Goal: Task Accomplishment & Management: Manage account settings

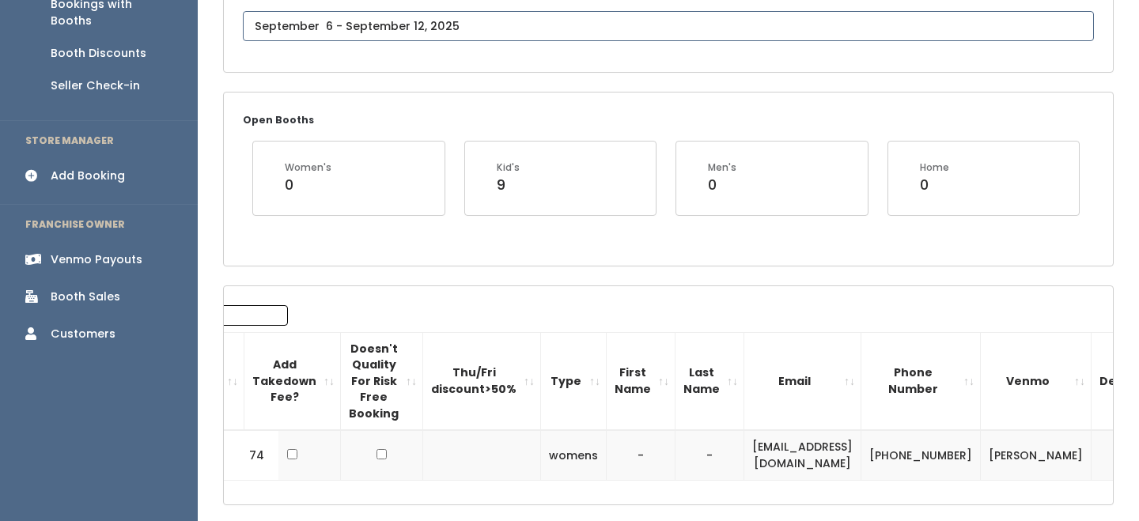
click at [439, 29] on body "EMPLOYEES Manage Bookings Booths by Week All Bookings Bookings with Booths Boot…" at bounding box center [569, 190] width 1139 height 820
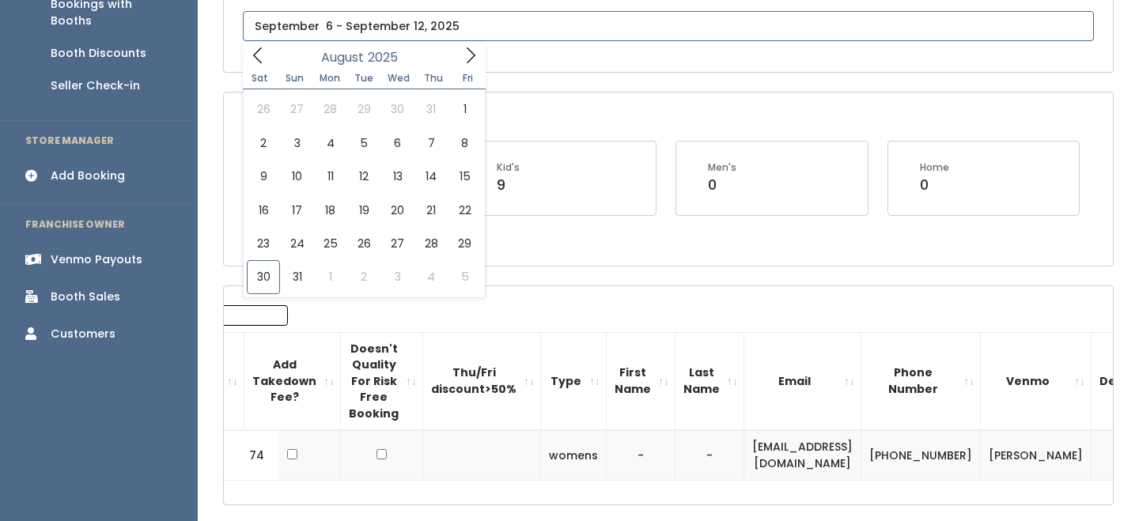
click at [476, 55] on icon at bounding box center [470, 55] width 17 height 17
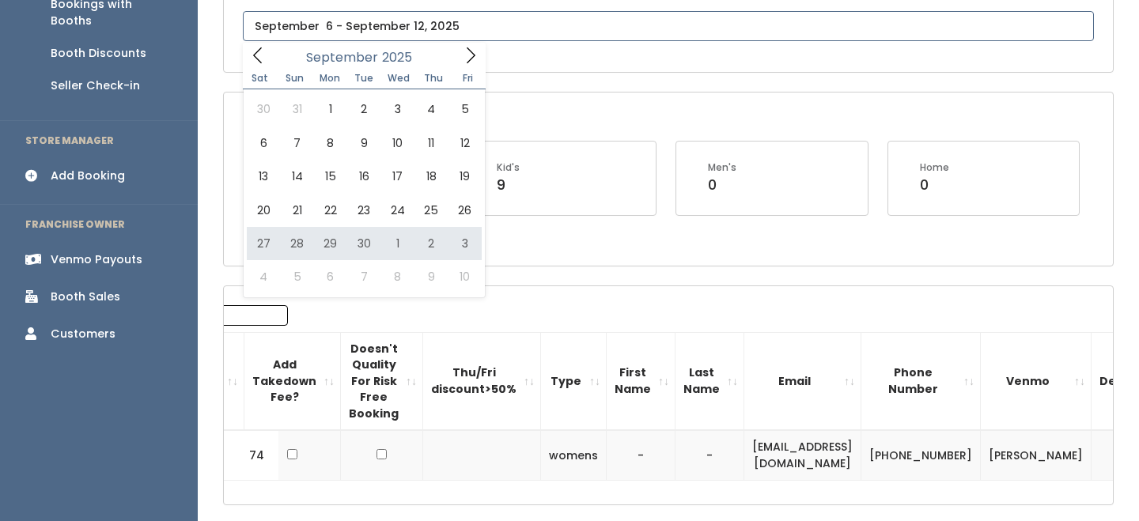
type input "September 27 to October 3"
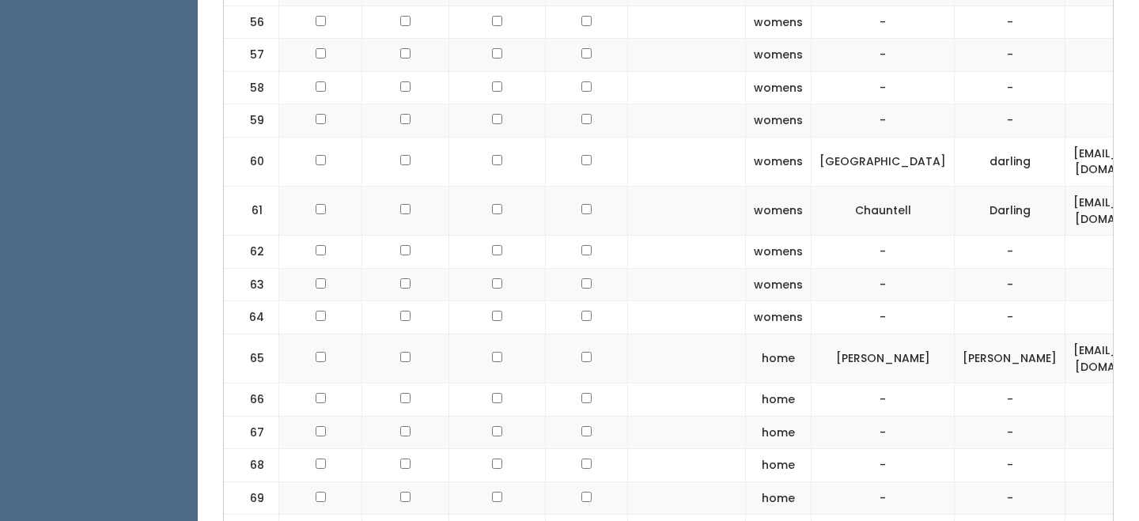
scroll to position [2522, 0]
click at [1066, 356] on td "[EMAIL_ADDRESS][DOMAIN_NAME]" at bounding box center [1124, 356] width 117 height 49
click at [1066, 356] on td "iansopportunity@gmail.com" at bounding box center [1124, 356] width 117 height 49
copy tr "iansopportunity@gmail.com"
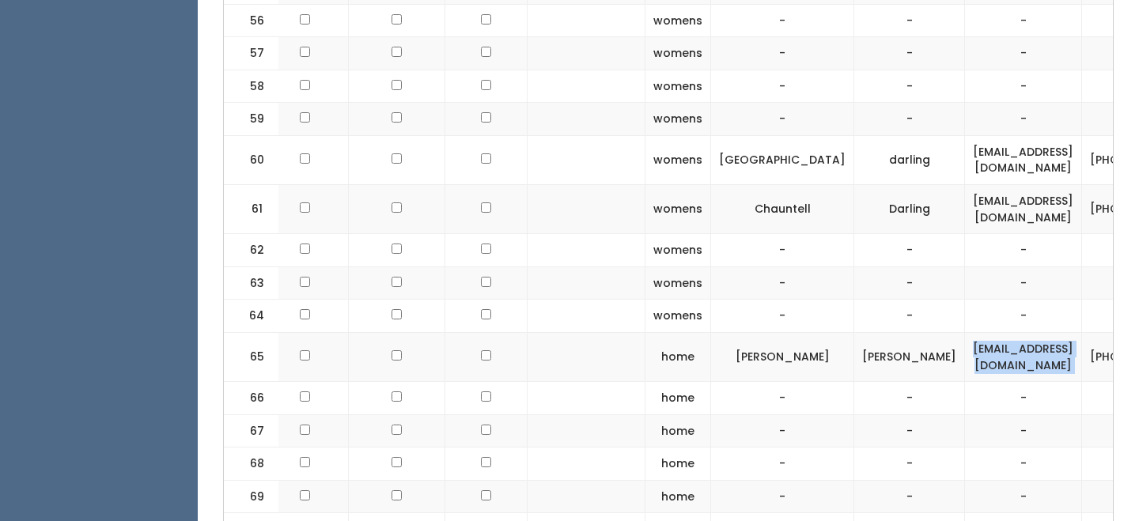
scroll to position [0, 247]
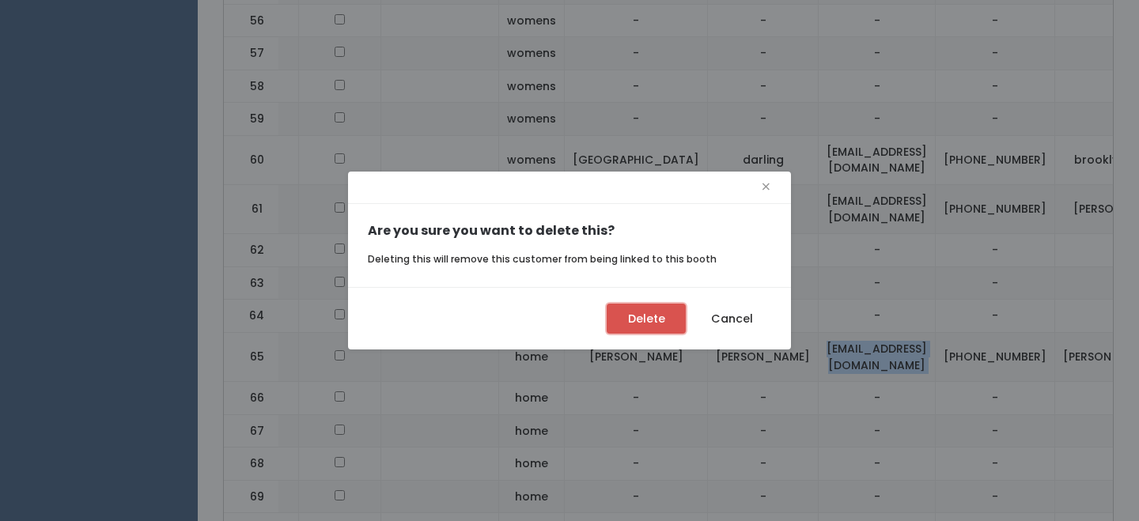
click at [620, 311] on button "Delete" at bounding box center [646, 319] width 79 height 30
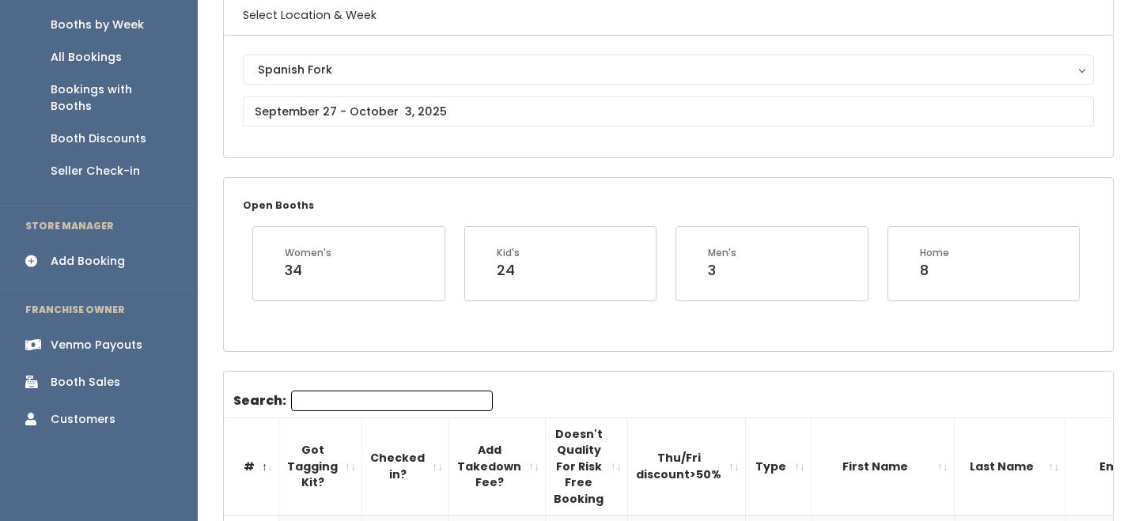
scroll to position [130, 0]
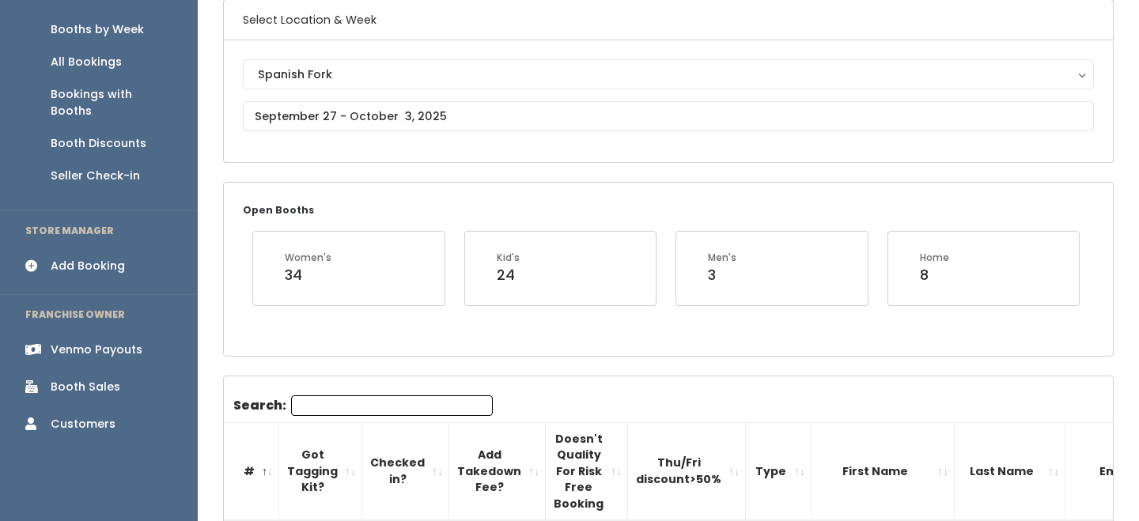
click at [106, 258] on div "Add Booking" at bounding box center [88, 266] width 74 height 17
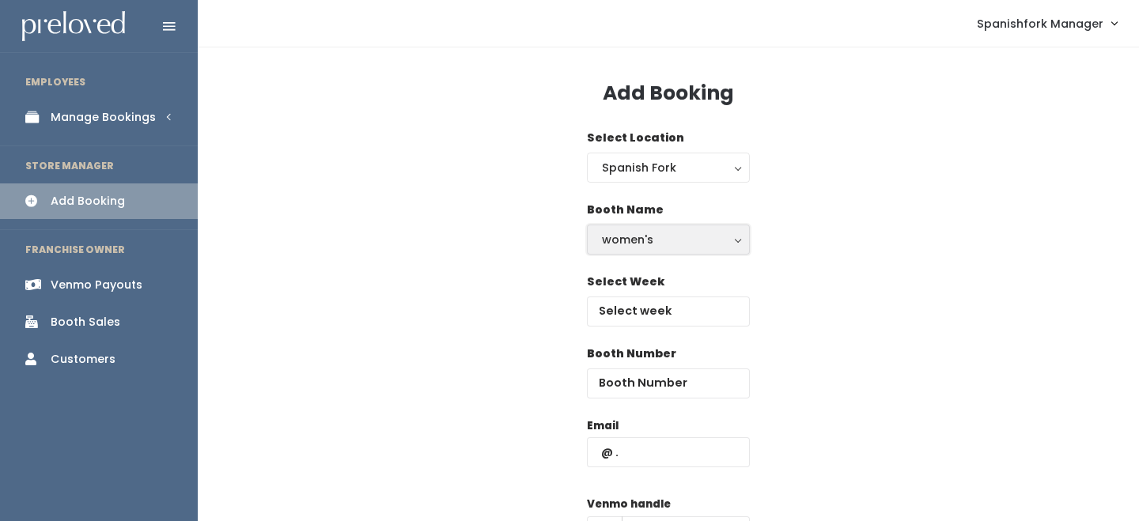
click at [658, 250] on button "women's" at bounding box center [668, 240] width 163 height 30
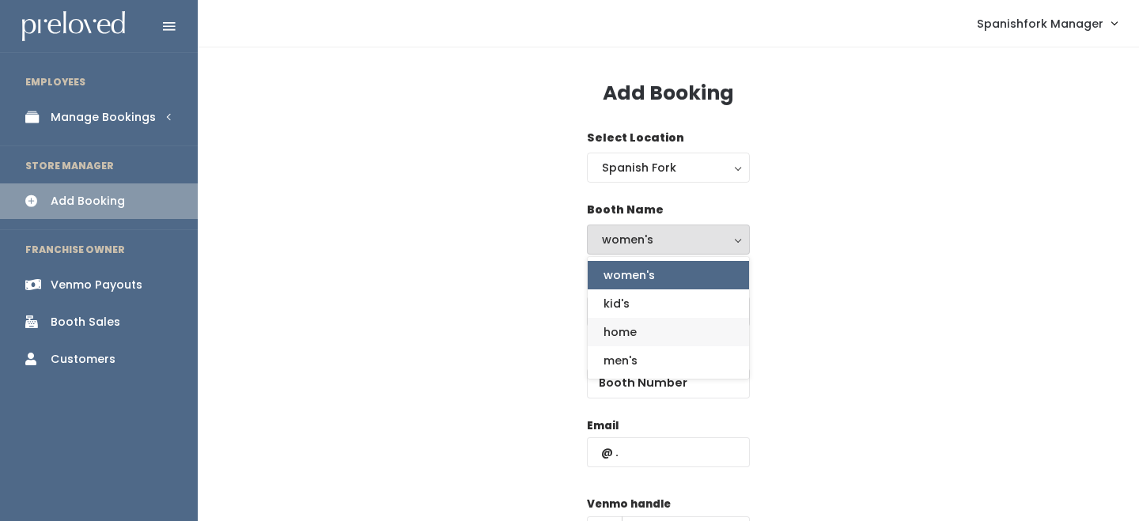
click at [631, 326] on span "home" at bounding box center [620, 332] width 33 height 17
select select "home"
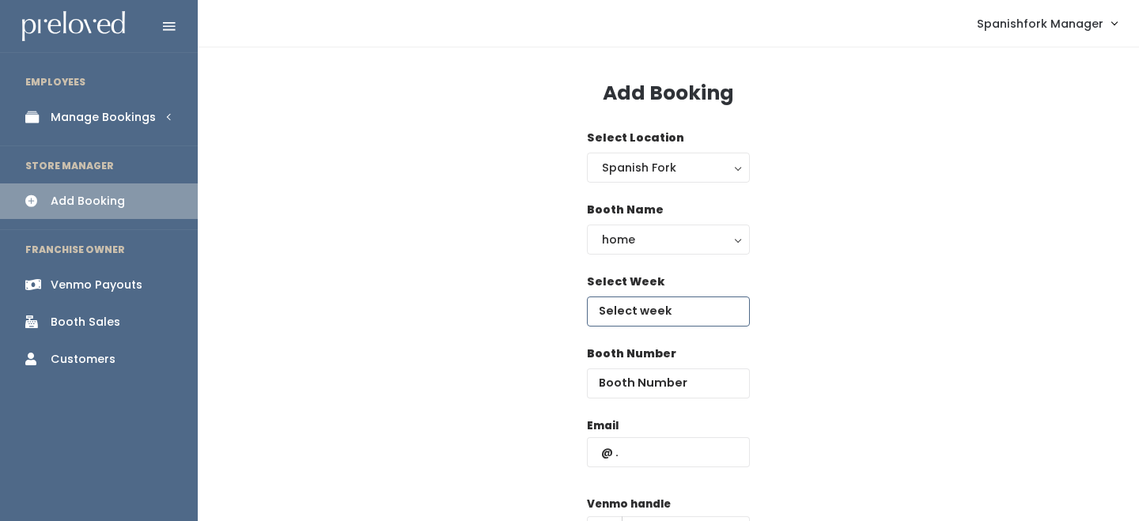
click at [642, 311] on input "text" at bounding box center [668, 312] width 163 height 30
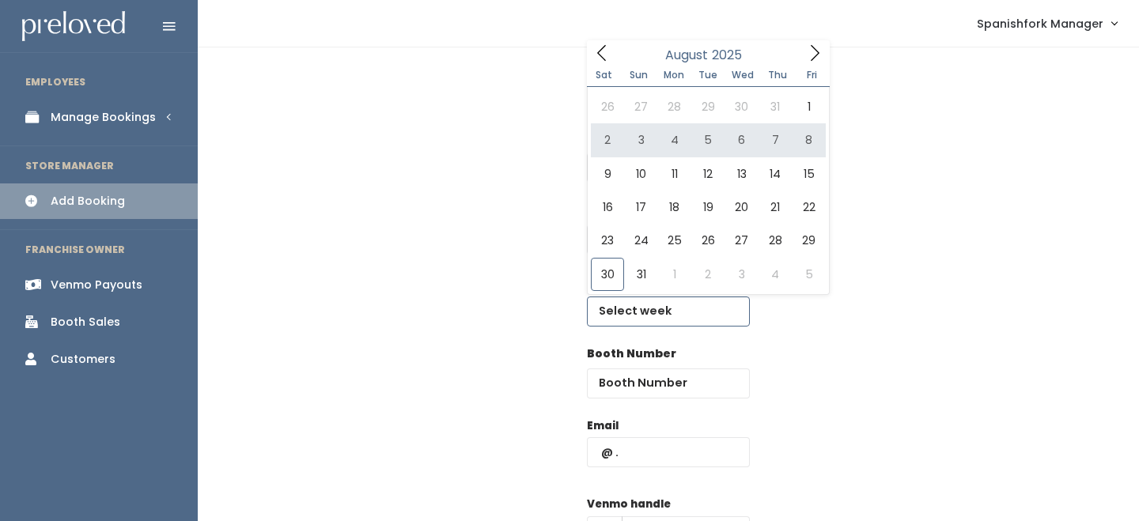
click at [817, 47] on icon at bounding box center [814, 52] width 17 height 17
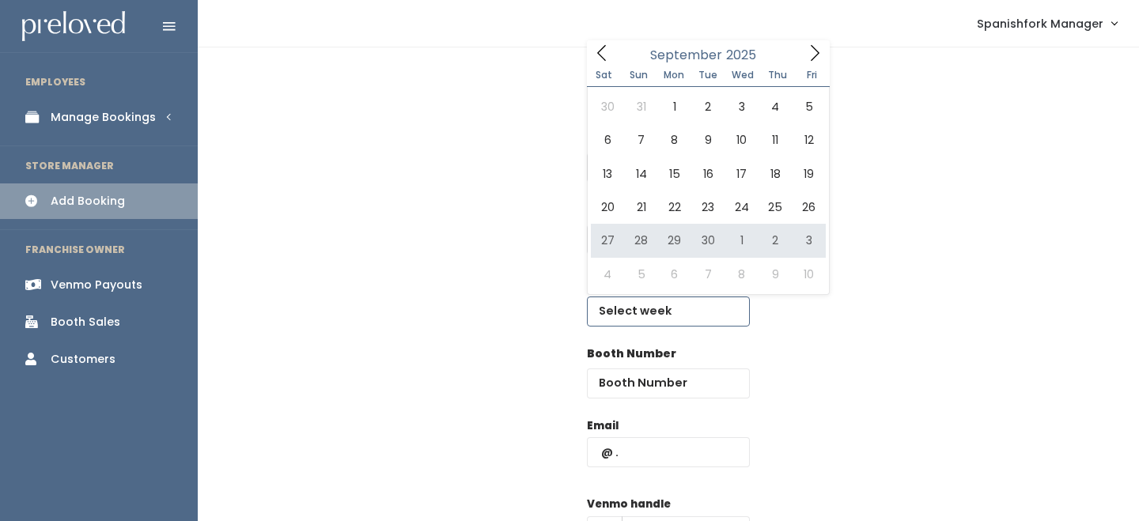
type input "September 27 to October 3"
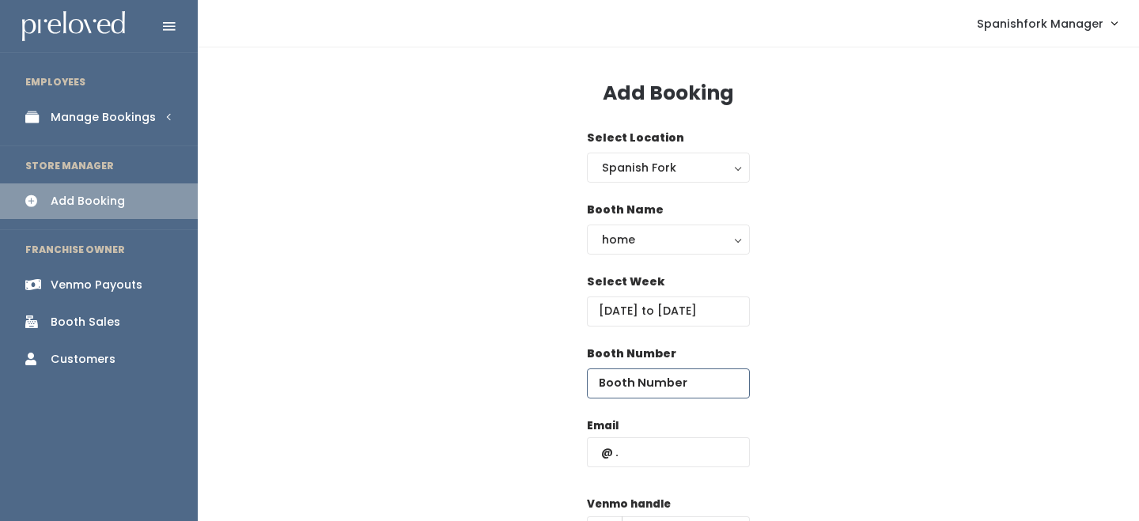
click at [665, 380] on input "number" at bounding box center [668, 384] width 163 height 30
type input "66"
click at [645, 460] on input "text" at bounding box center [668, 453] width 163 height 30
paste input "iansopportunity@gmail.com"
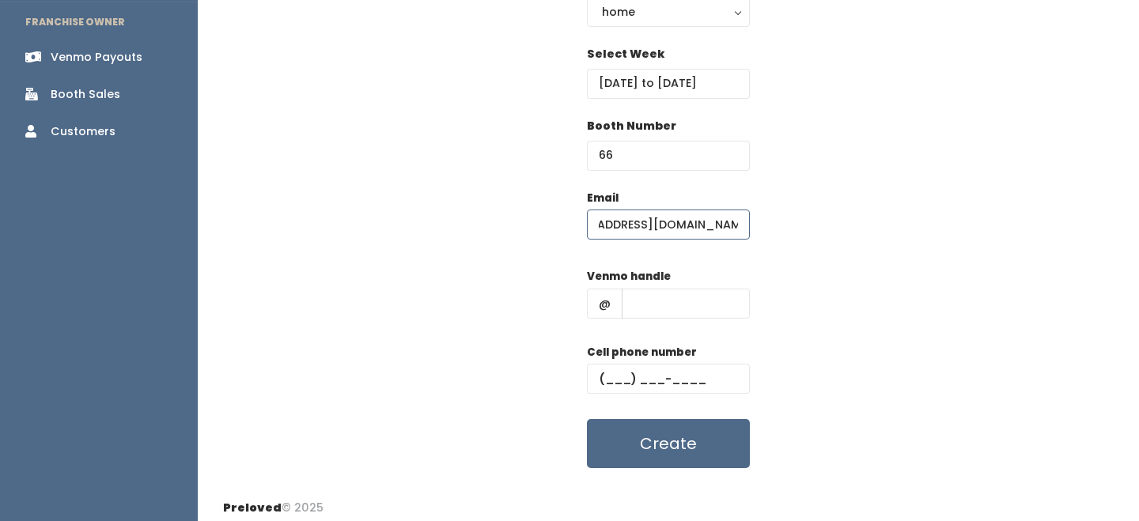
scroll to position [236, 0]
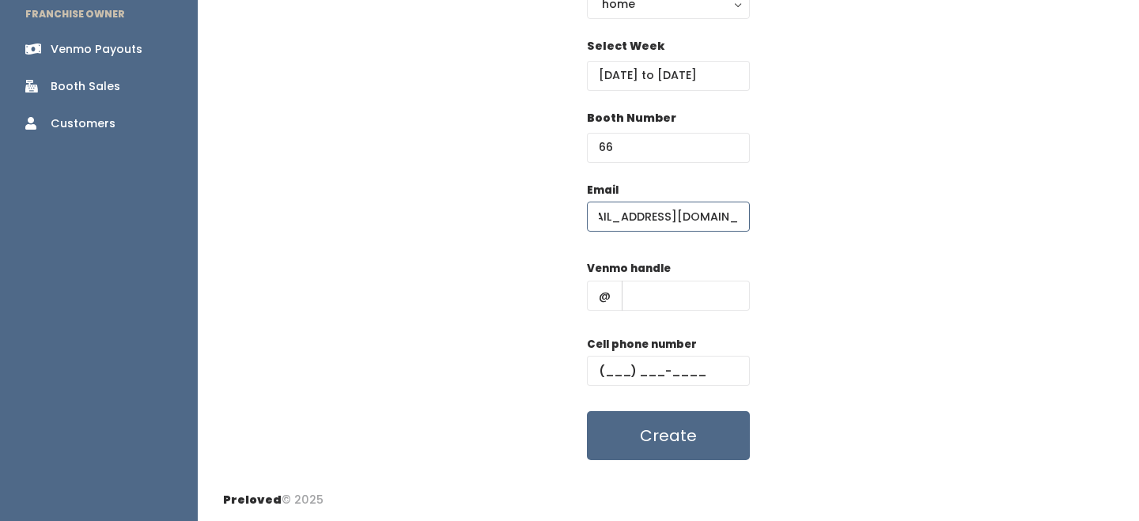
type input "iansopportunity@gmail.com"
click at [700, 301] on input "text" at bounding box center [686, 296] width 128 height 30
type input "-"
click at [693, 367] on input "text" at bounding box center [668, 371] width 163 height 30
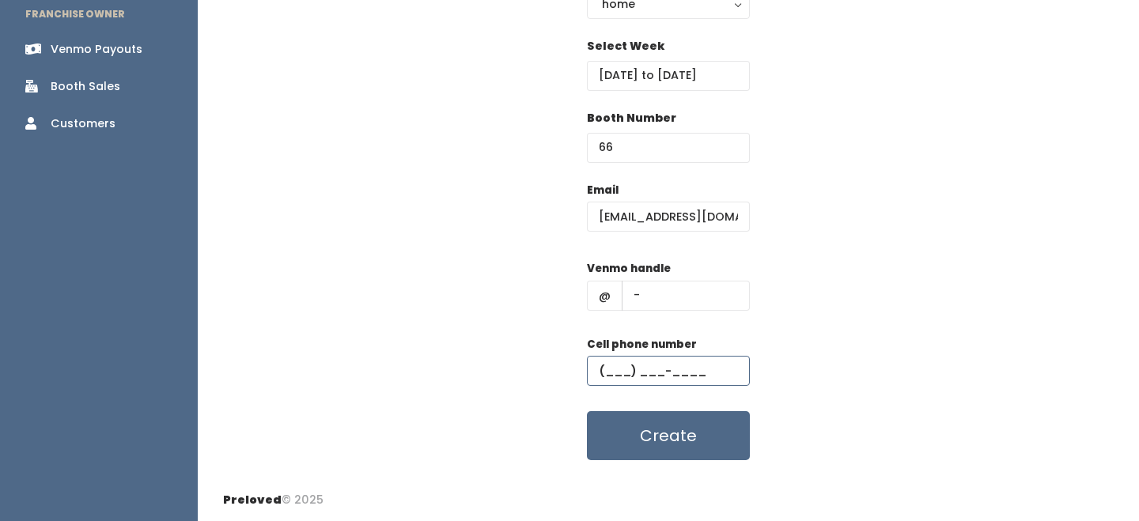
type input "(555) 555-5555"
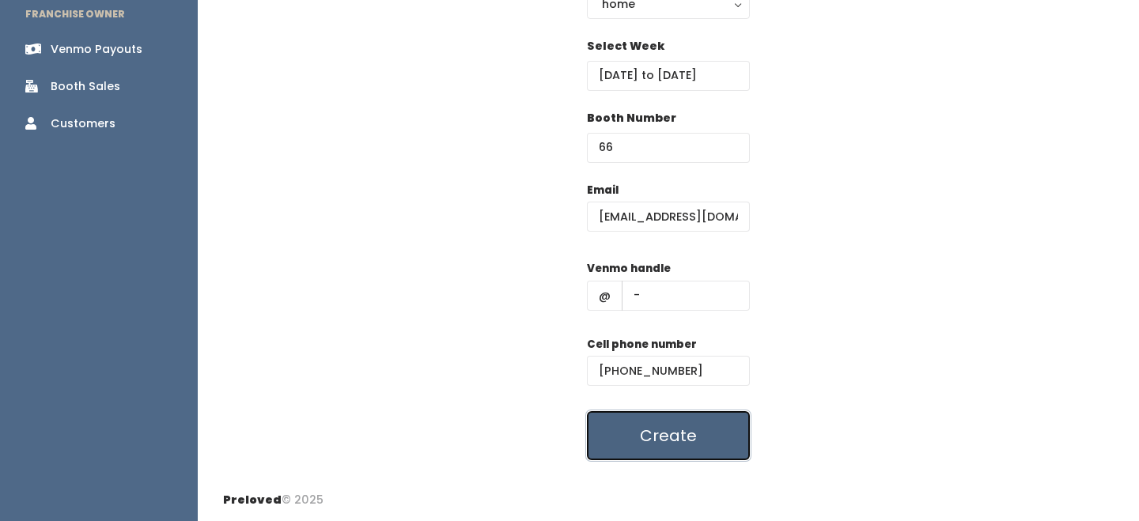
click at [686, 435] on button "Create" at bounding box center [668, 435] width 163 height 49
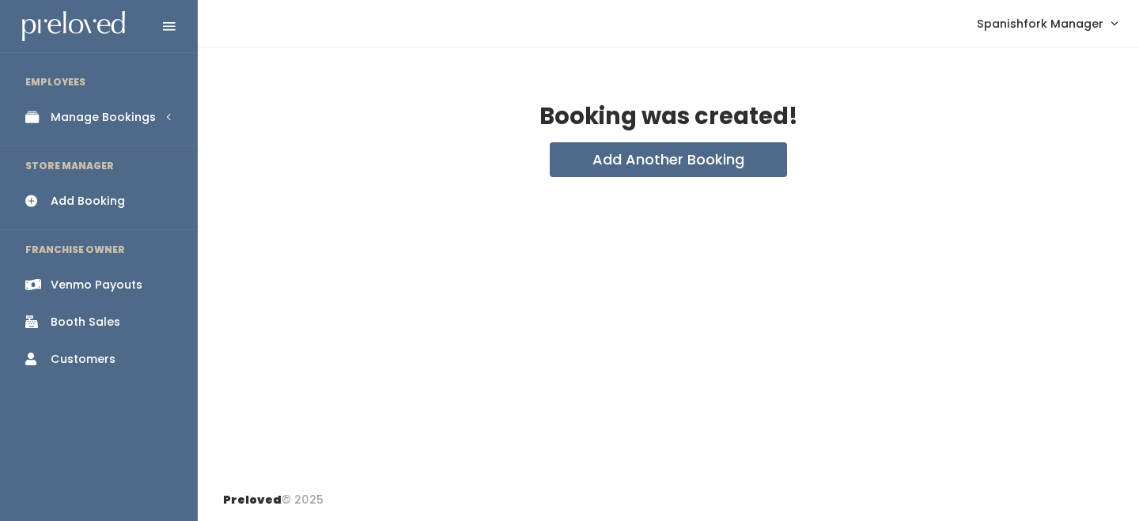
click at [159, 118] on link "Manage Bookings" at bounding box center [99, 118] width 198 height 36
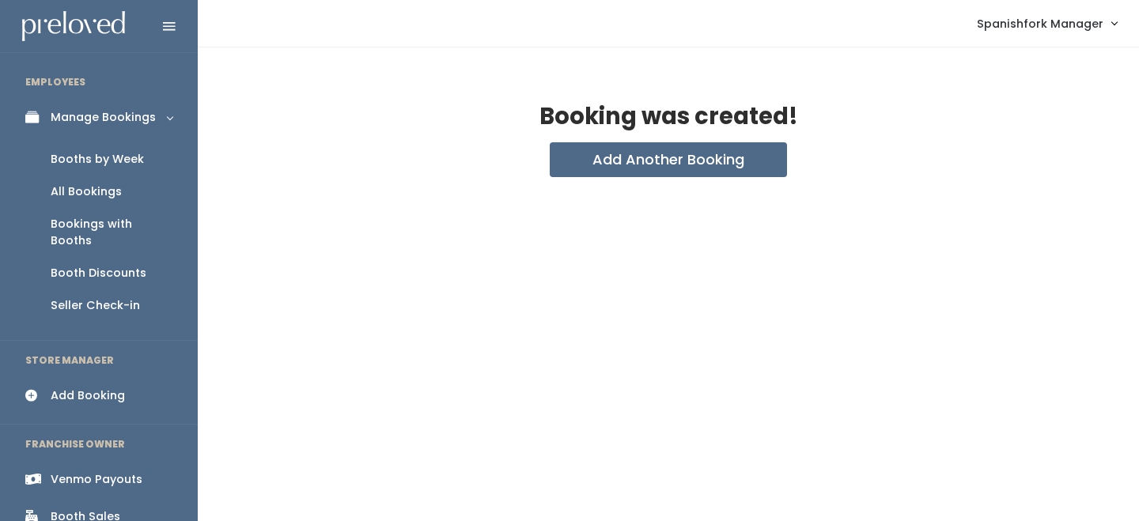
click at [123, 158] on div "Booths by Week" at bounding box center [97, 159] width 93 height 17
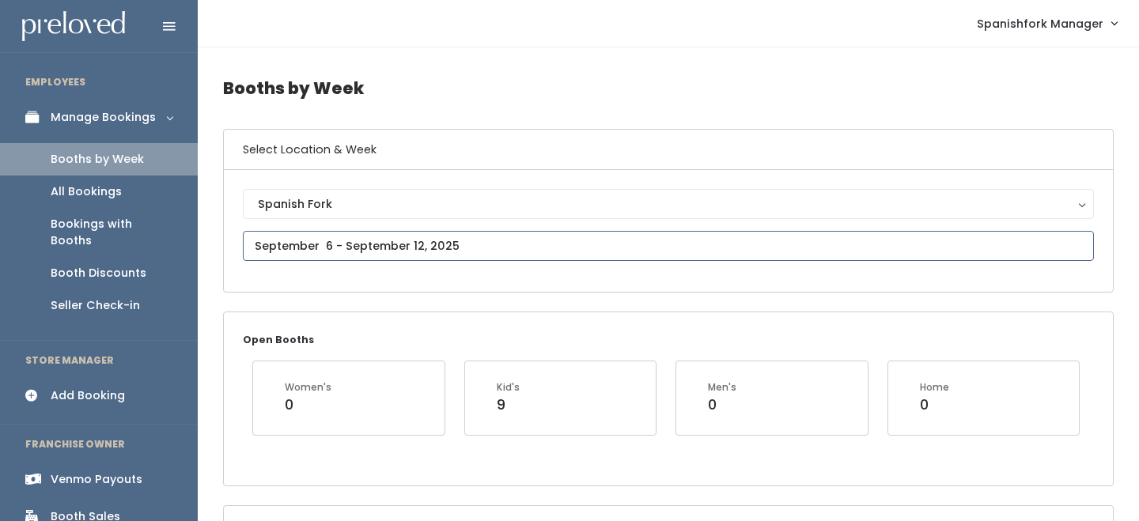
click at [393, 237] on input "text" at bounding box center [668, 246] width 851 height 30
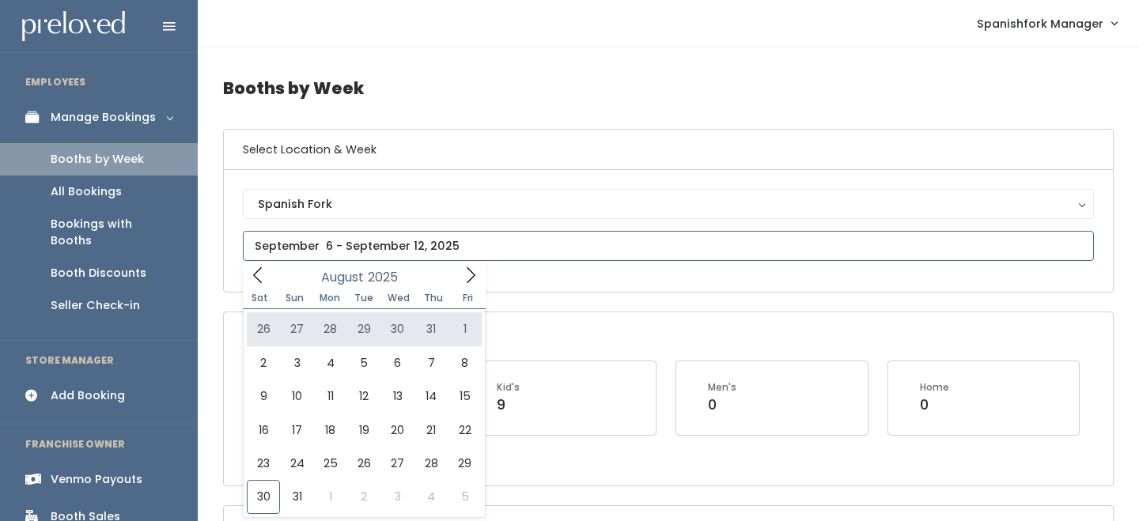
click at [469, 267] on icon at bounding box center [470, 275] width 17 height 17
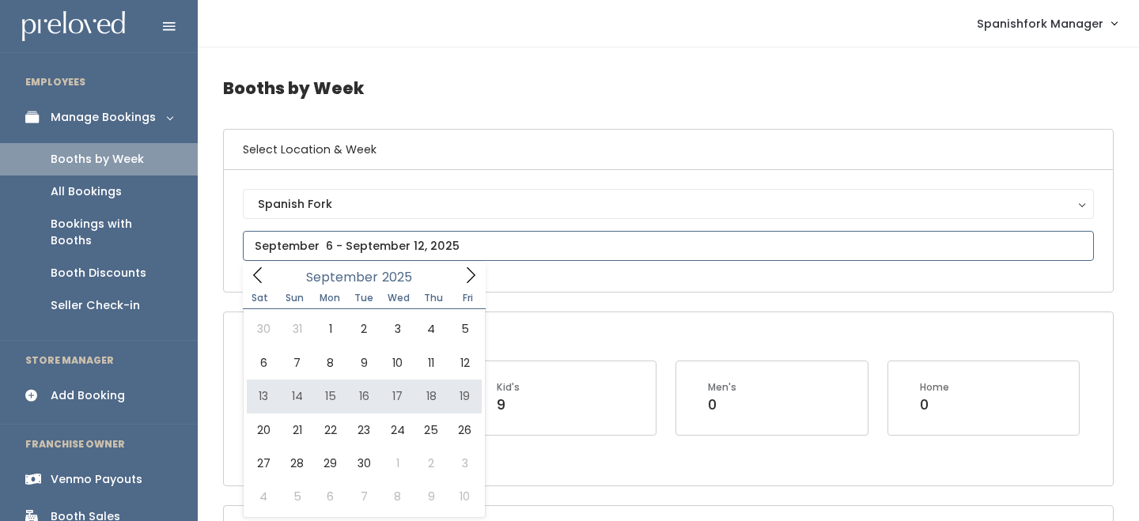
type input "September 13 to September 19"
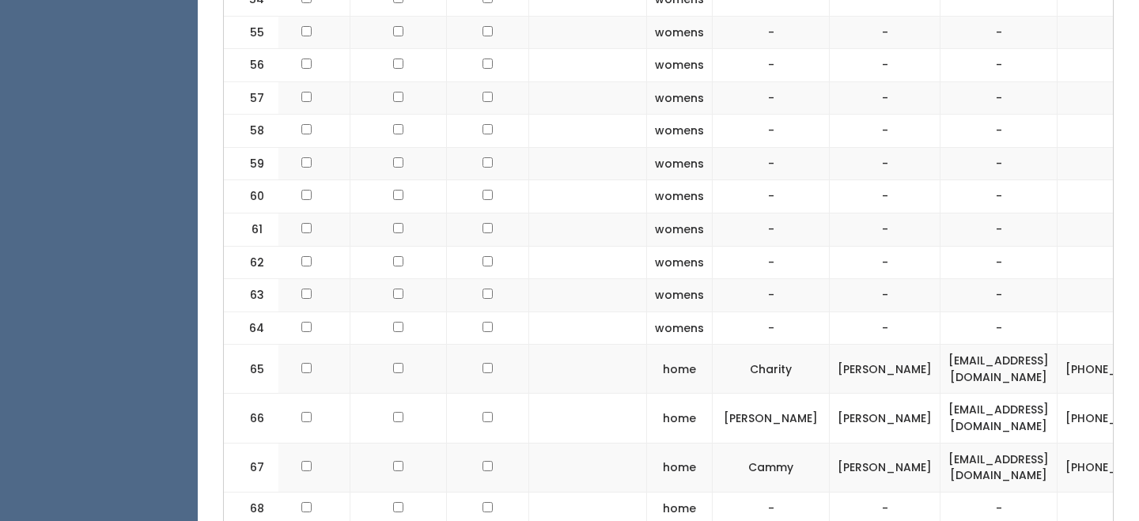
scroll to position [0, 369]
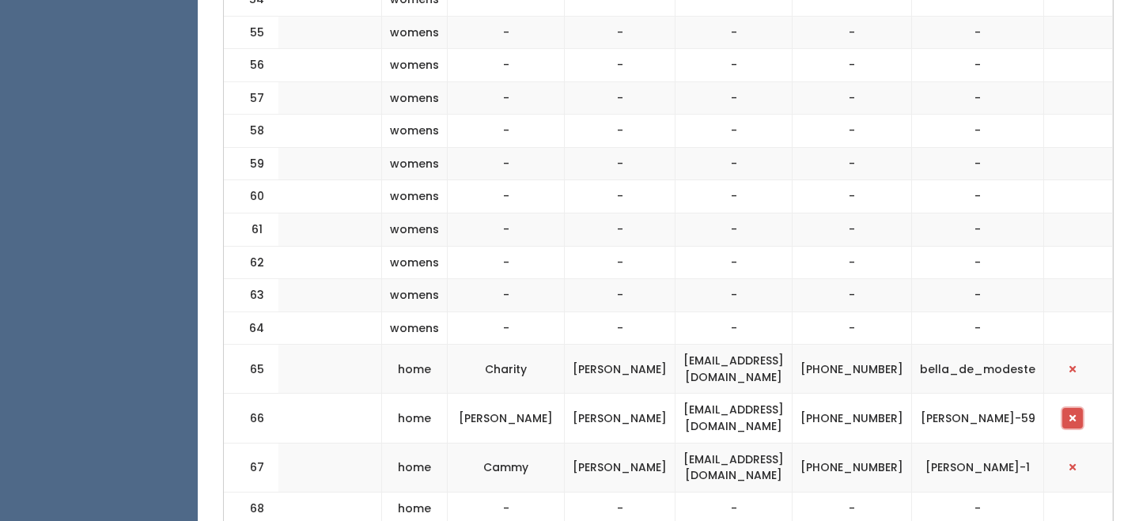
click at [1081, 408] on button "button" at bounding box center [1073, 418] width 21 height 21
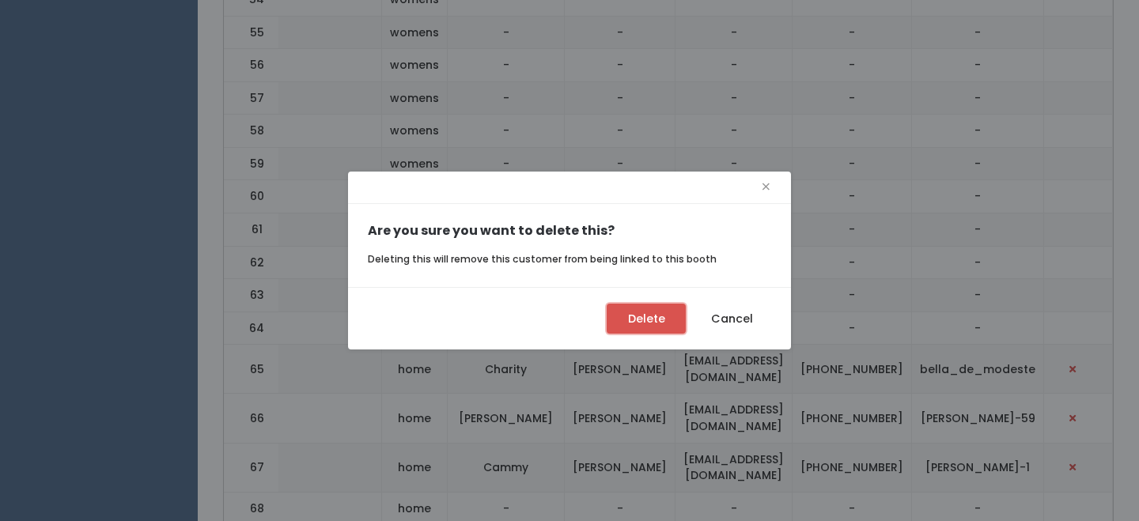
click at [645, 331] on button "Delete" at bounding box center [646, 319] width 79 height 30
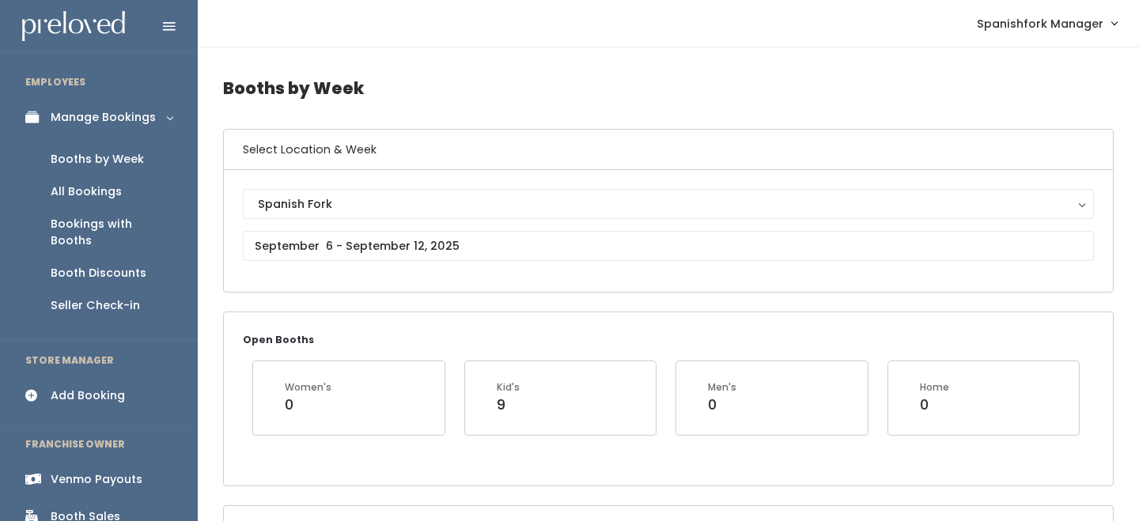
click at [96, 388] on div "Add Booking" at bounding box center [88, 396] width 74 height 17
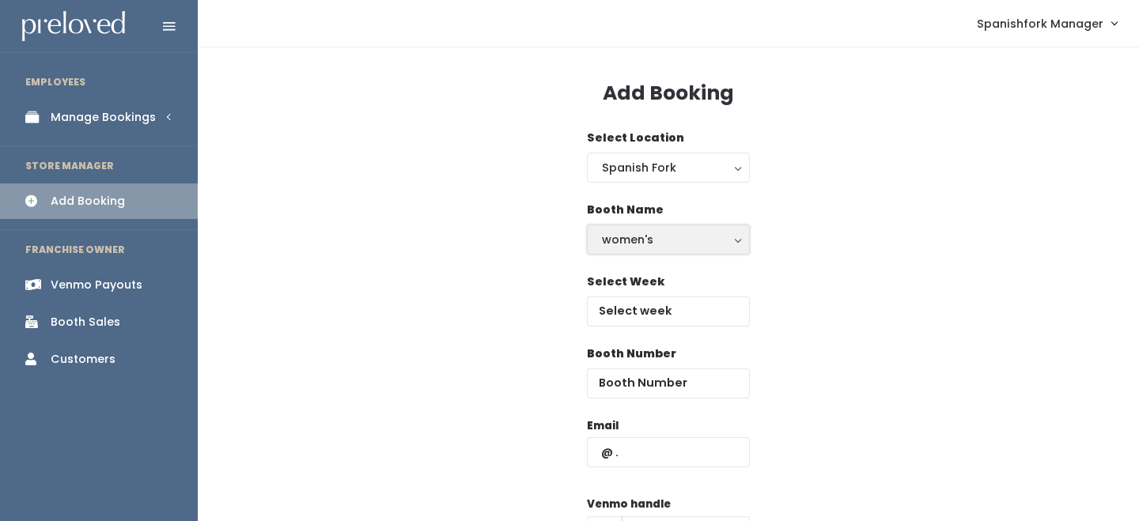
click at [636, 242] on div "women's" at bounding box center [668, 239] width 133 height 17
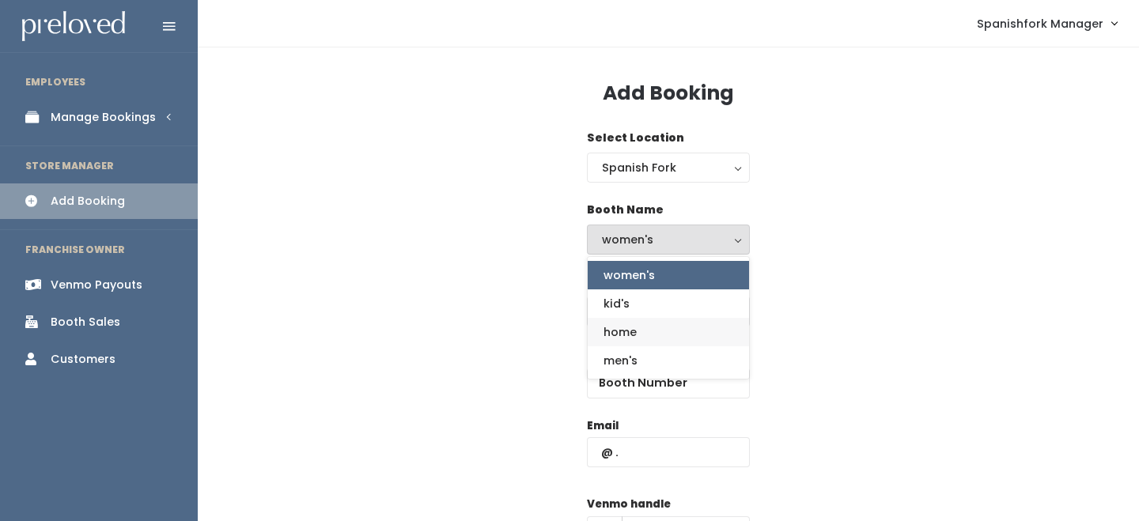
click at [626, 320] on link "home" at bounding box center [668, 332] width 161 height 28
select select "home"
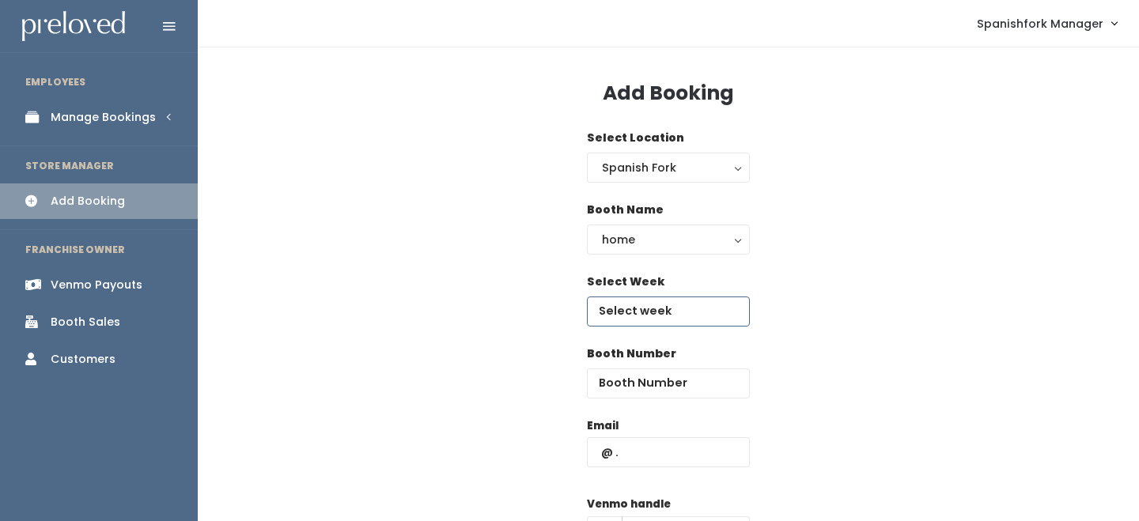
click at [635, 305] on input "text" at bounding box center [668, 312] width 163 height 30
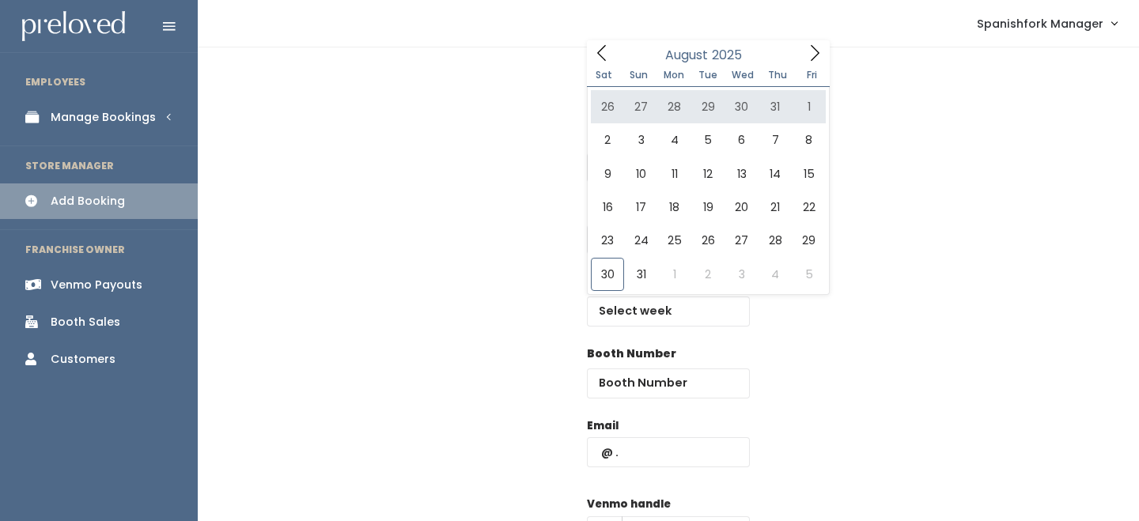
click at [816, 70] on span "Fri" at bounding box center [812, 74] width 35 height 9
click at [816, 52] on icon at bounding box center [814, 52] width 17 height 17
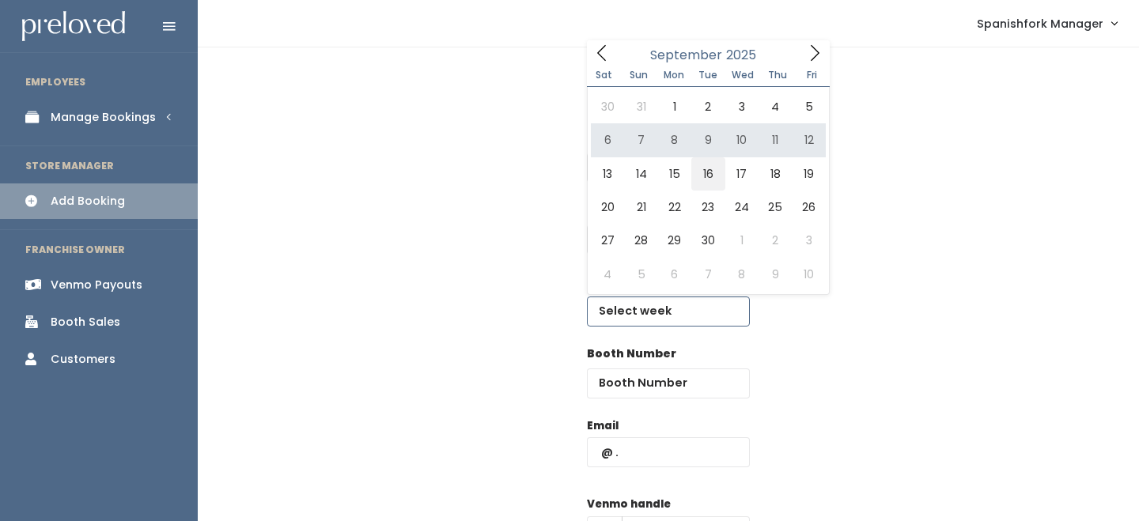
type input "September 13 to September 19"
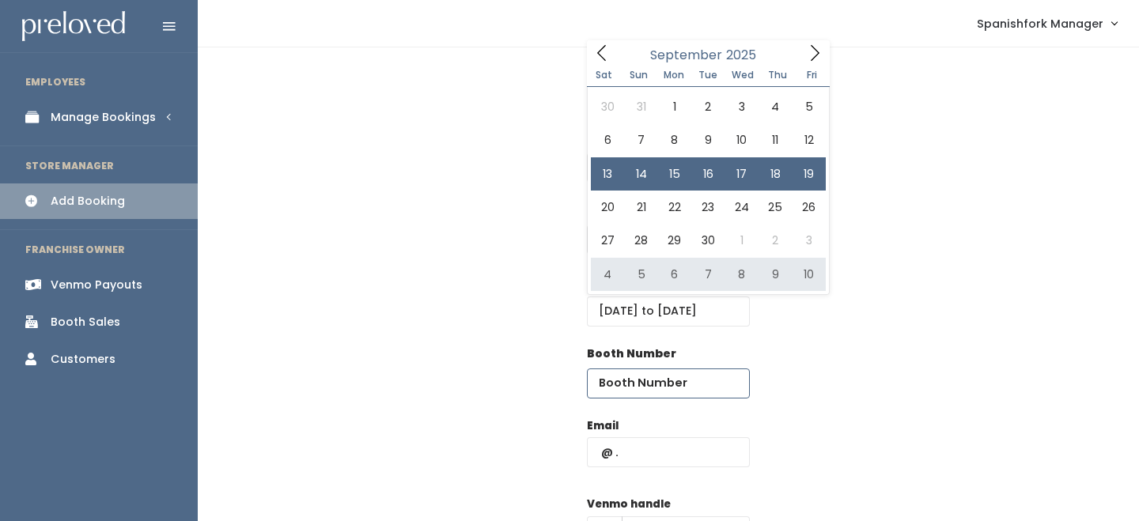
click at [631, 372] on input "number" at bounding box center [668, 384] width 163 height 30
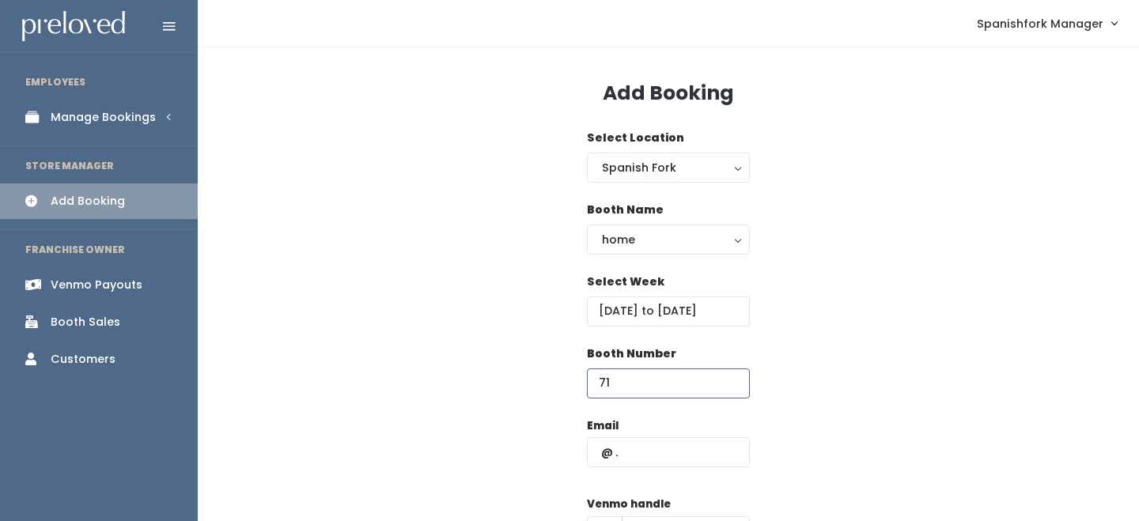
type input "71"
click at [647, 456] on input "text" at bounding box center [668, 453] width 163 height 30
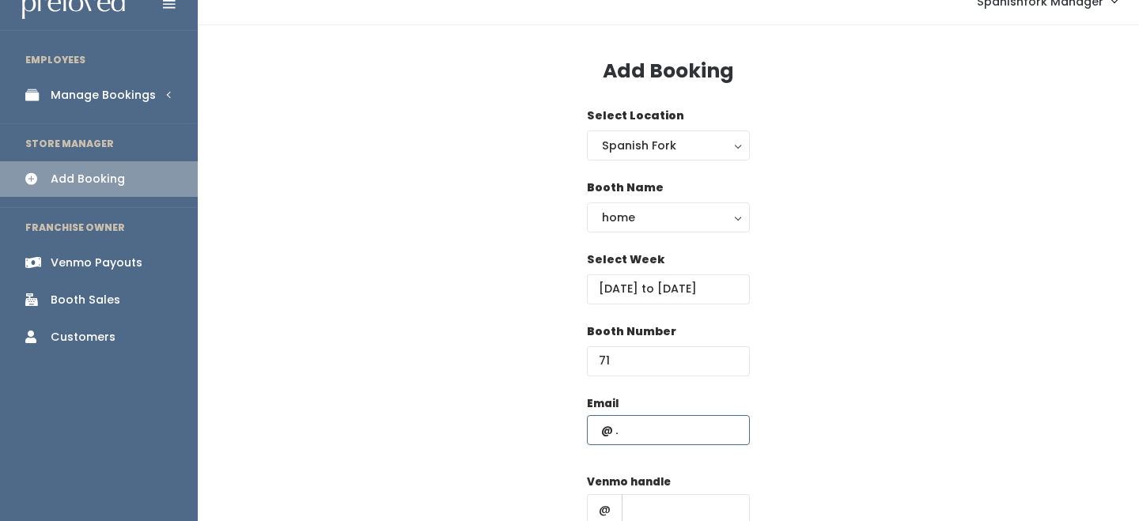
scroll to position [23, 0]
type input "[EMAIL_ADDRESS][DOMAIN_NAME]"
click at [712, 432] on input "[EMAIL_ADDRESS][DOMAIN_NAME]" at bounding box center [668, 430] width 163 height 30
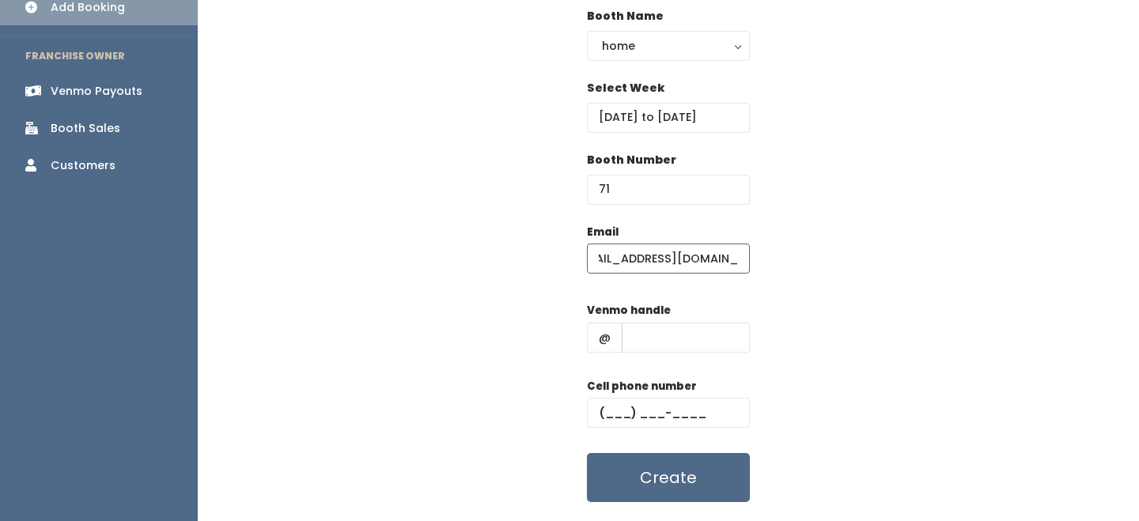
scroll to position [214, 0]
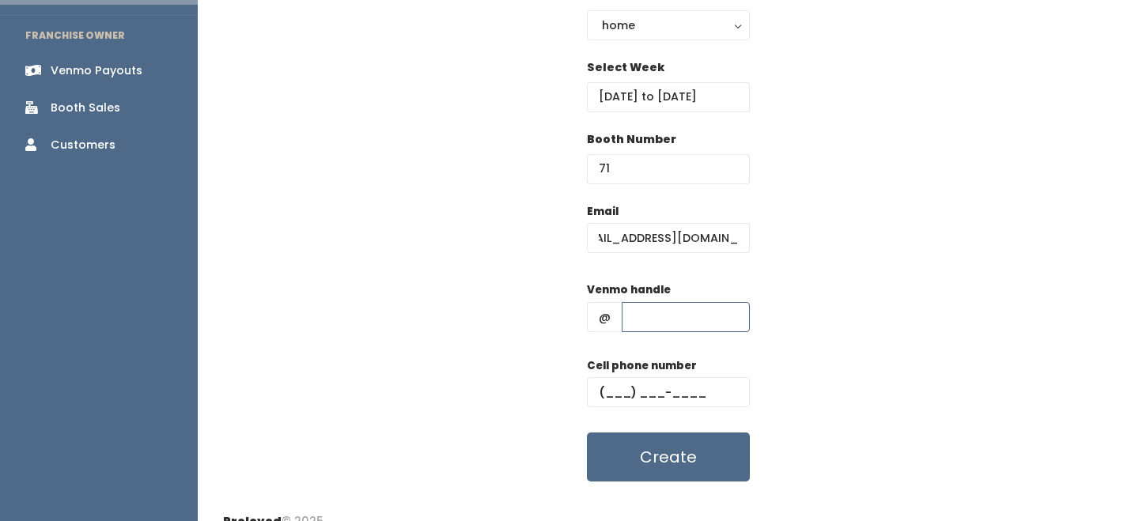
click at [680, 317] on input "text" at bounding box center [686, 317] width 128 height 30
type input "-"
click at [673, 392] on input "text" at bounding box center [668, 392] width 163 height 30
type input "(555) 555-5555"
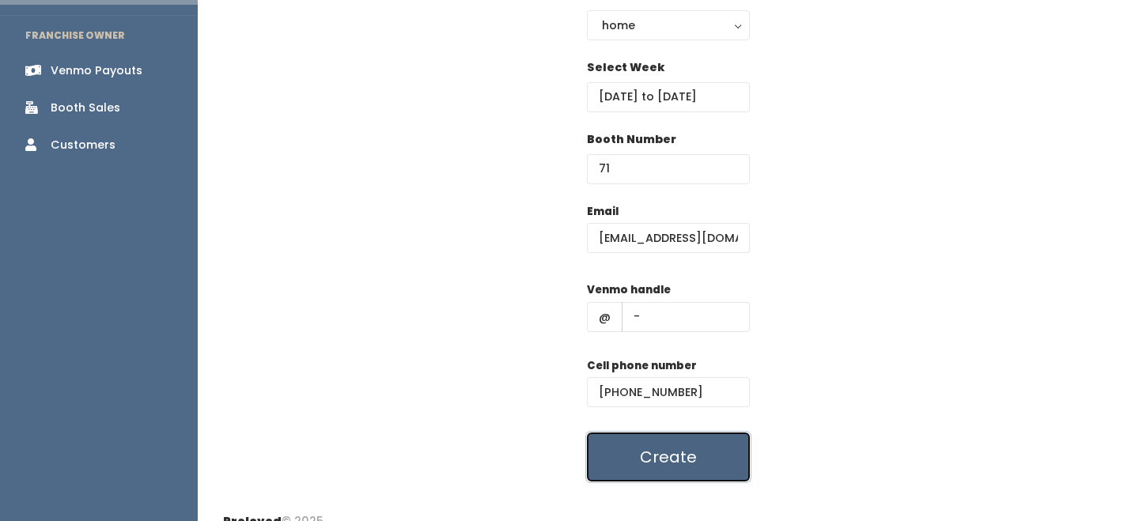
click at [666, 448] on button "Create" at bounding box center [668, 457] width 163 height 49
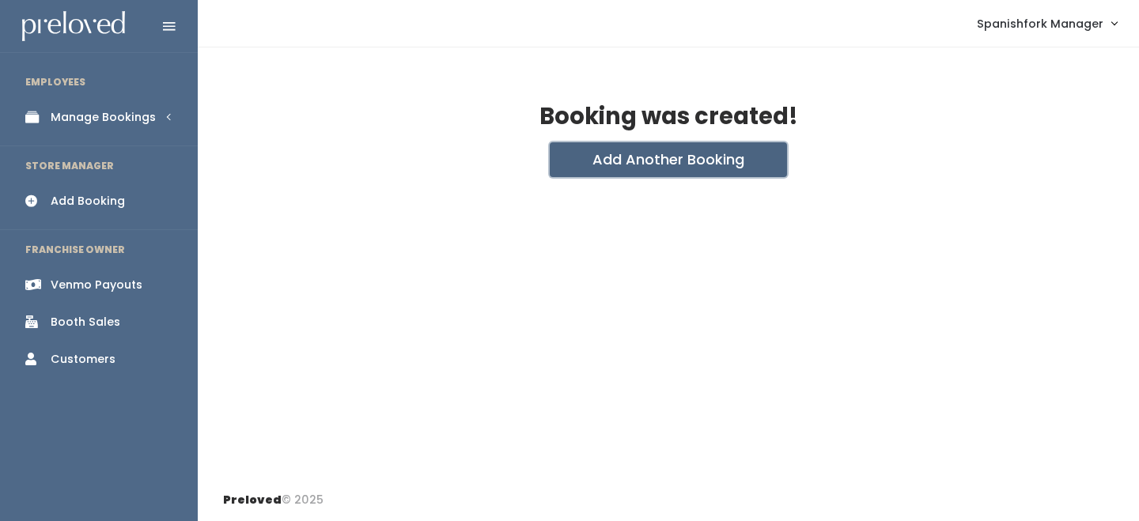
click at [571, 155] on button "Add Another Booking" at bounding box center [668, 159] width 237 height 35
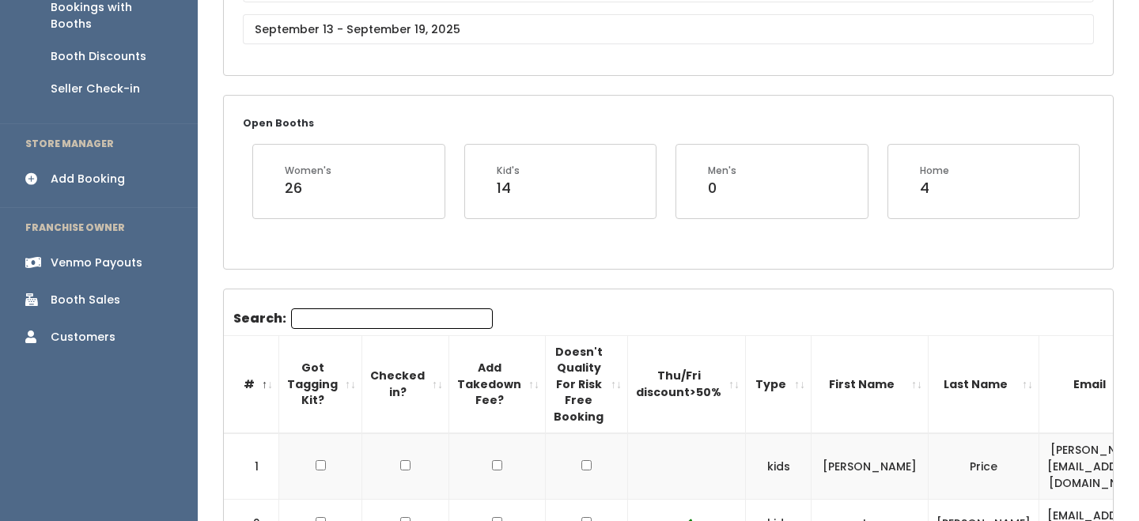
scroll to position [212, 0]
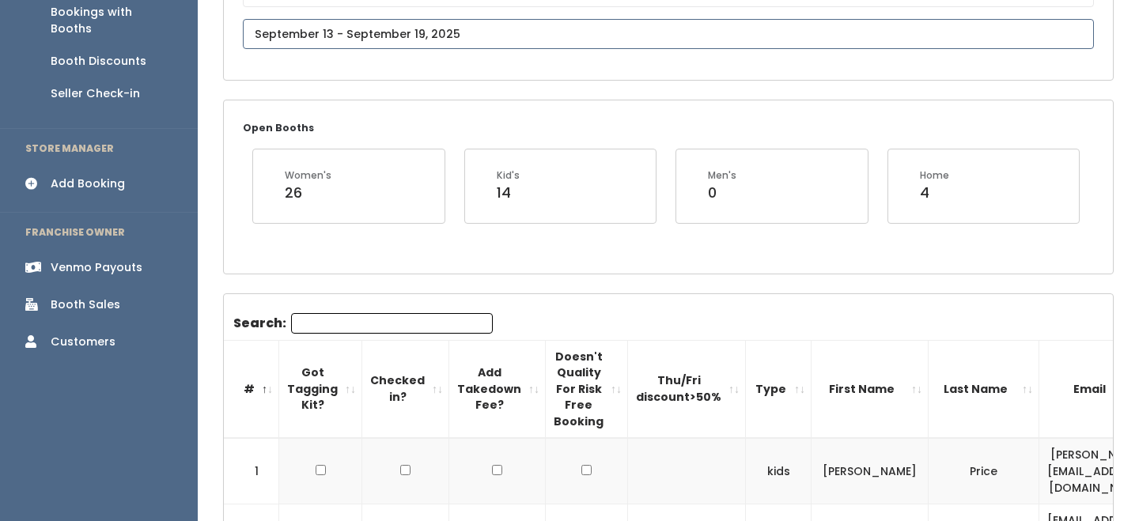
click at [412, 37] on input "text" at bounding box center [668, 34] width 851 height 30
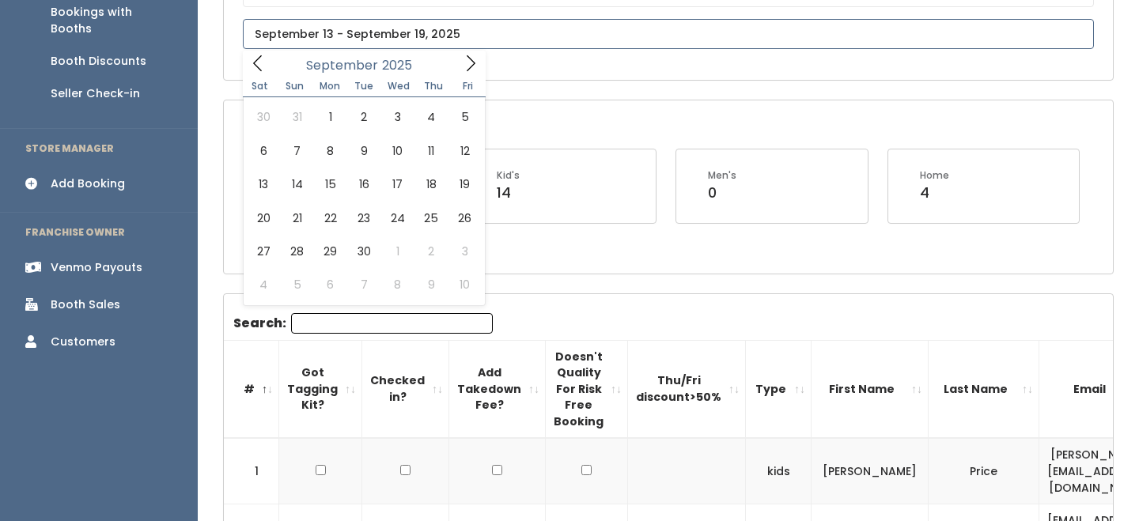
click at [479, 63] on icon at bounding box center [470, 63] width 17 height 17
type input "September 20 to September 26"
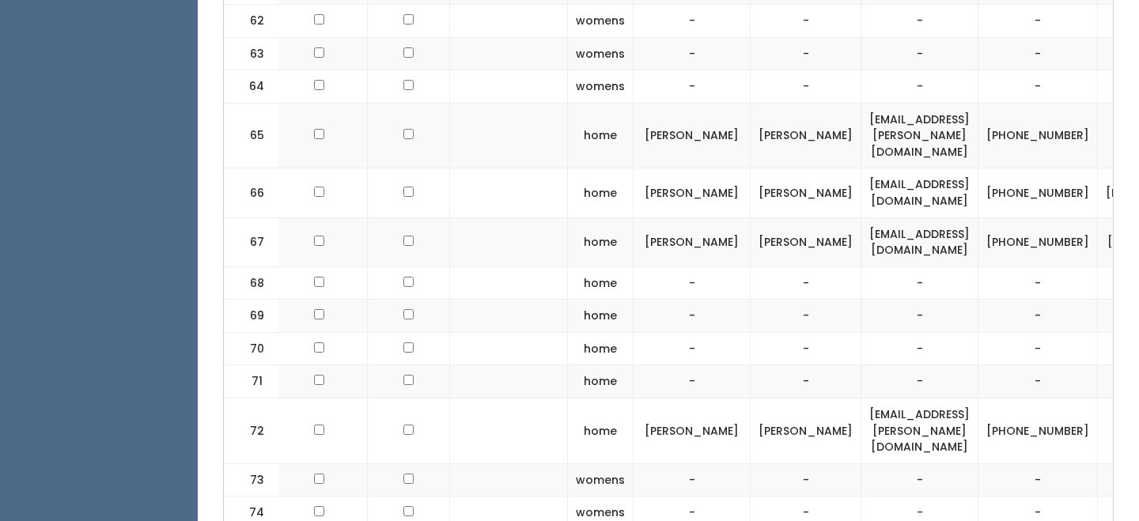
scroll to position [0, 346]
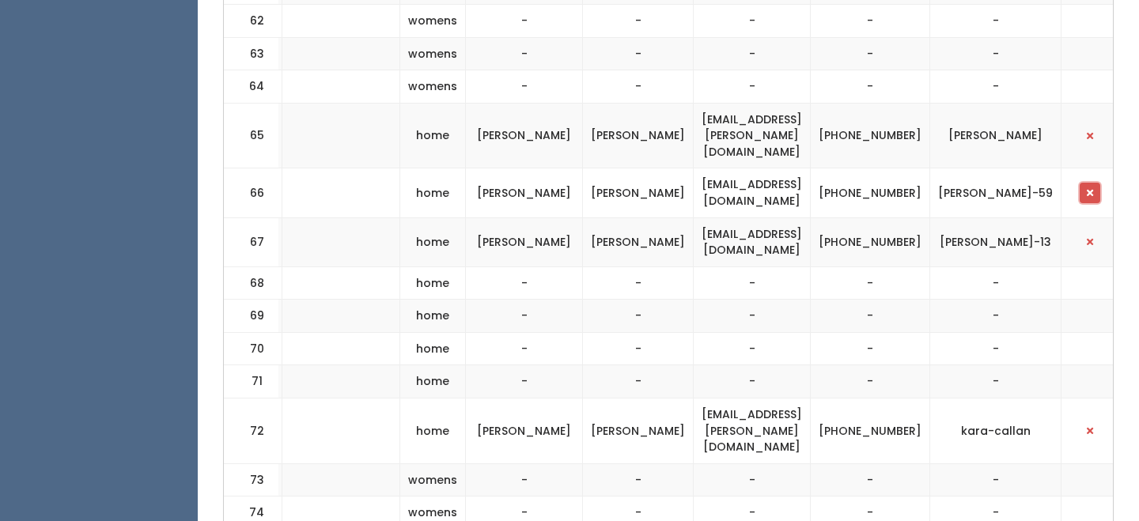
click at [1087, 188] on span "button" at bounding box center [1090, 192] width 6 height 9
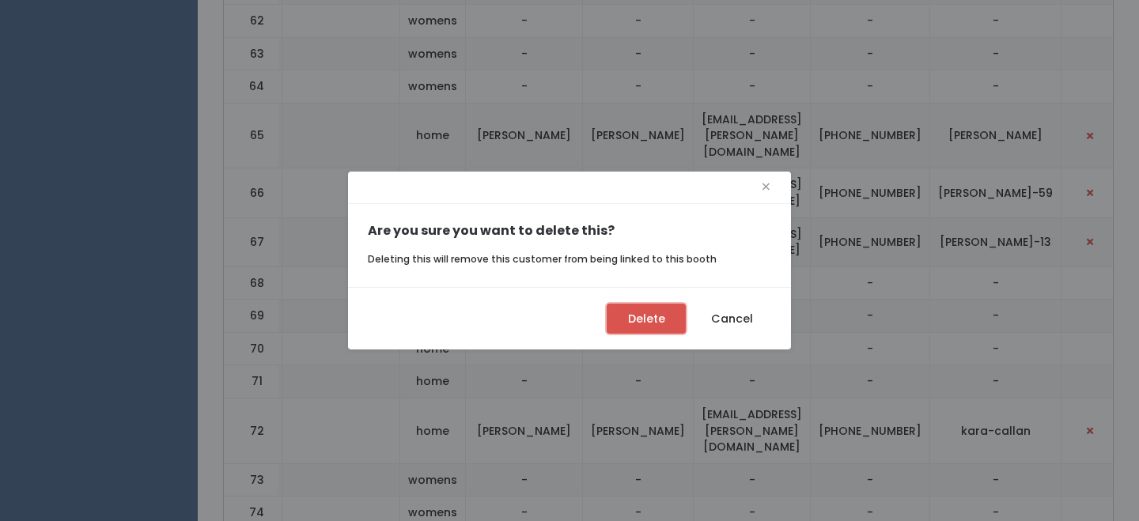
click at [647, 327] on button "Delete" at bounding box center [646, 319] width 79 height 30
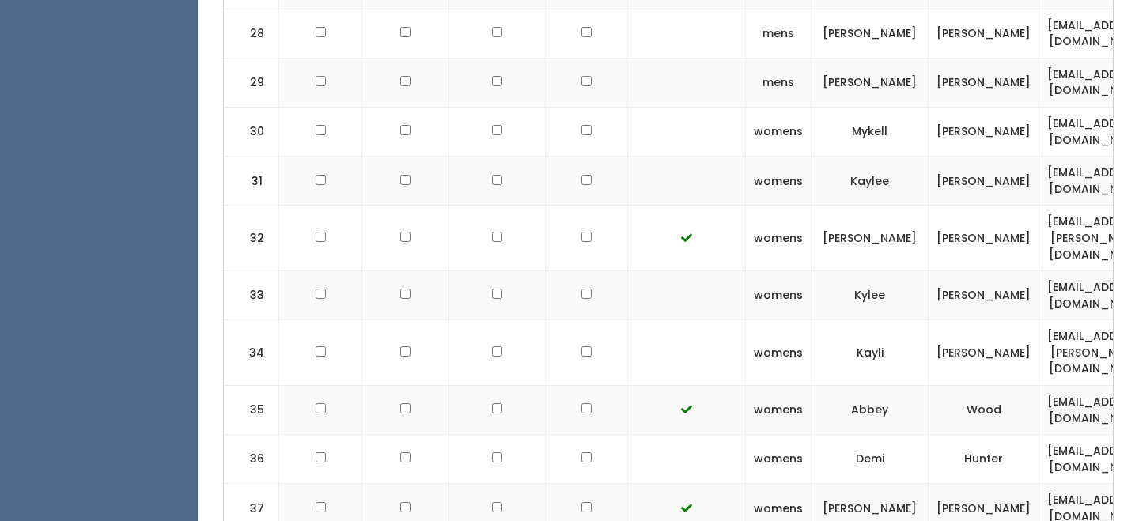
scroll to position [1814, 0]
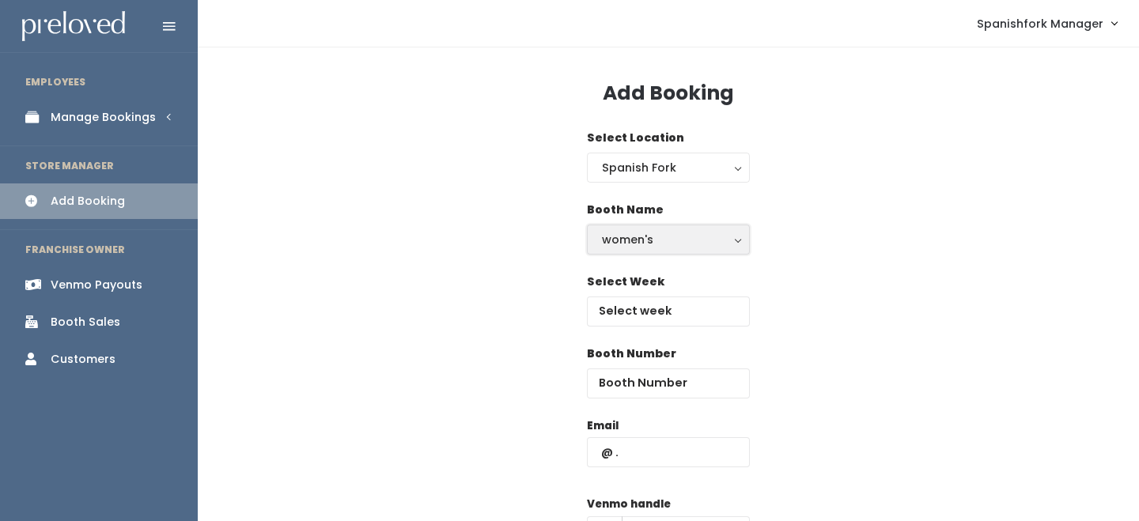
click at [646, 251] on button "women's" at bounding box center [668, 240] width 163 height 30
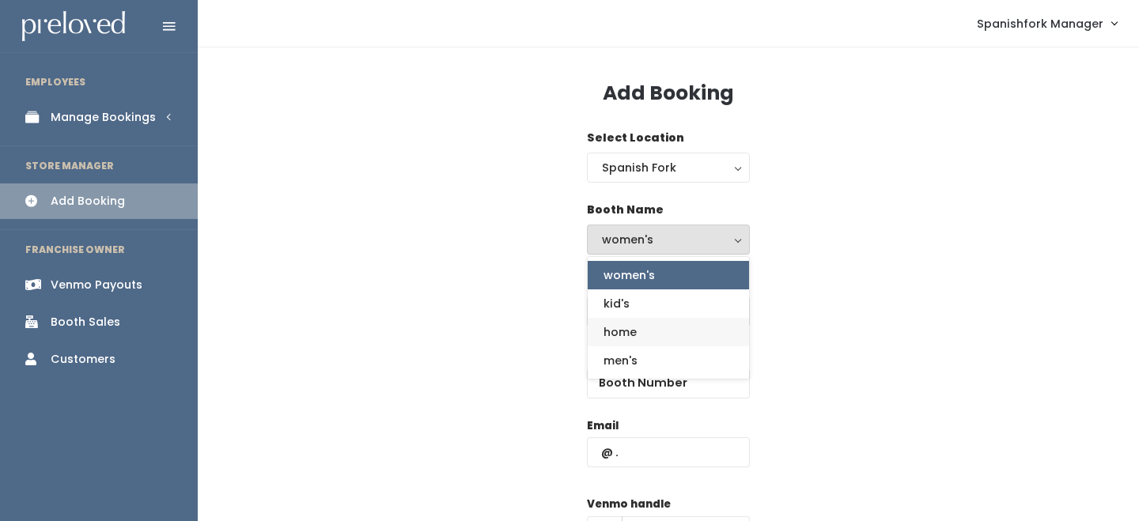
click at [636, 324] on span "home" at bounding box center [620, 332] width 33 height 17
select select "home"
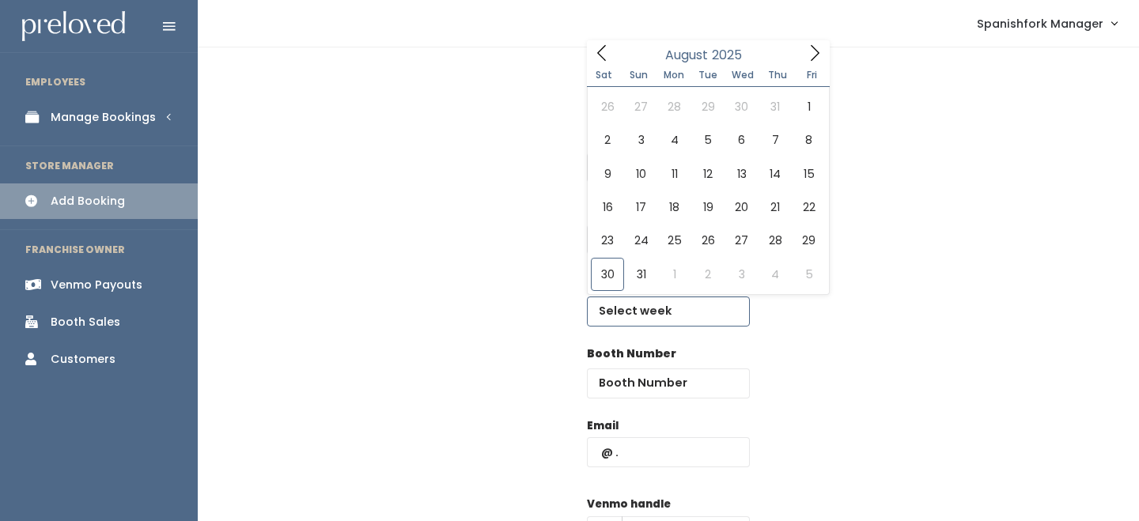
click at [636, 304] on input "text" at bounding box center [668, 312] width 163 height 30
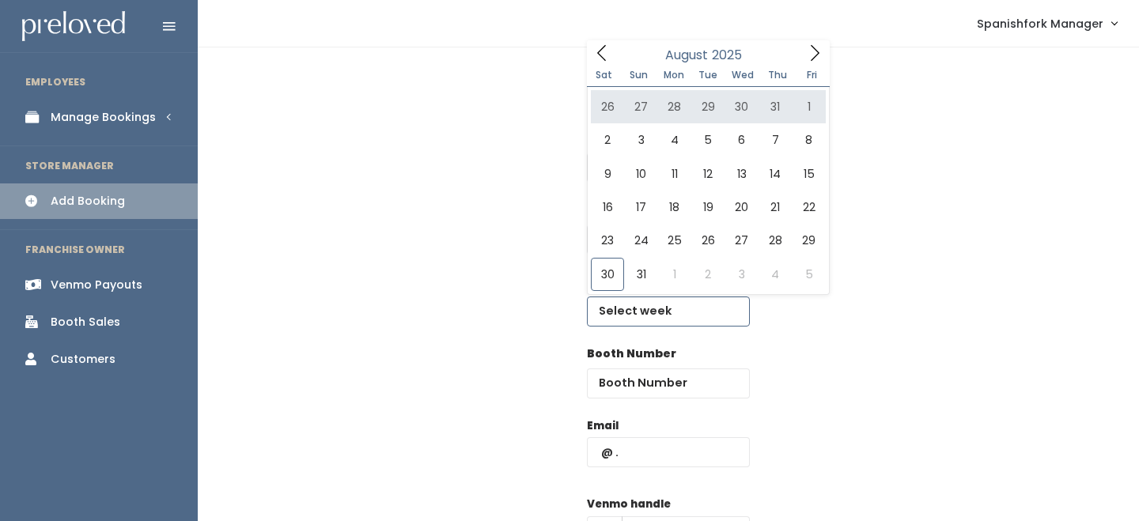
click at [802, 53] on span at bounding box center [815, 52] width 30 height 25
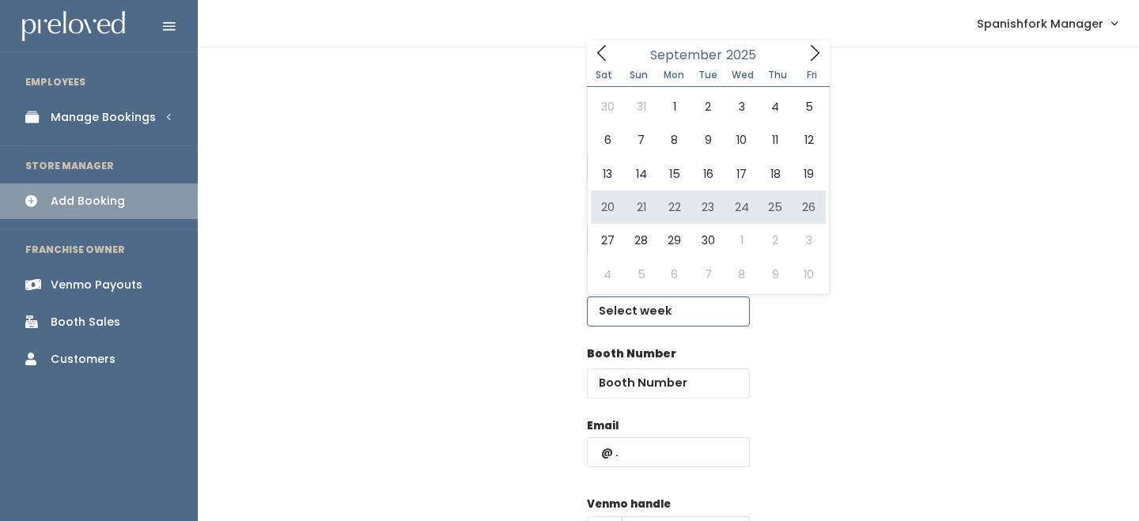
type input "September 20 to September 26"
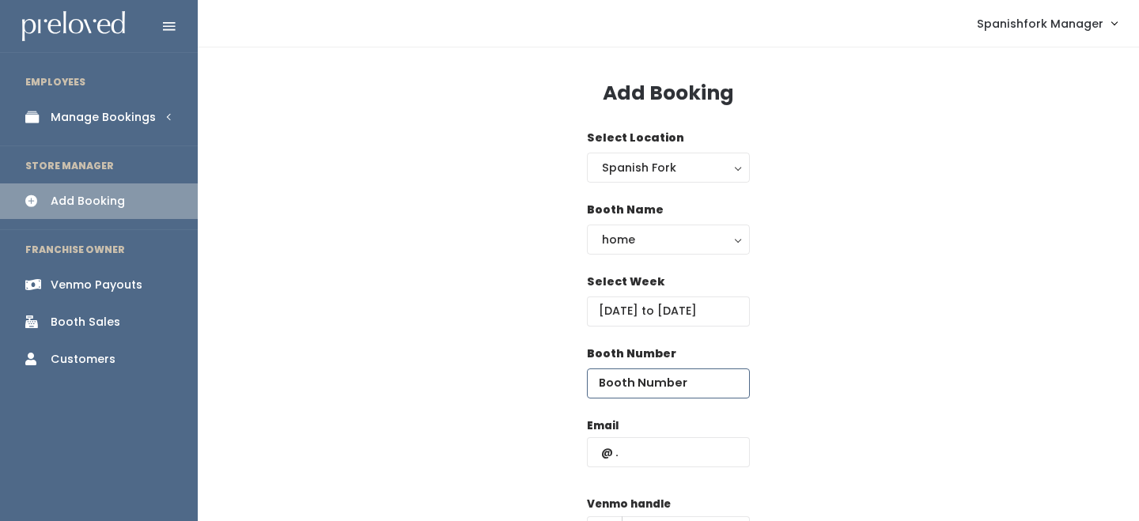
click at [632, 387] on input "number" at bounding box center [668, 384] width 163 height 30
type input "71"
click at [637, 444] on input "text" at bounding box center [668, 453] width 163 height 30
paste input "[EMAIL_ADDRESS][DOMAIN_NAME]"
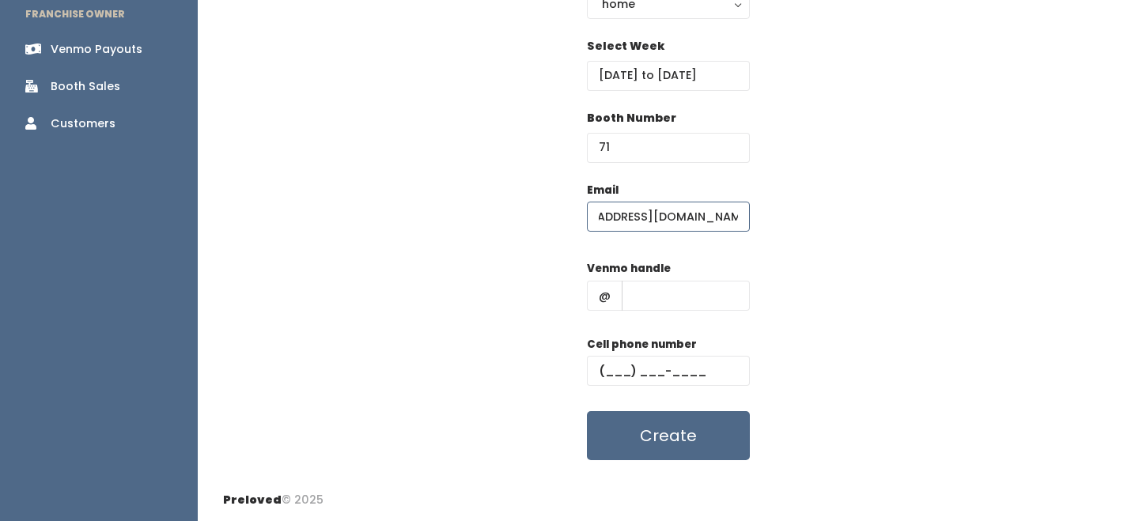
scroll to position [0, 25]
type input "iansopportunity@gmail.com"
click at [667, 283] on input "text" at bounding box center [686, 296] width 128 height 30
type input "-"
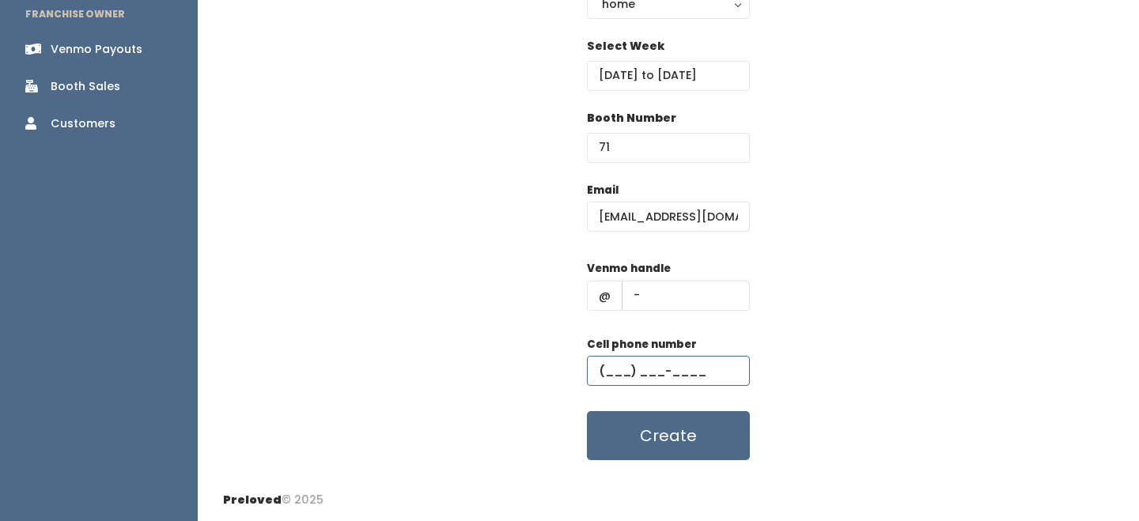
click at [676, 373] on input "text" at bounding box center [668, 371] width 163 height 30
type input "(555) 555-5555"
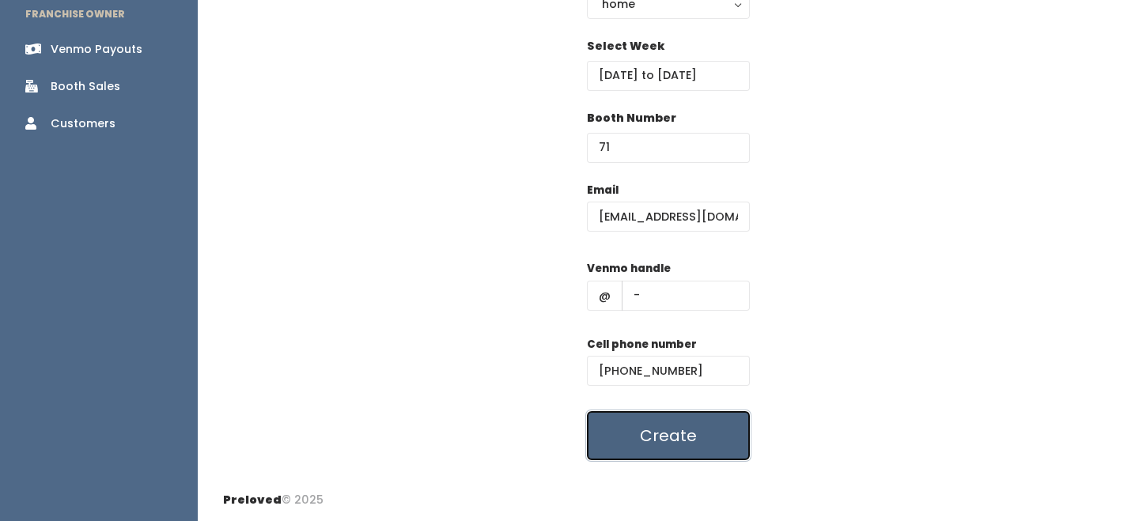
click at [698, 436] on button "Create" at bounding box center [668, 435] width 163 height 49
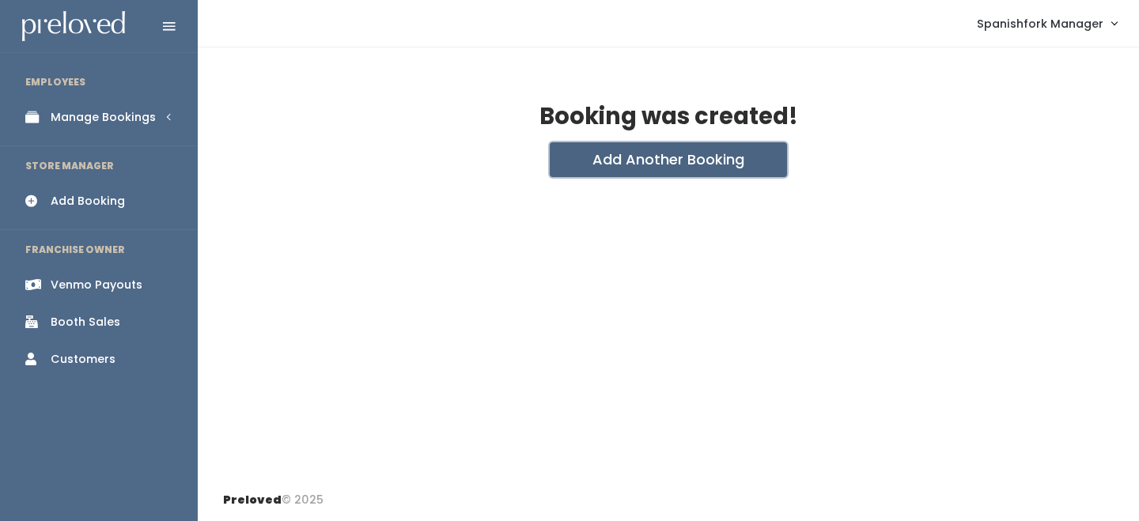
click at [609, 147] on button "Add Another Booking" at bounding box center [668, 159] width 237 height 35
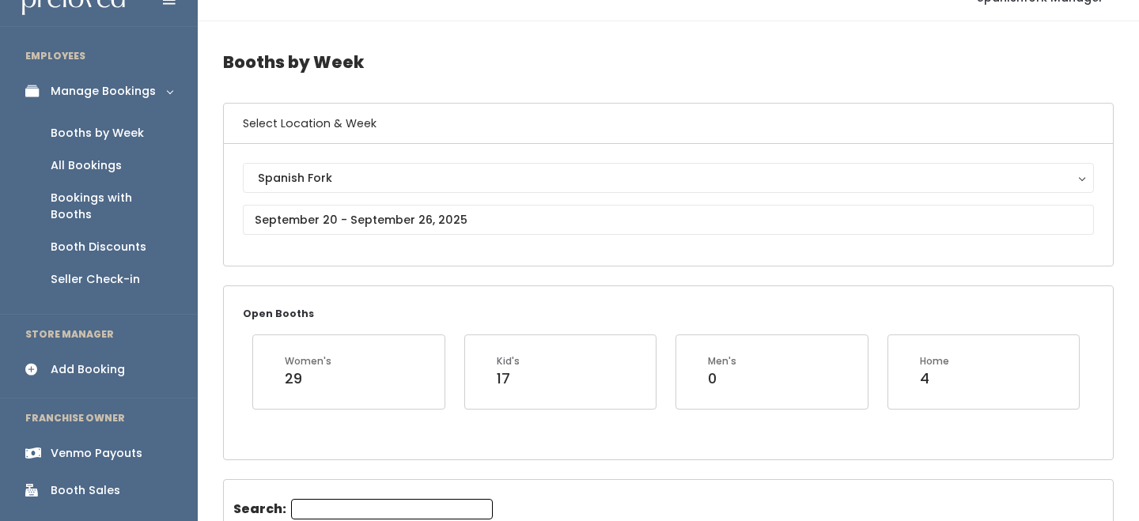
scroll to position [23, 0]
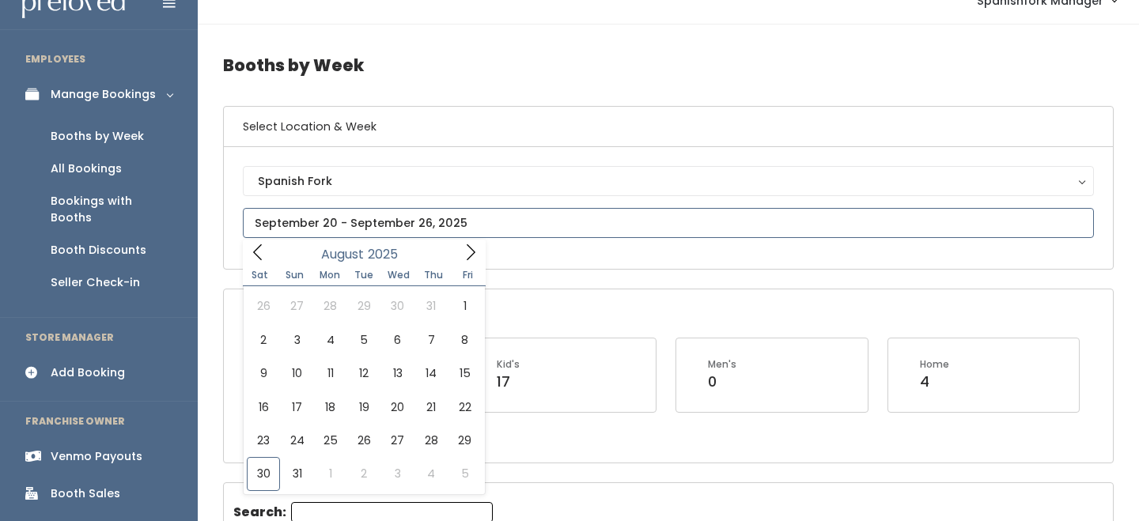
click at [330, 229] on input "text" at bounding box center [668, 223] width 851 height 30
click at [460, 258] on span at bounding box center [471, 252] width 30 height 25
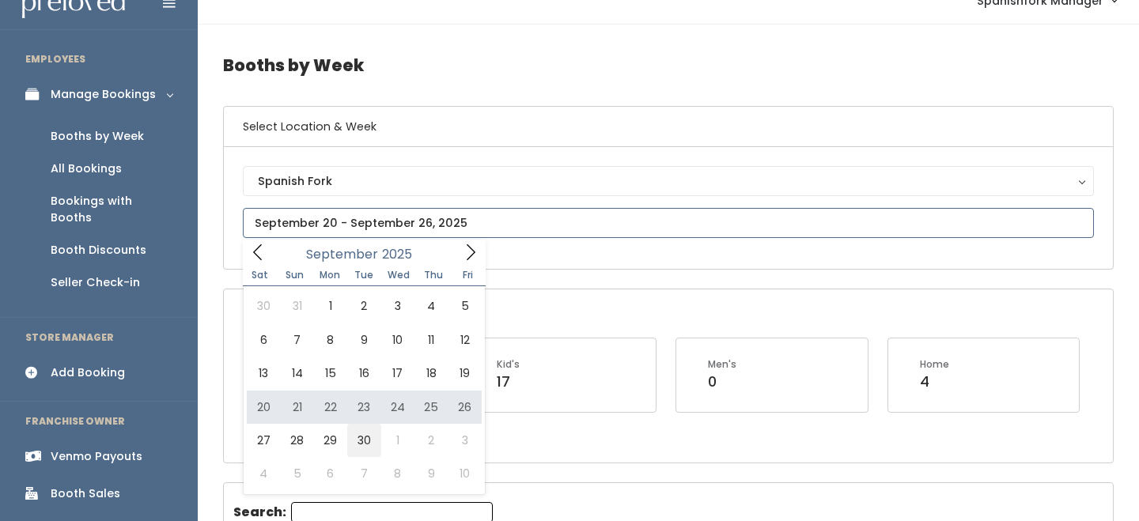
type input "September 27 to October 3"
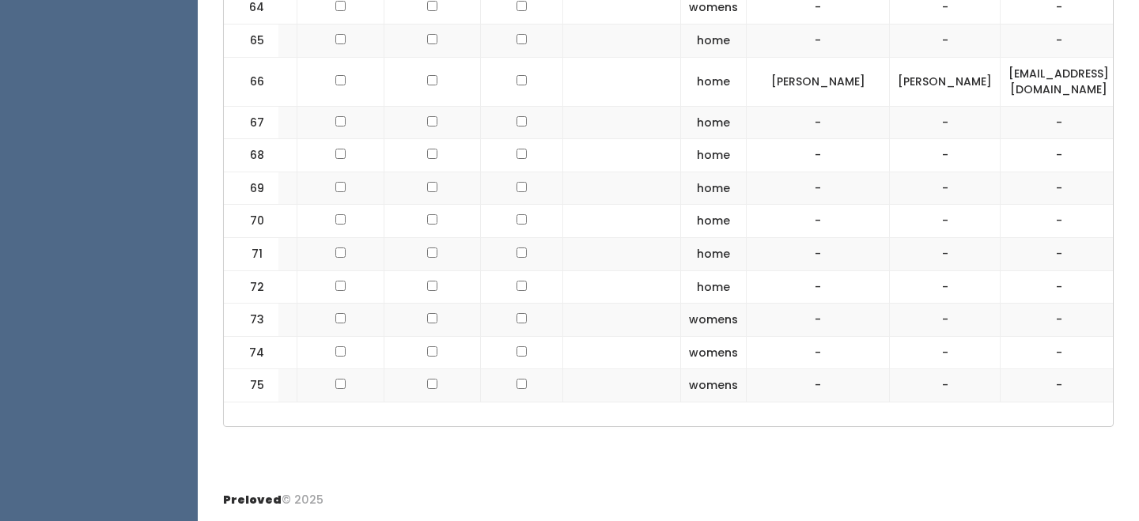
scroll to position [0, 247]
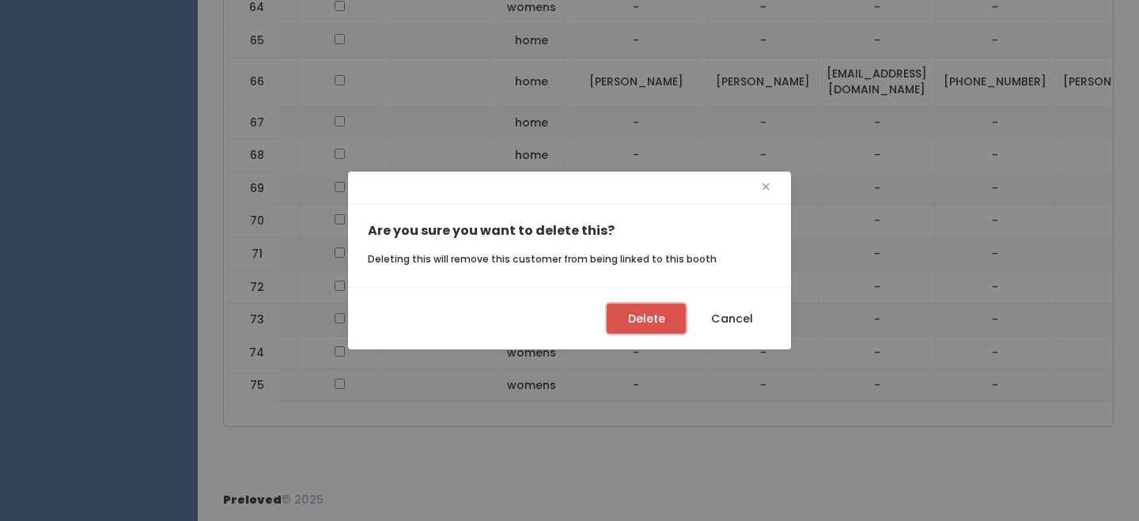
click at [634, 330] on button "Delete" at bounding box center [646, 319] width 79 height 30
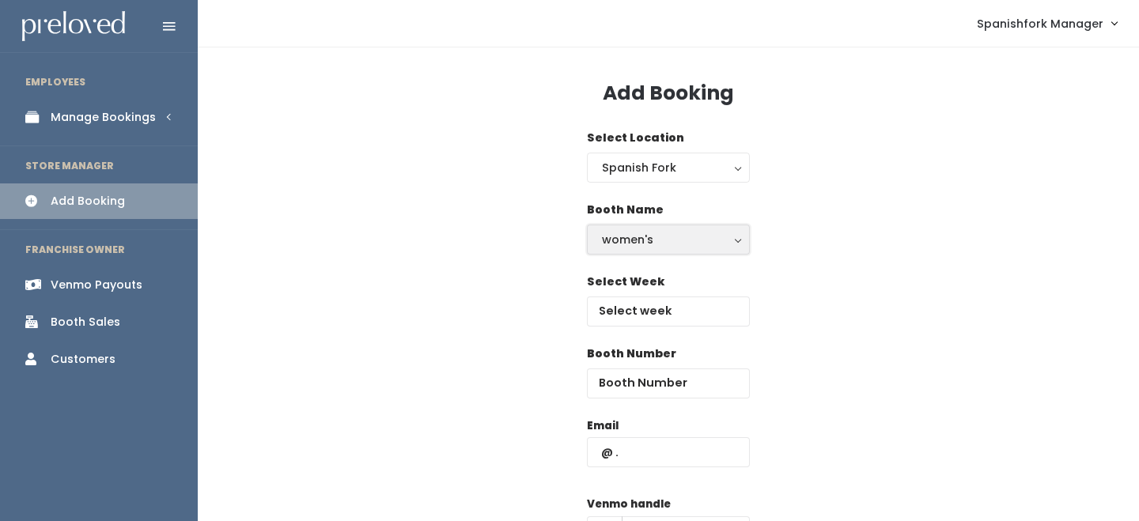
click at [631, 250] on button "women's" at bounding box center [668, 240] width 163 height 30
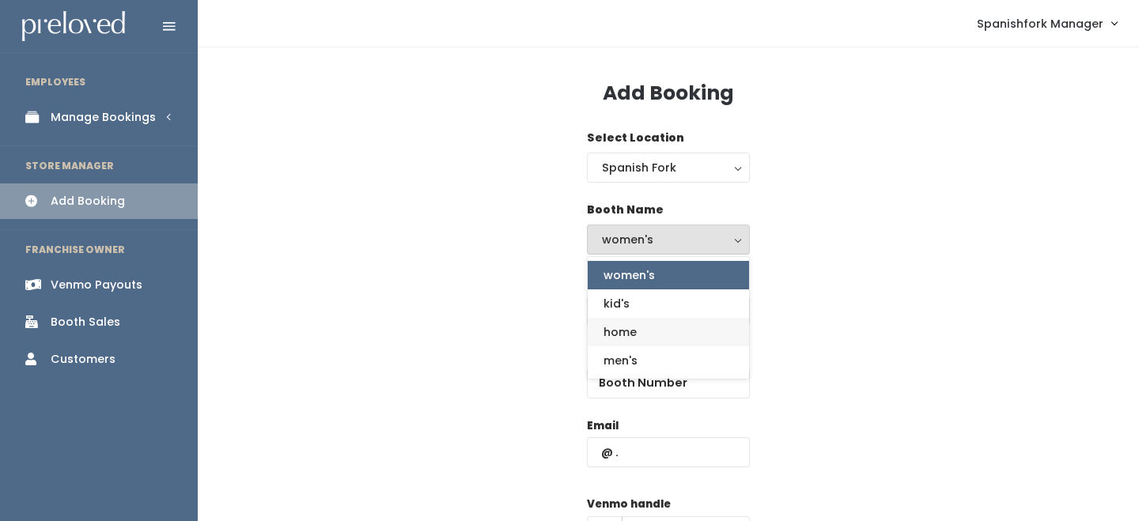
click at [634, 329] on span "home" at bounding box center [620, 332] width 33 height 17
select select "home"
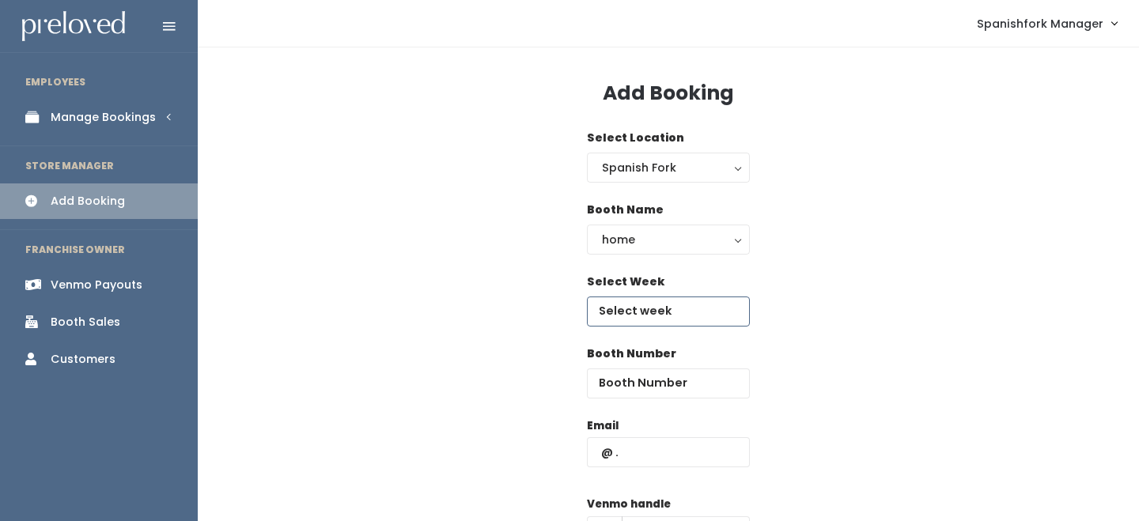
click at [640, 322] on input "text" at bounding box center [668, 312] width 163 height 30
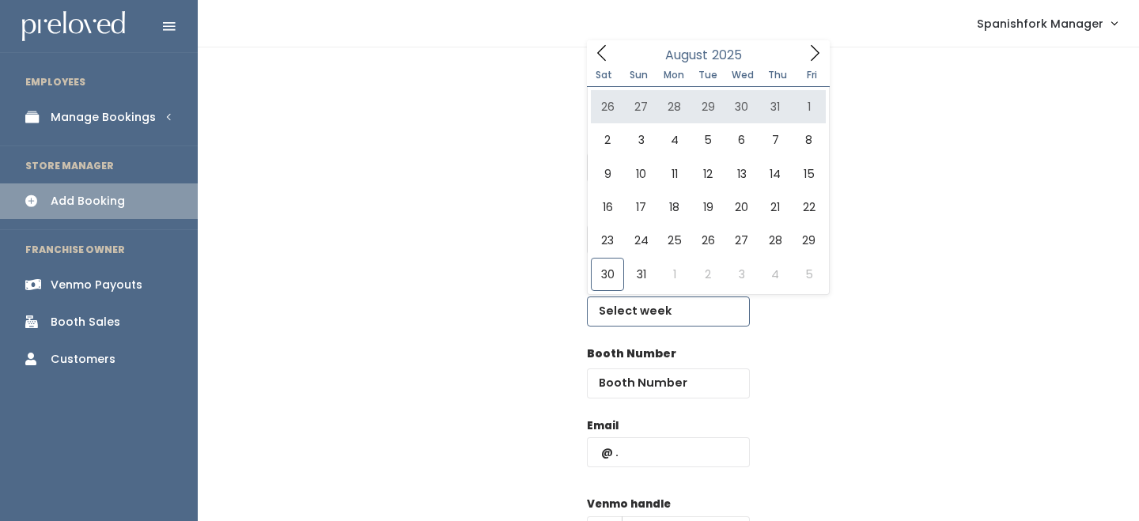
click at [808, 50] on icon at bounding box center [814, 52] width 17 height 17
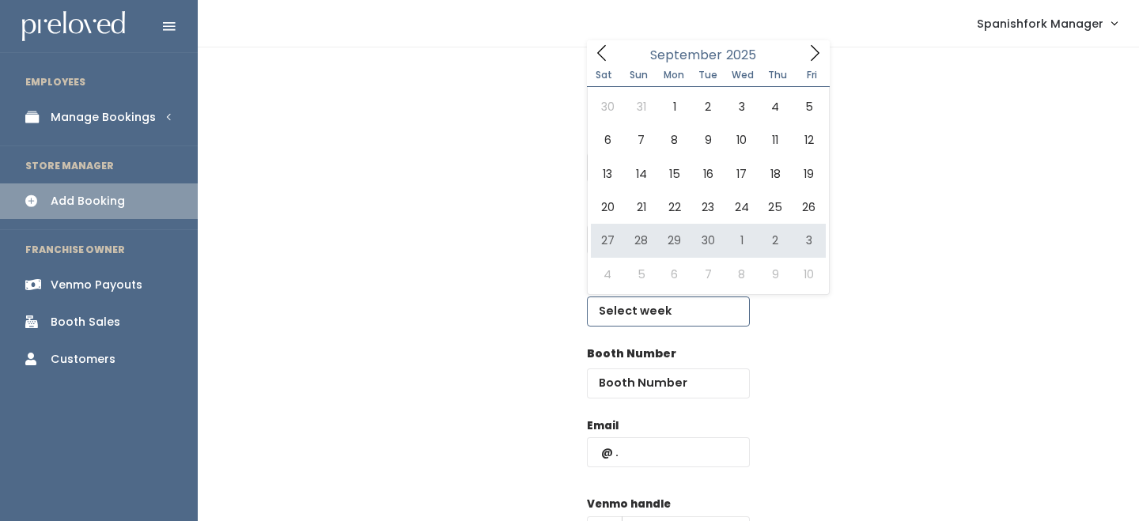
type input "September 27 to October 3"
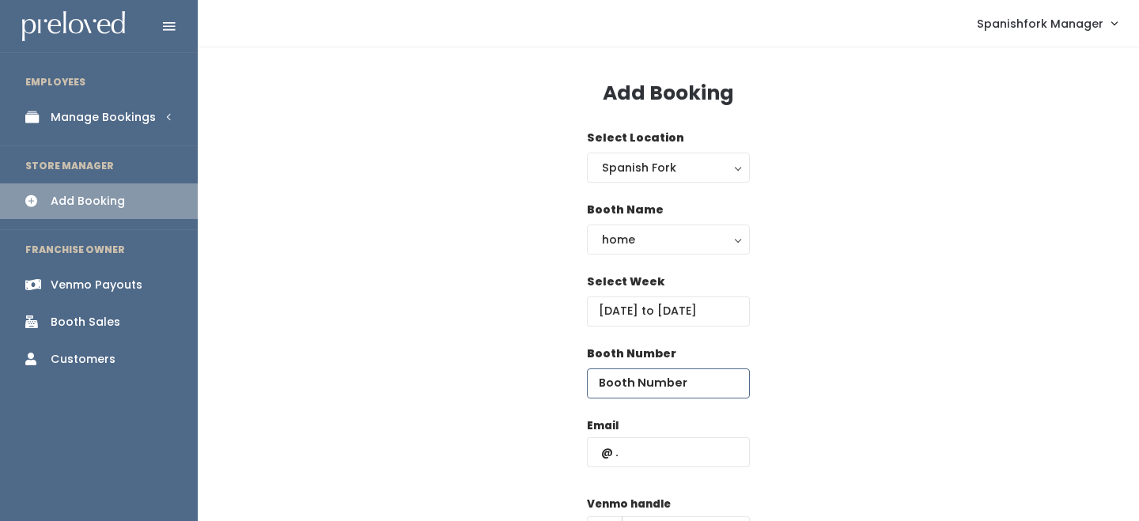
click at [682, 384] on input "number" at bounding box center [668, 384] width 163 height 30
type input "71"
click at [692, 447] on input "text" at bounding box center [668, 453] width 163 height 30
paste input "iansopportunity@gmail.com"
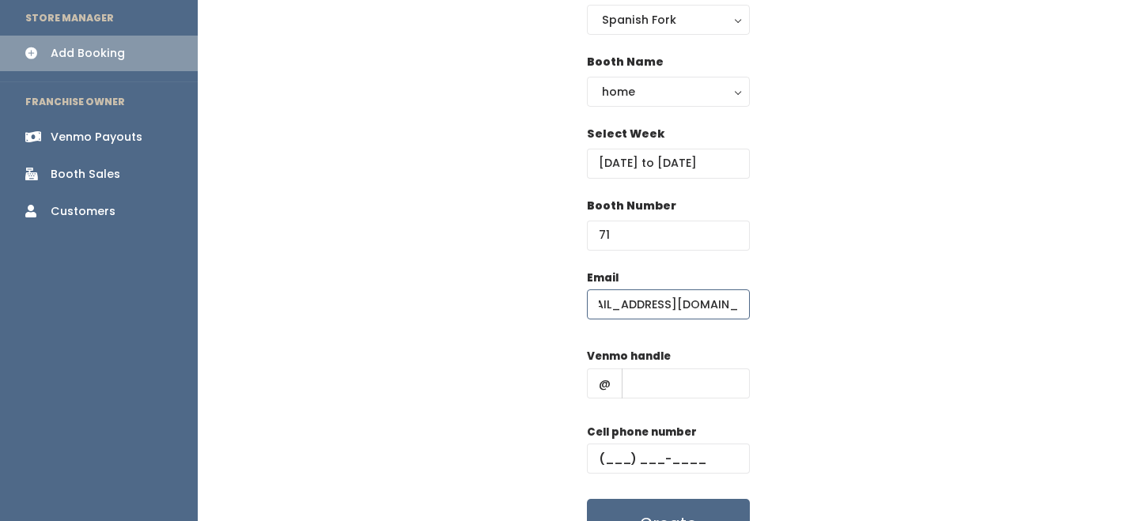
scroll to position [150, 0]
type input "iansopportunity@gmail.com"
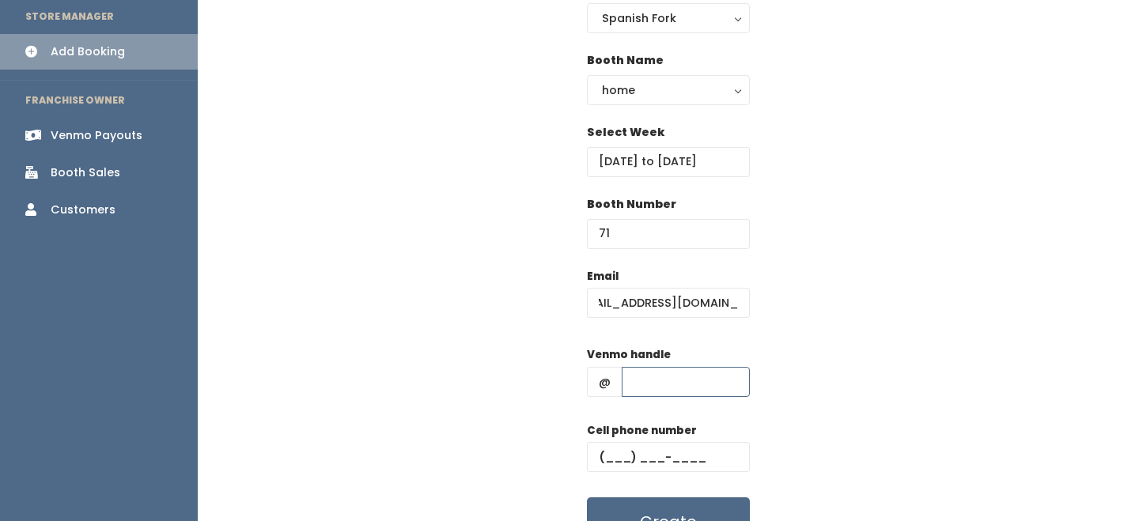
click at [702, 374] on input "text" at bounding box center [686, 382] width 128 height 30
type input "-"
click at [693, 446] on input "text" at bounding box center [668, 457] width 163 height 30
type input "(555) 555-5555"
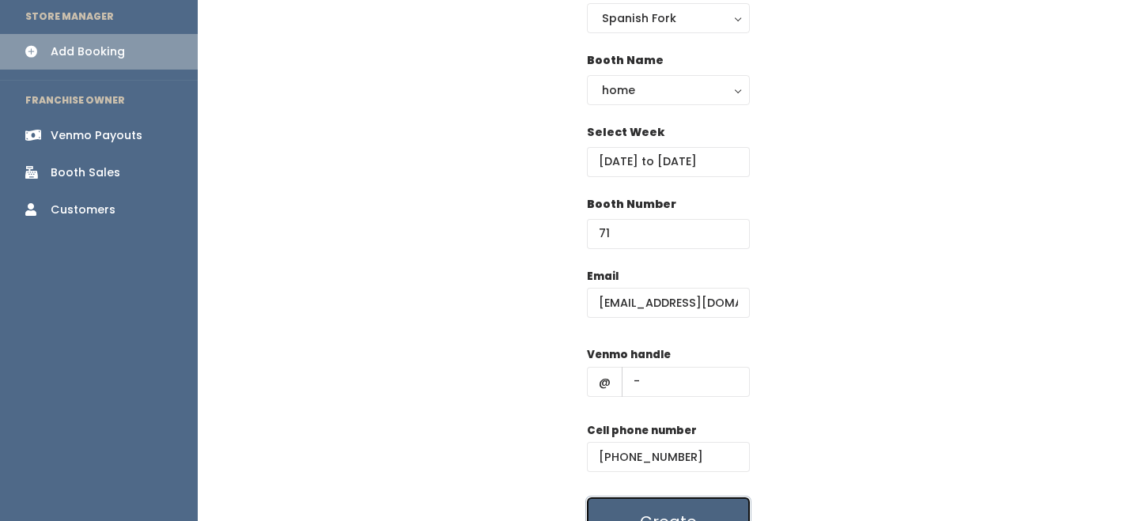
click at [693, 498] on button "Create" at bounding box center [668, 522] width 163 height 49
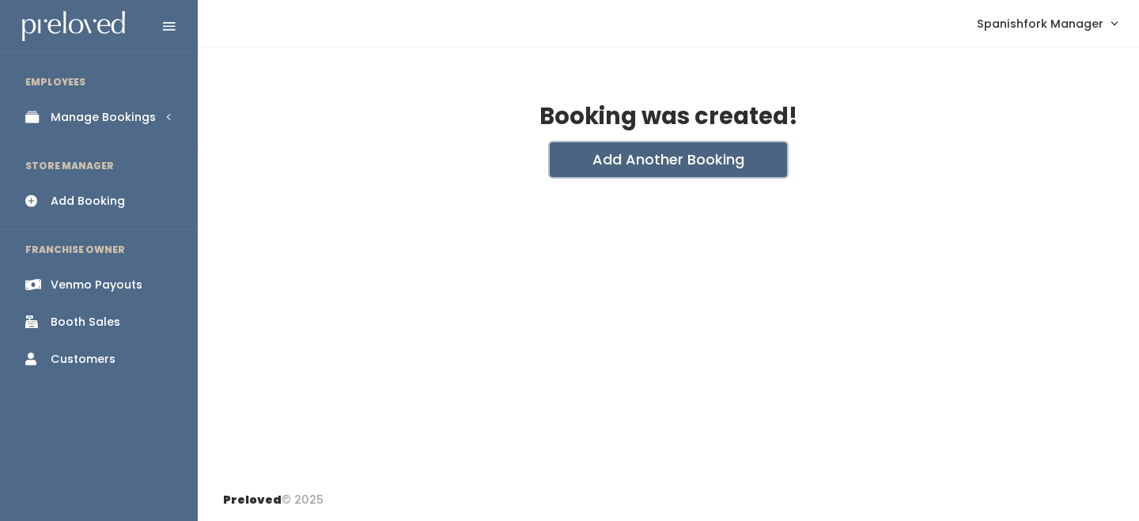
click at [628, 155] on button "Add Another Booking" at bounding box center [668, 159] width 237 height 35
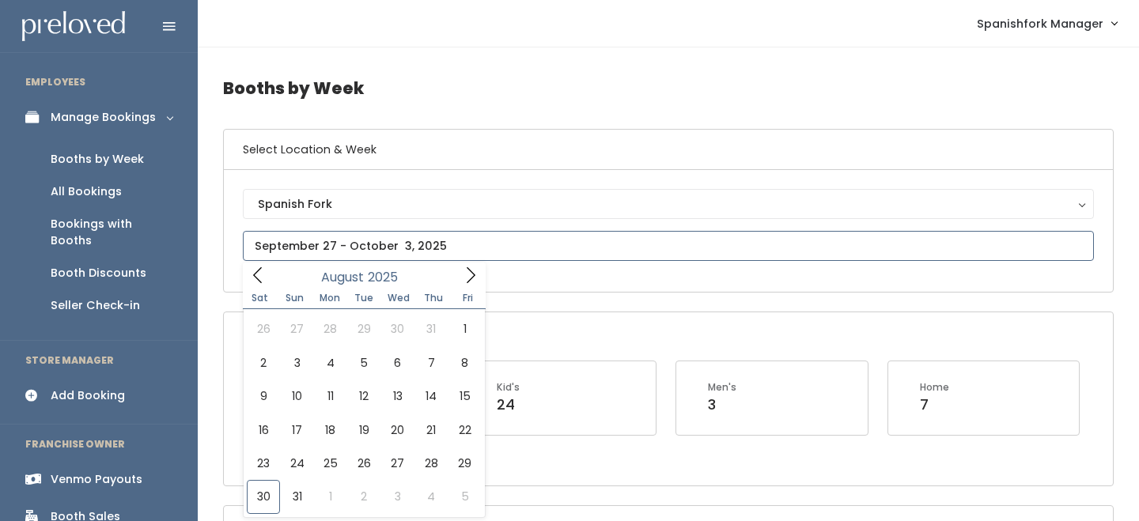
click at [394, 255] on input "text" at bounding box center [668, 246] width 851 height 30
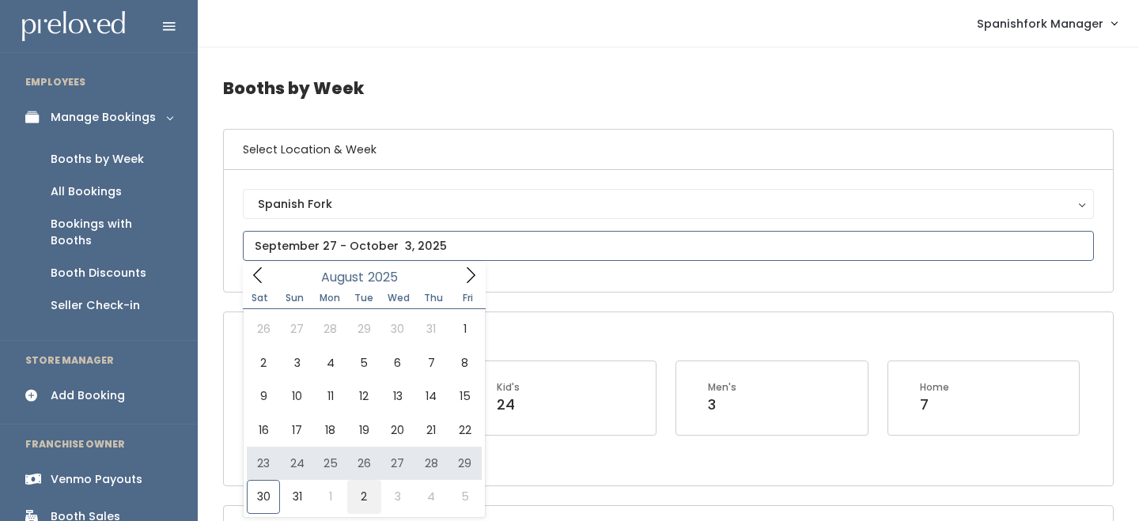
type input "[DATE] to [DATE]"
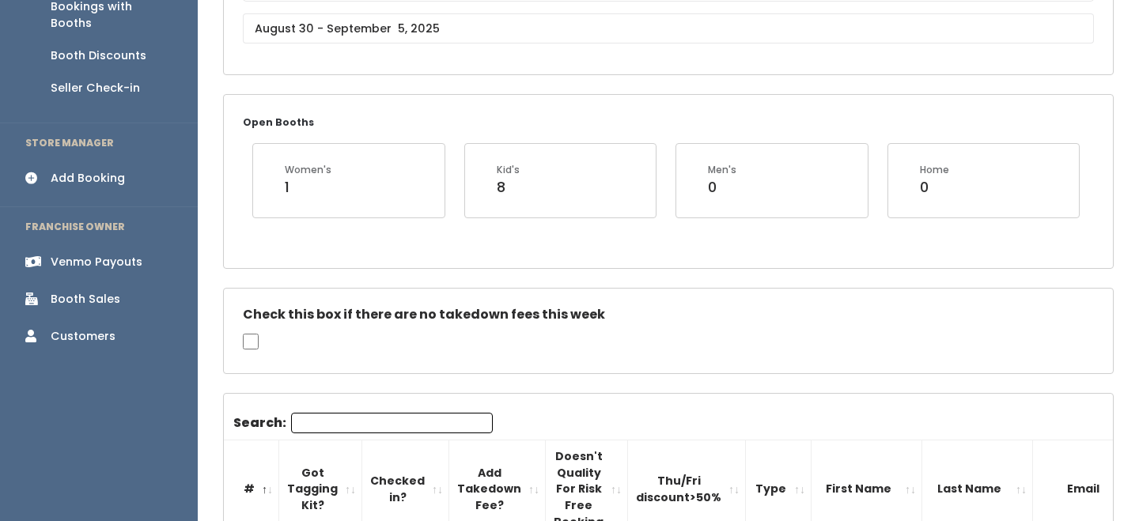
scroll to position [243, 0]
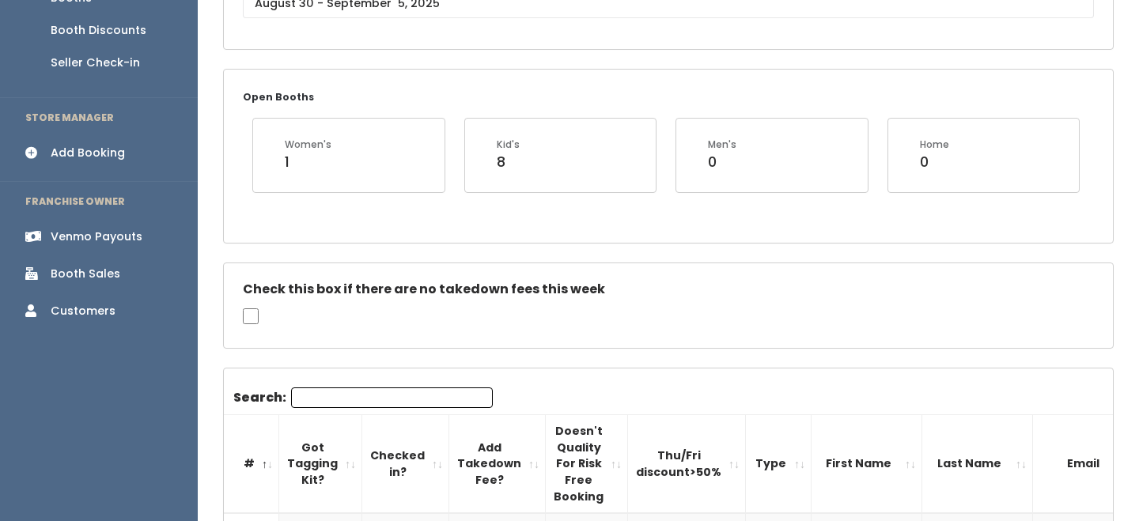
click at [370, 398] on input "Search:" at bounding box center [392, 398] width 202 height 21
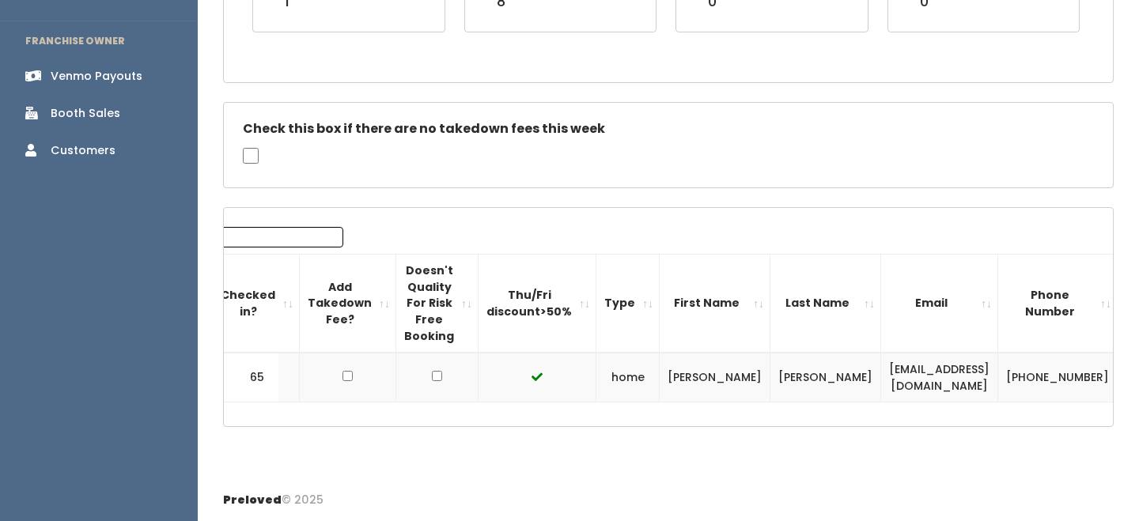
scroll to position [0, 228]
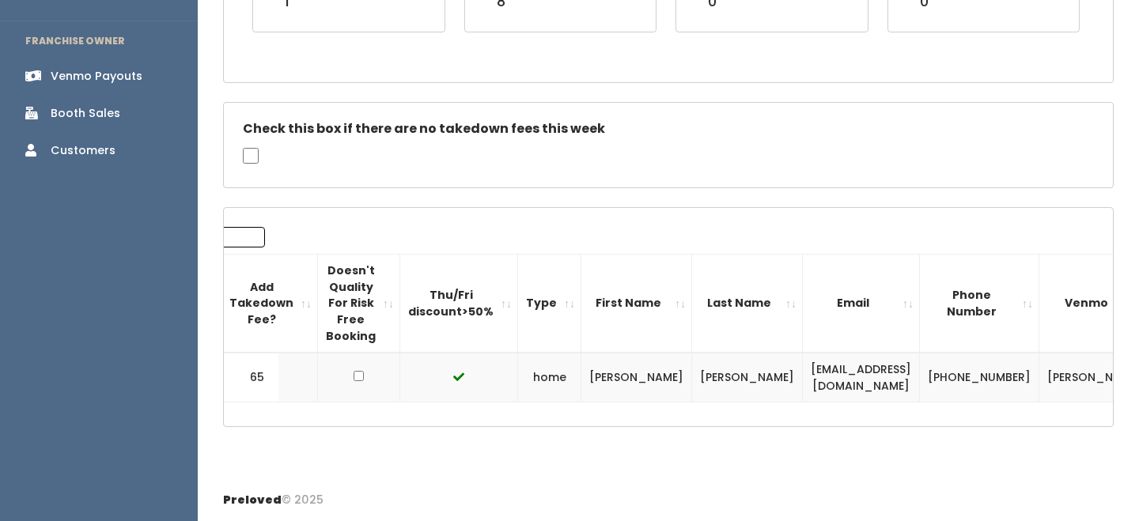
type input "maris"
click at [803, 384] on td "marquezmarisela831@gmail.com" at bounding box center [861, 378] width 117 height 50
click at [803, 384] on td "[EMAIL_ADDRESS][DOMAIN_NAME]" at bounding box center [861, 378] width 117 height 50
copy tr "[EMAIL_ADDRESS][DOMAIN_NAME]"
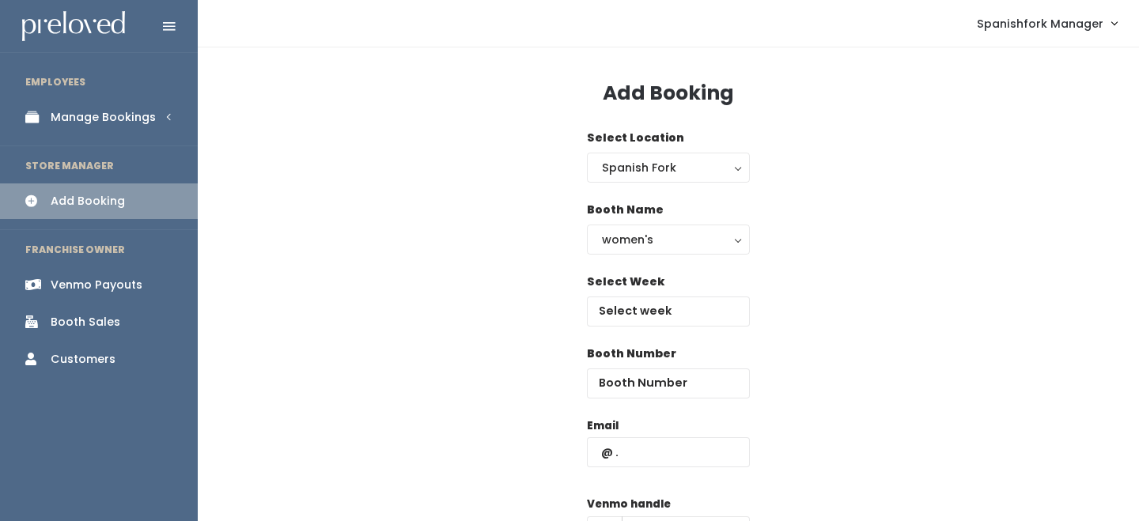
click at [625, 256] on div "Booth Name women's kid's home men's women's" at bounding box center [668, 238] width 163 height 72
click at [630, 242] on div "women's" at bounding box center [668, 239] width 133 height 17
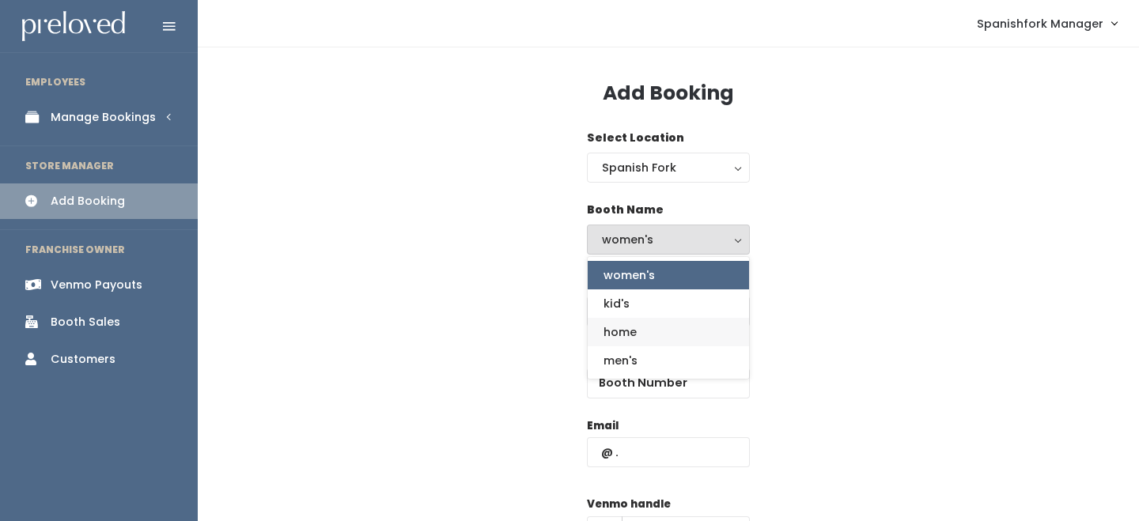
click at [637, 333] on link "home" at bounding box center [668, 332] width 161 height 28
select select "home"
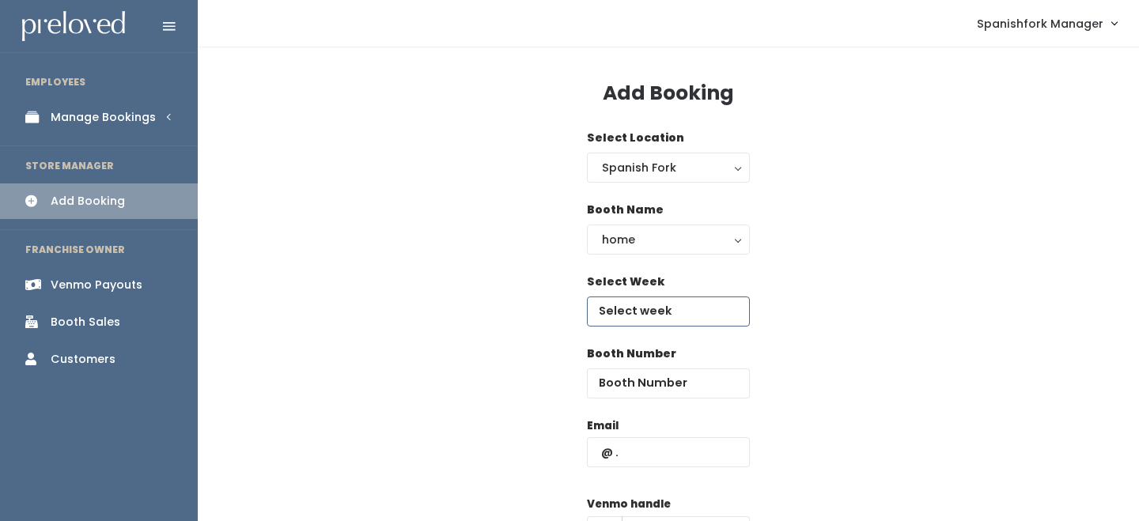
click at [661, 306] on input "text" at bounding box center [668, 312] width 163 height 30
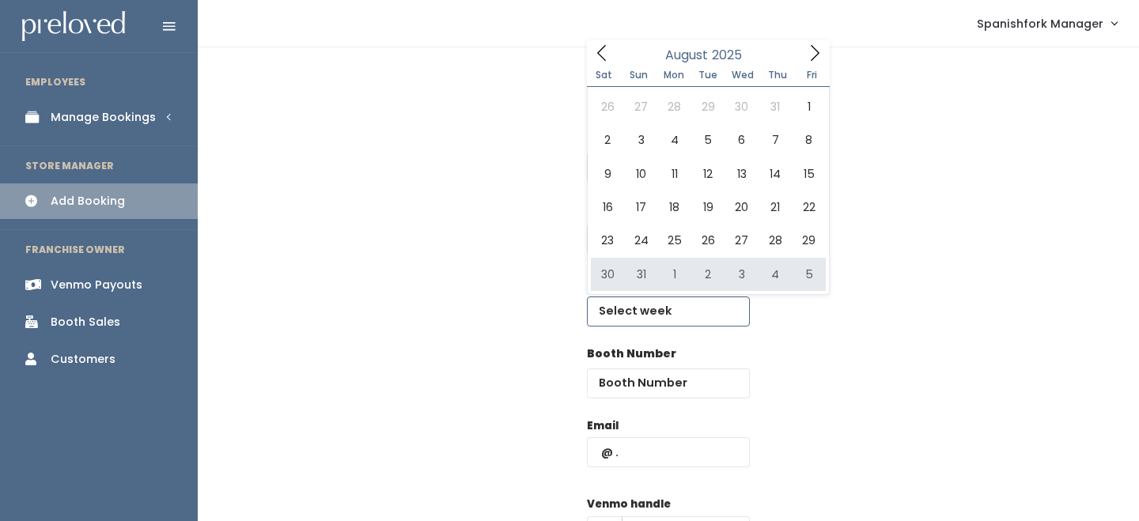
type input "[DATE] to [DATE]"
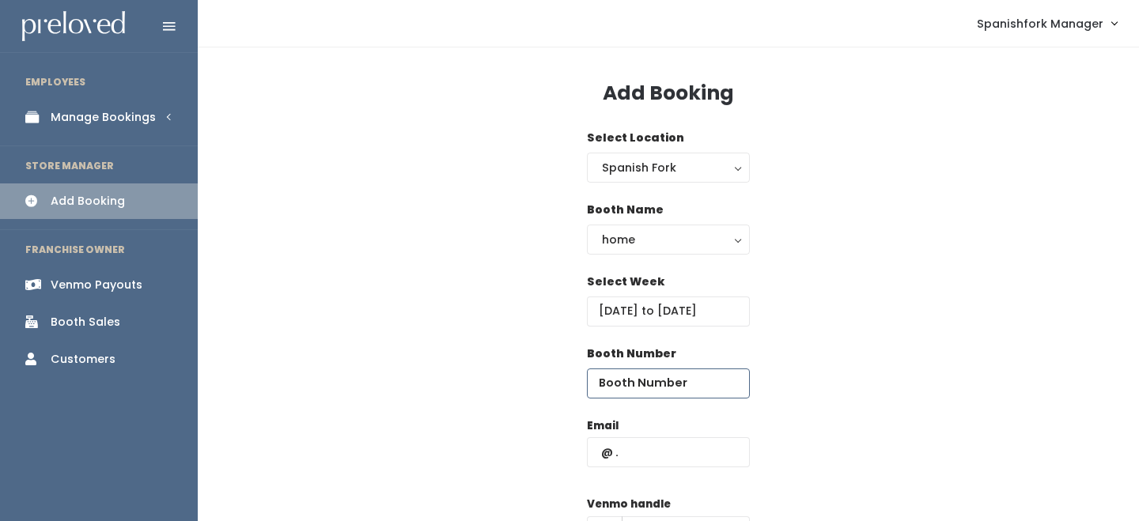
click at [661, 380] on input "number" at bounding box center [668, 384] width 163 height 30
type input "65"
click at [662, 442] on input "text" at bounding box center [668, 453] width 163 height 30
paste input "marquezmarisela831@gmail.com"
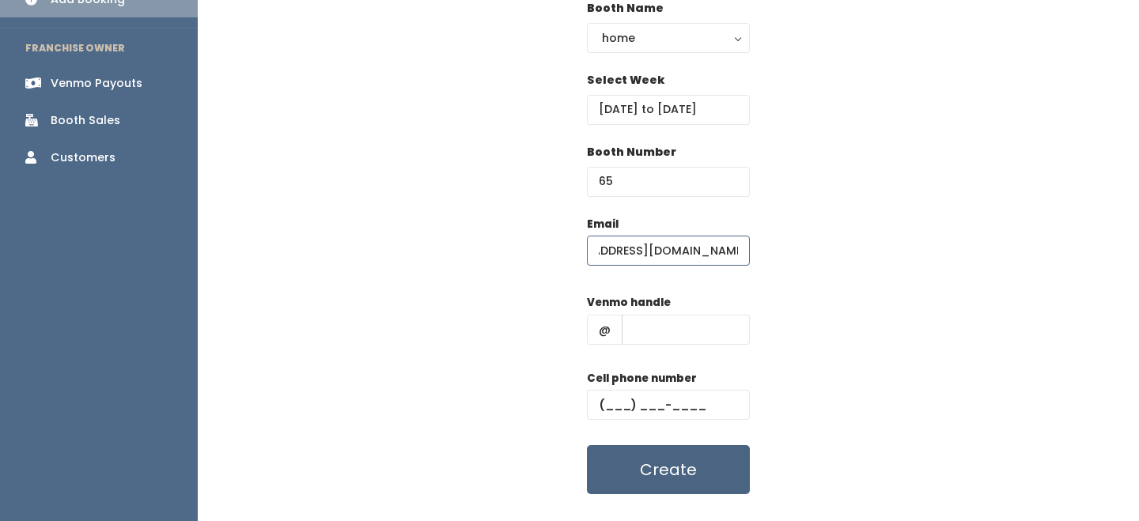
scroll to position [226, 0]
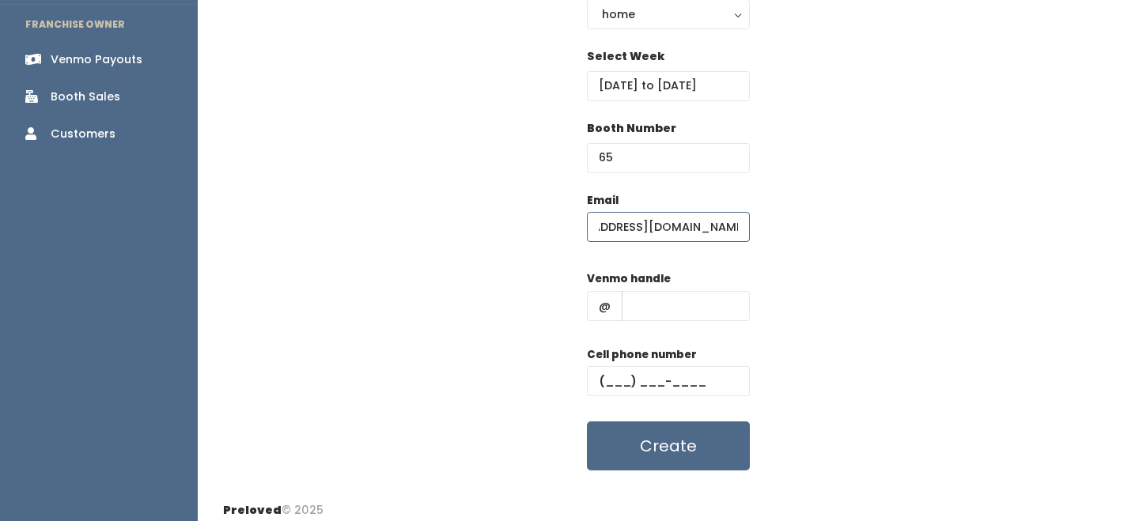
type input "[EMAIL_ADDRESS][DOMAIN_NAME]"
click at [662, 309] on input "text" at bounding box center [686, 306] width 128 height 30
type input "-"
click at [671, 397] on div "Cell phone number" at bounding box center [668, 378] width 163 height 63
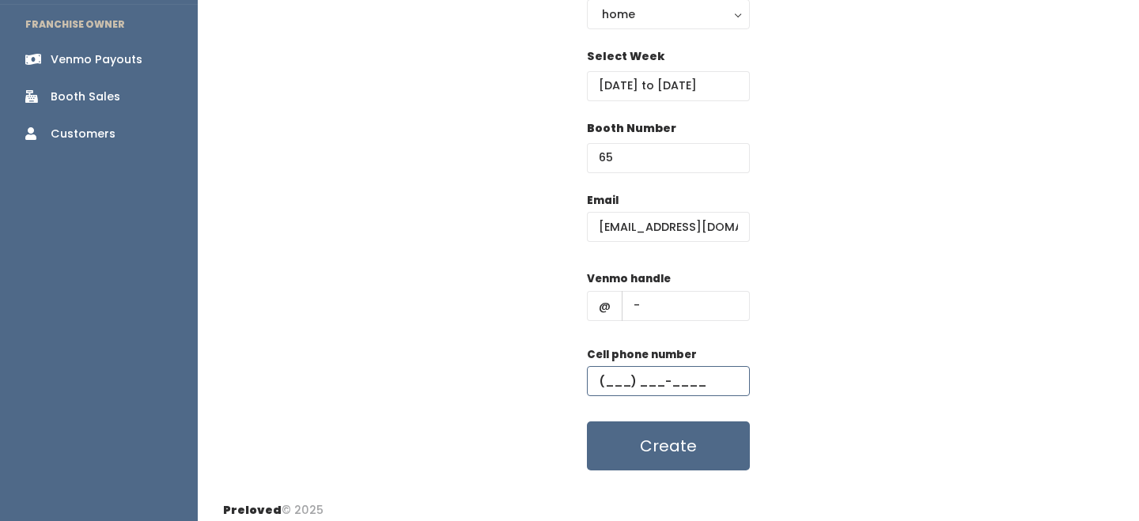
click at [688, 382] on input "text" at bounding box center [668, 381] width 163 height 30
type input "(555) 555-5555"
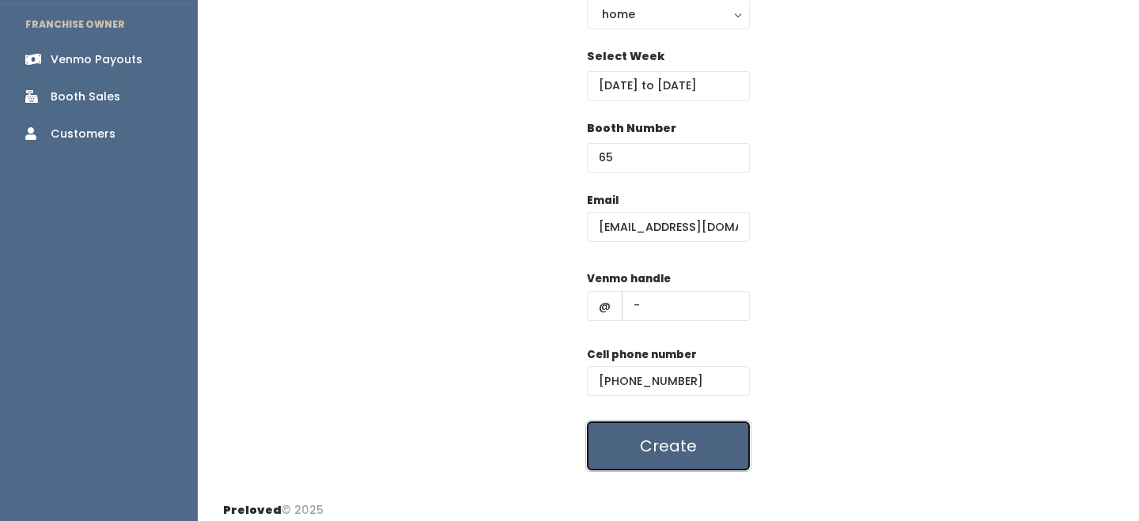
click at [648, 440] on button "Create" at bounding box center [668, 446] width 163 height 49
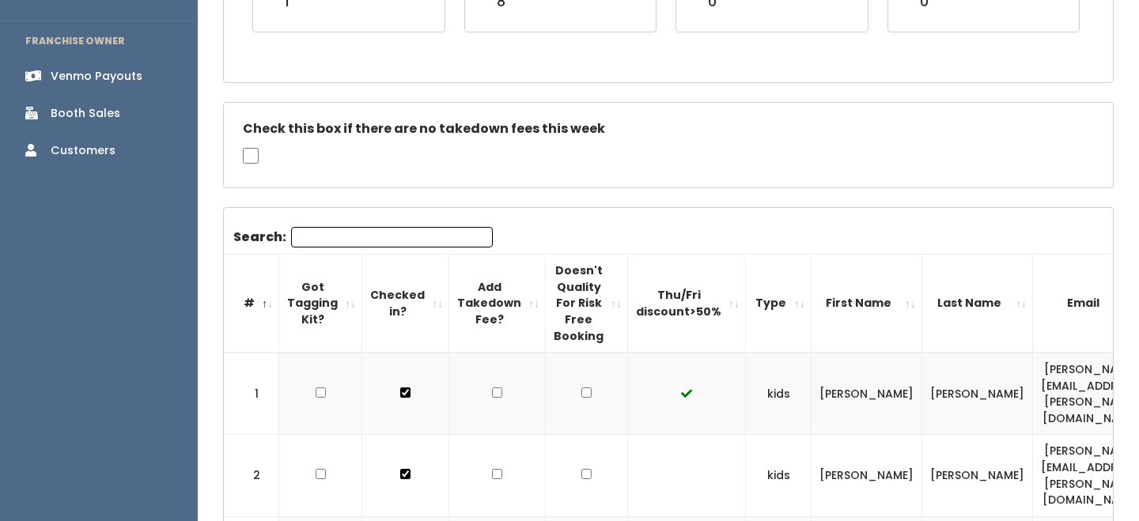
click at [352, 240] on input "Search:" at bounding box center [392, 237] width 202 height 21
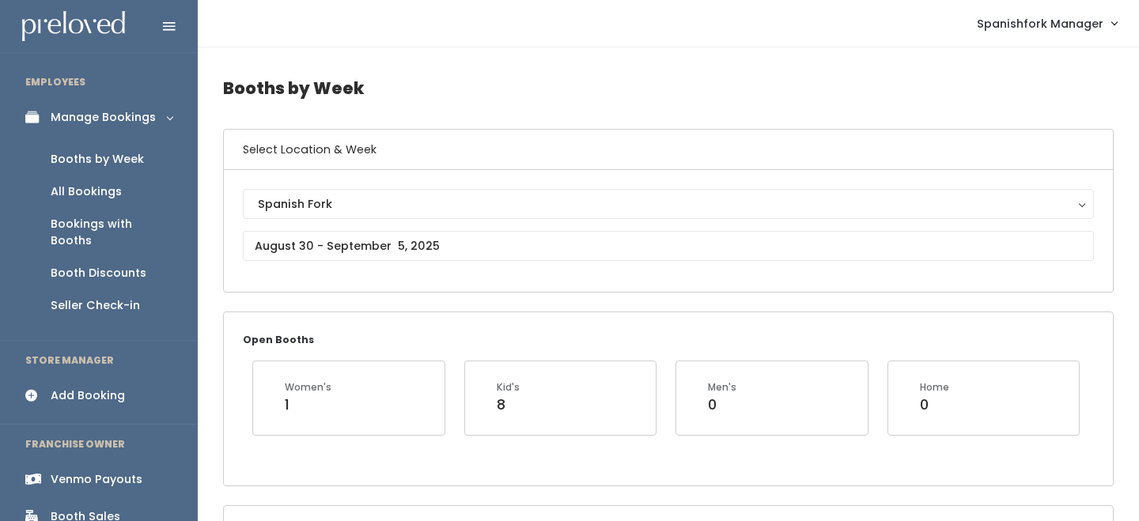
type input "marq"
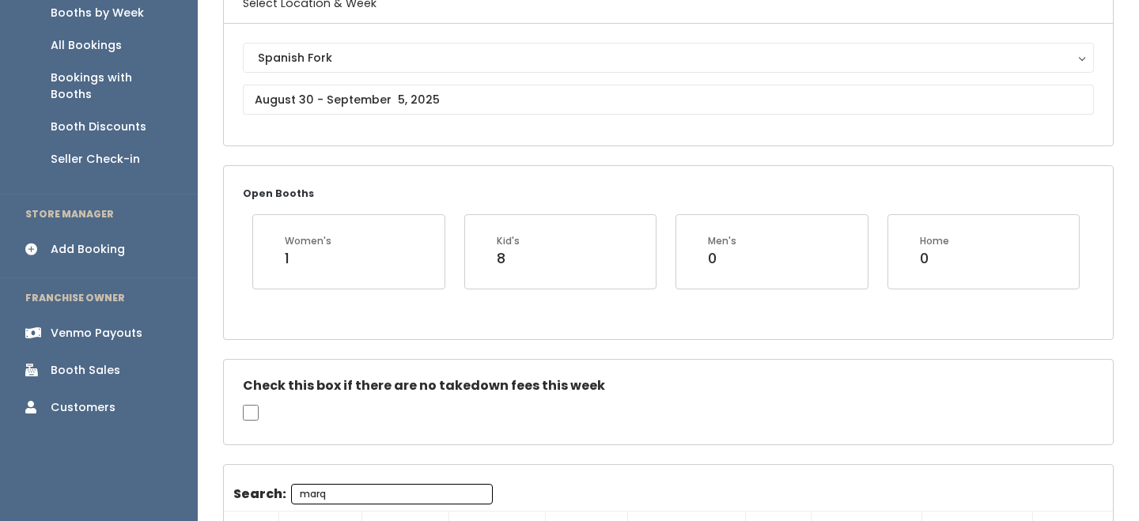
scroll to position [252, 0]
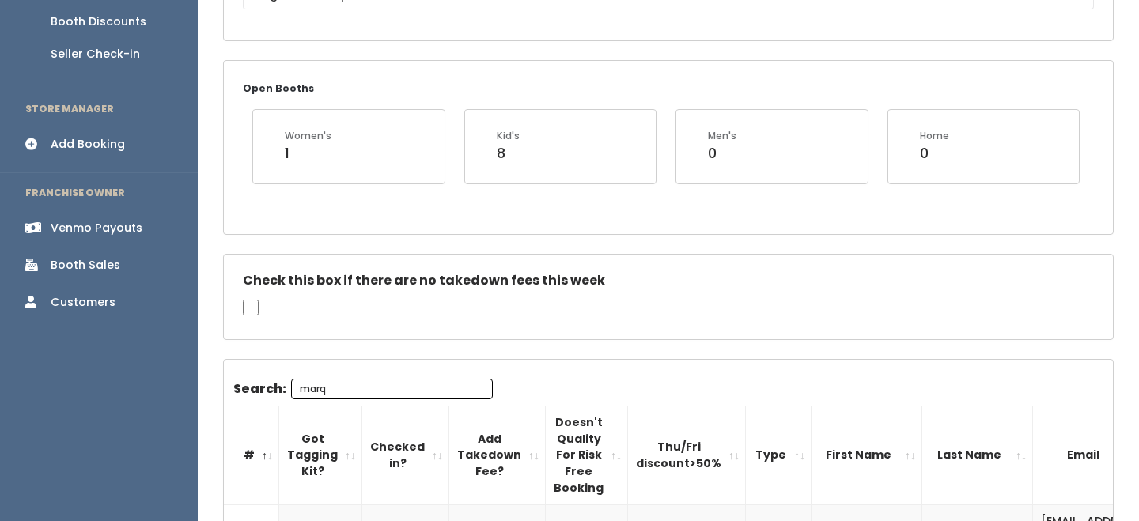
click at [390, 389] on input "marq" at bounding box center [392, 389] width 202 height 21
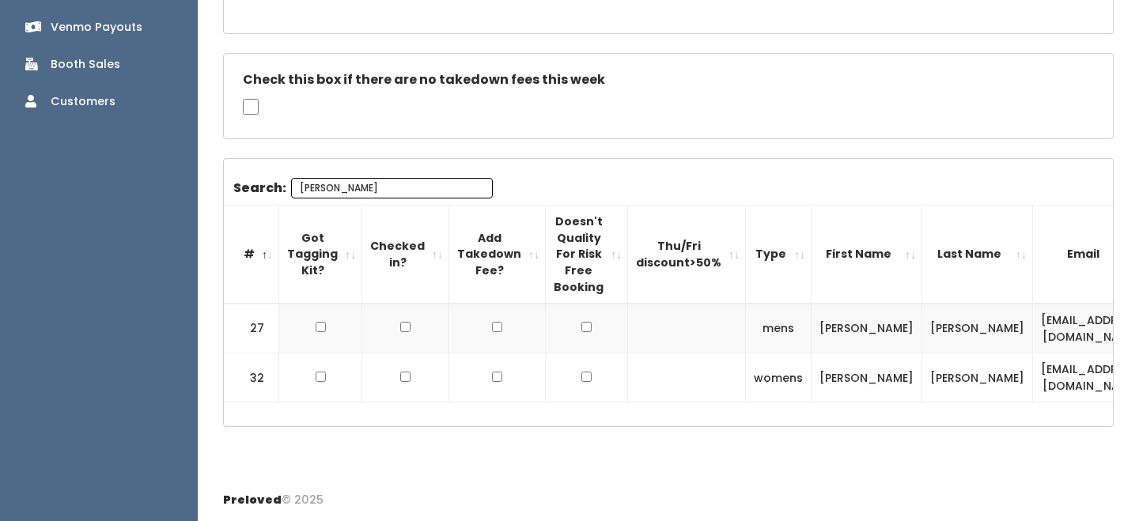
scroll to position [486, 0]
type input "meliss"
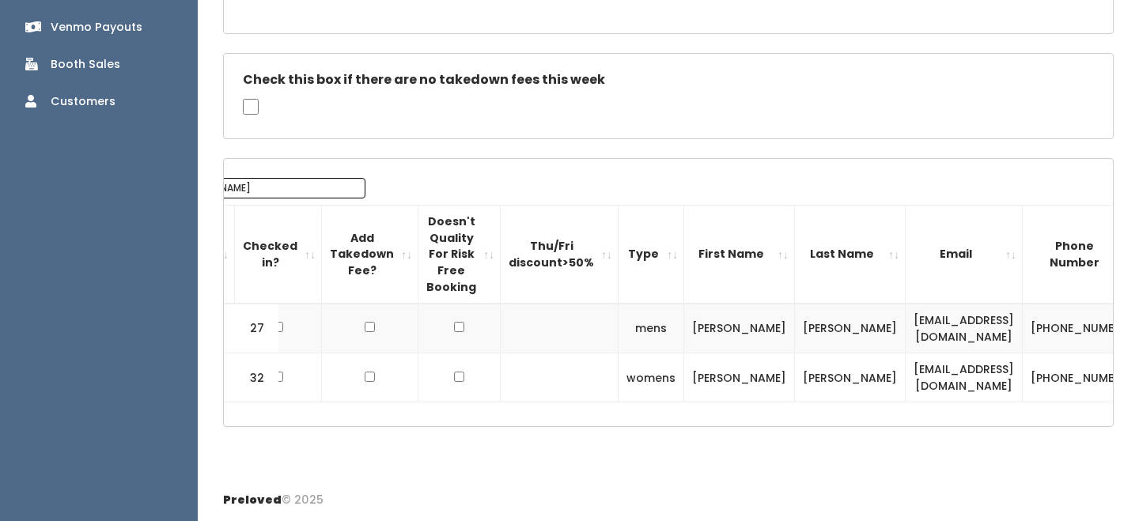
scroll to position [0, 216]
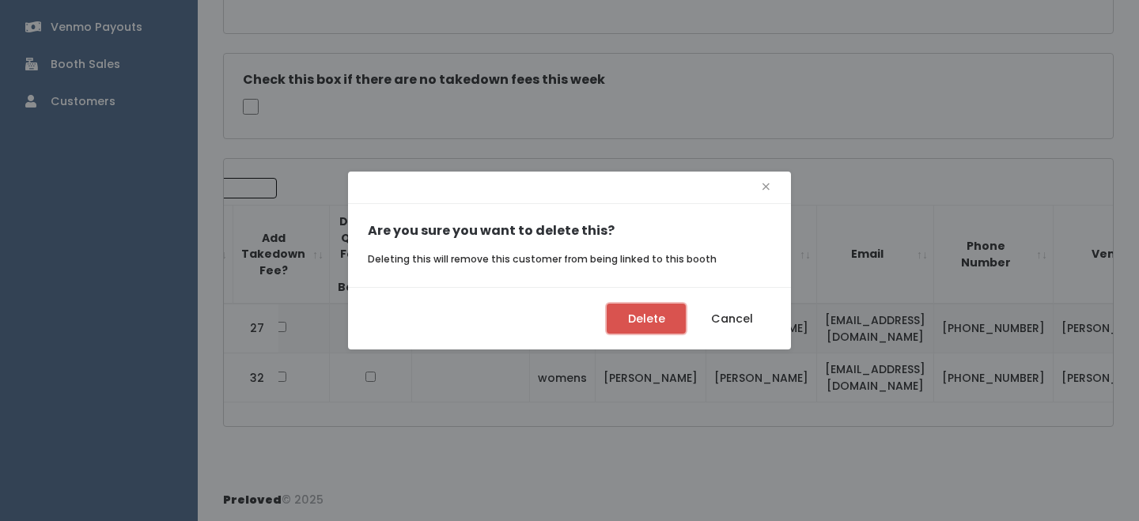
click at [638, 328] on button "Delete" at bounding box center [646, 319] width 79 height 30
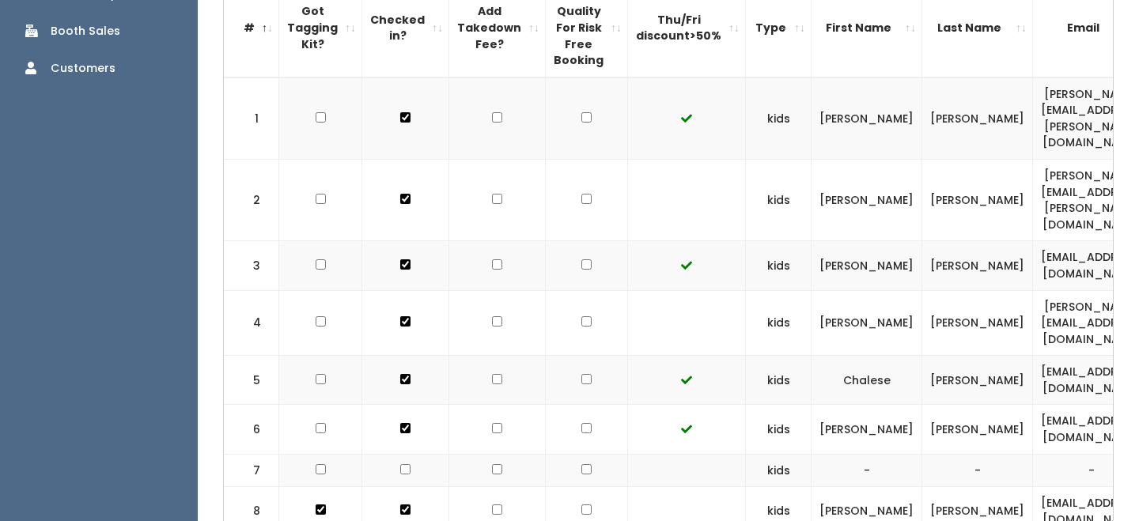
scroll to position [317, 0]
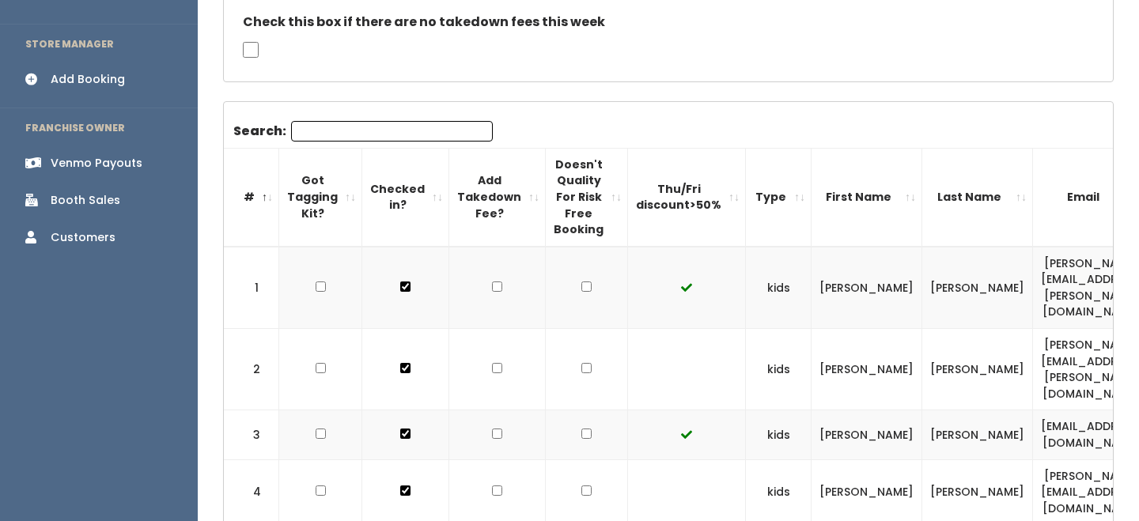
click at [396, 134] on input "Search:" at bounding box center [392, 131] width 202 height 21
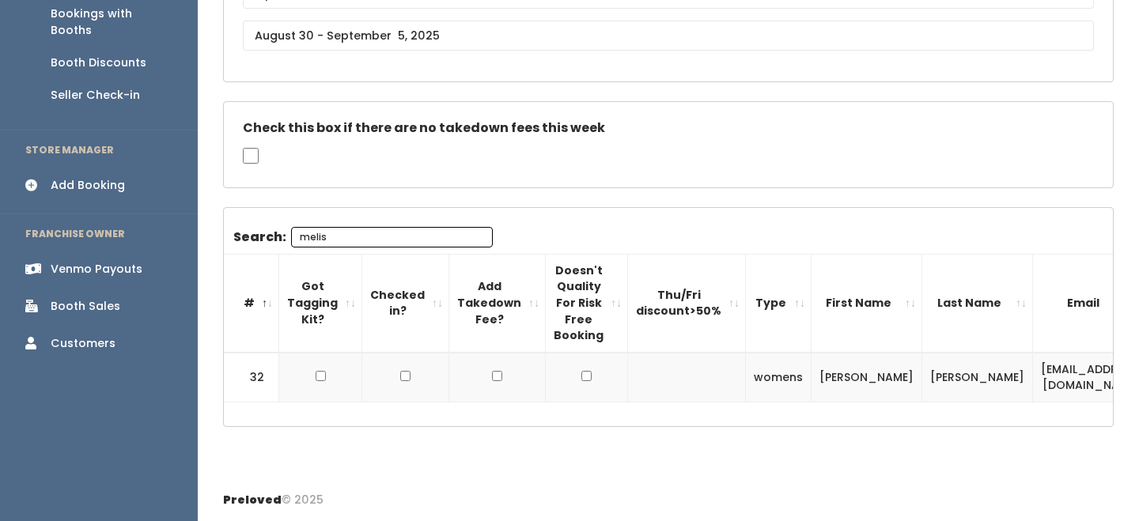
scroll to position [0, 216]
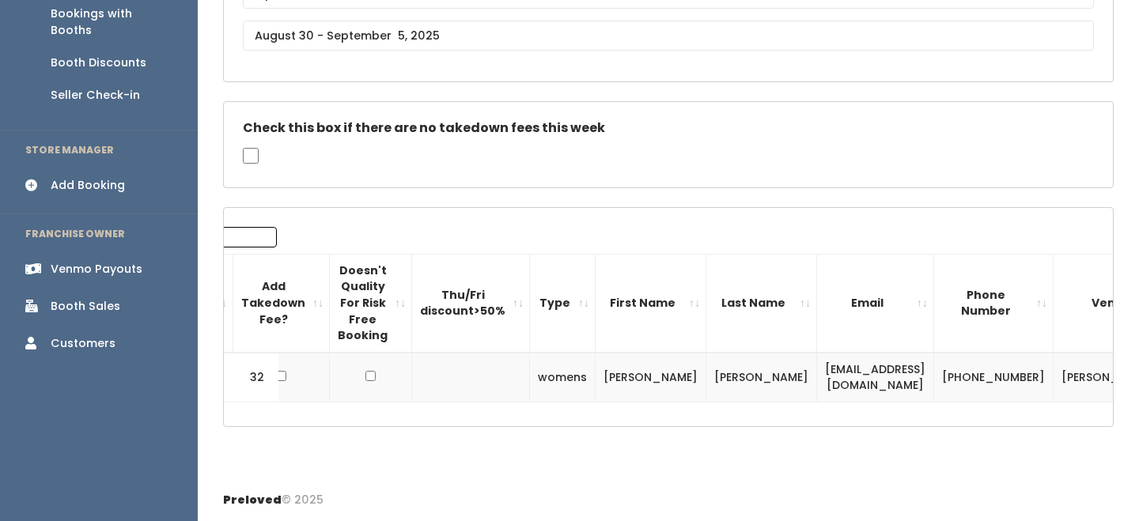
type input "melis"
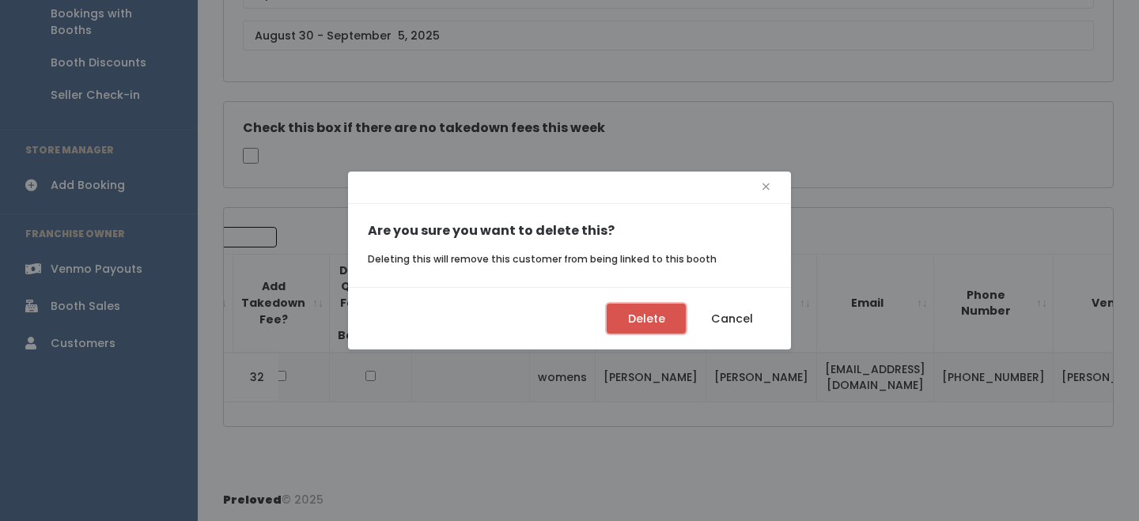
click at [649, 315] on button "Delete" at bounding box center [646, 319] width 79 height 30
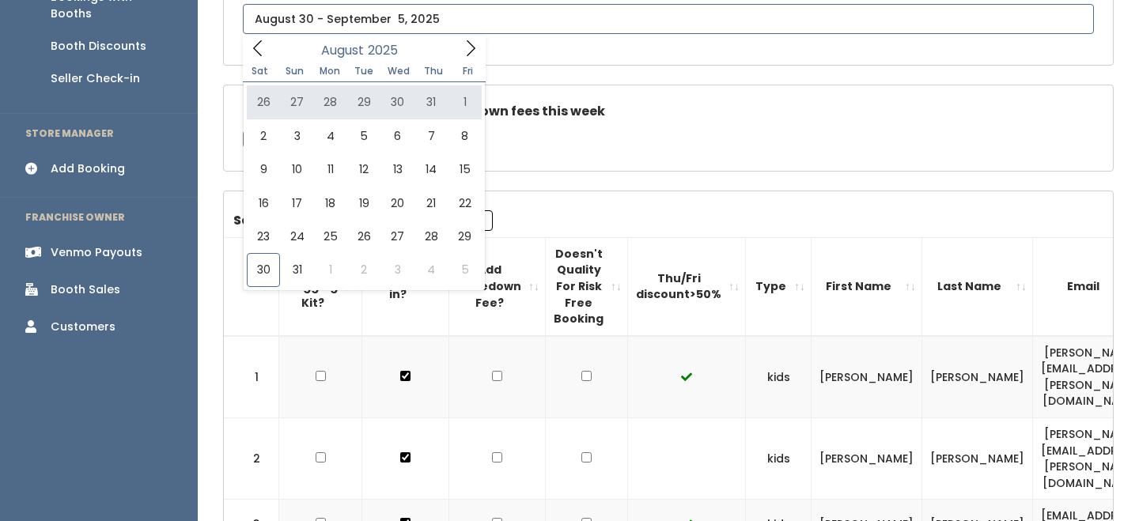
click at [463, 58] on span at bounding box center [471, 48] width 30 height 25
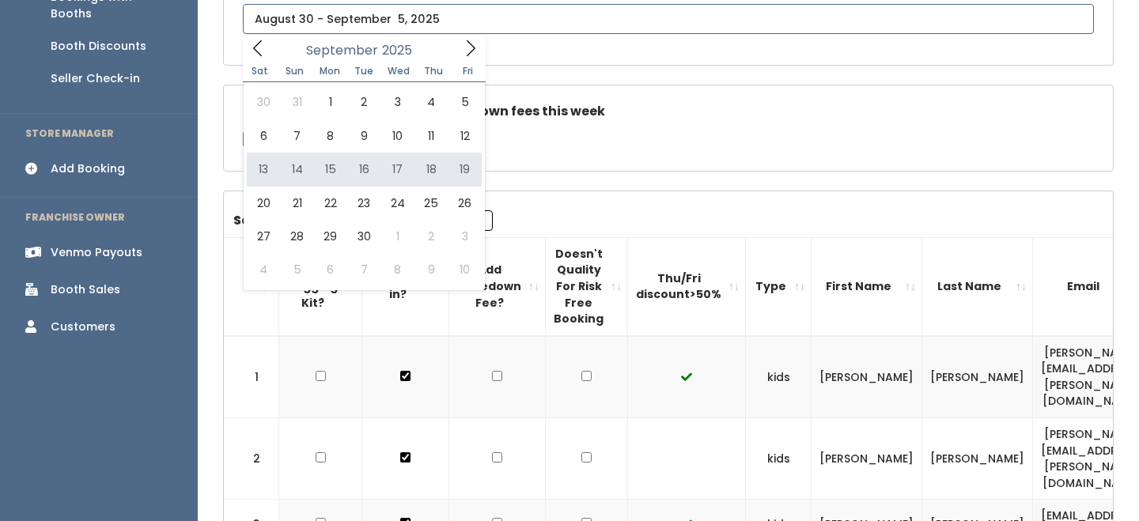
type input "[DATE] to [DATE]"
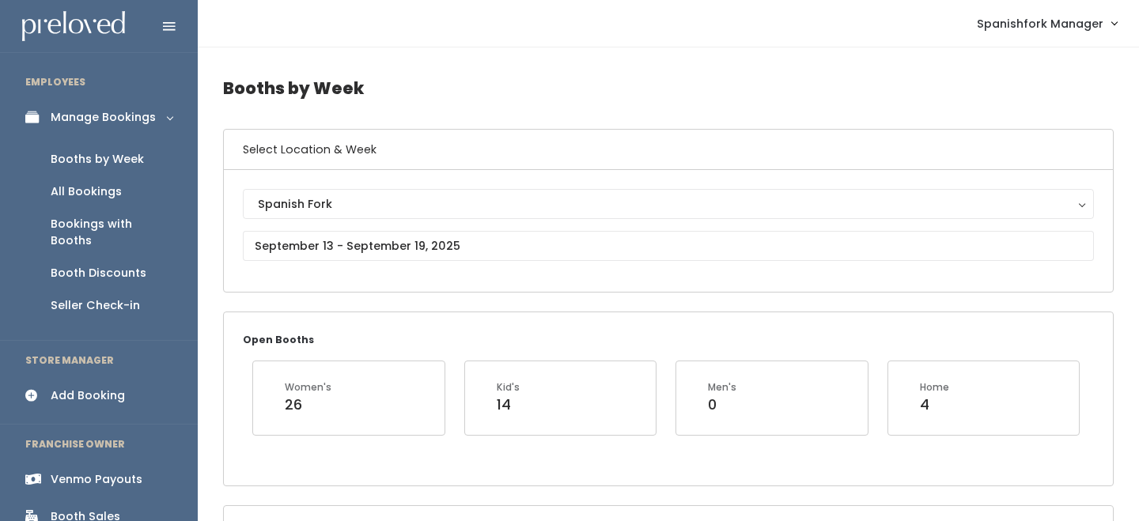
click at [418, 226] on div "Spanish Fork Spanish Fork" at bounding box center [668, 231] width 851 height 84
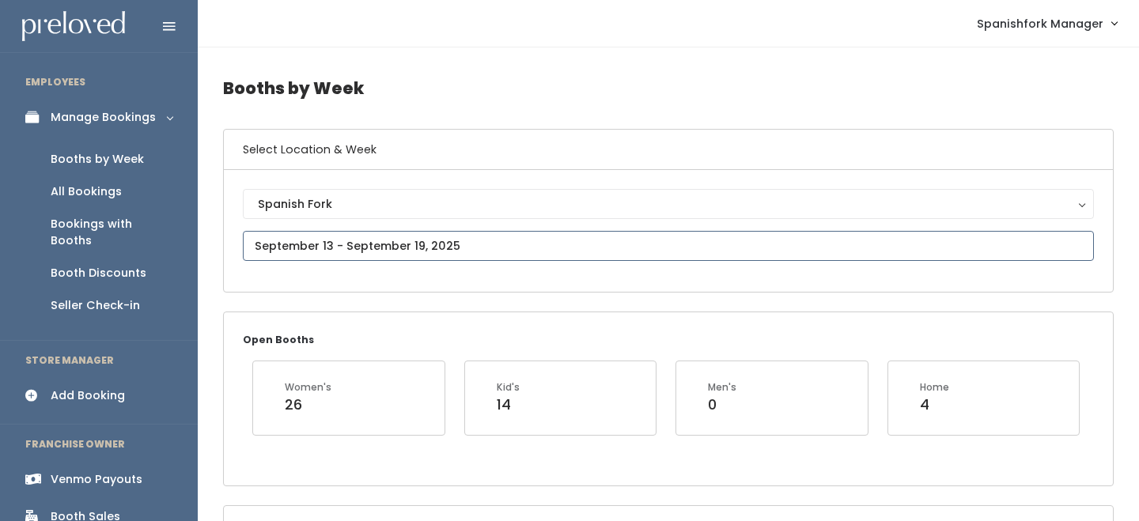
click at [418, 239] on input "text" at bounding box center [668, 246] width 851 height 30
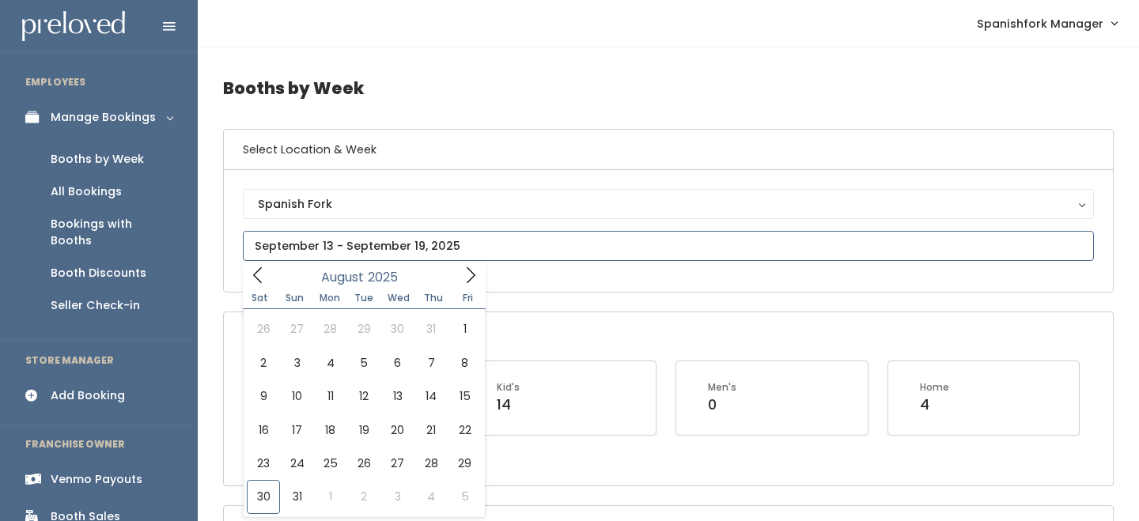
click at [469, 269] on icon at bounding box center [470, 275] width 17 height 17
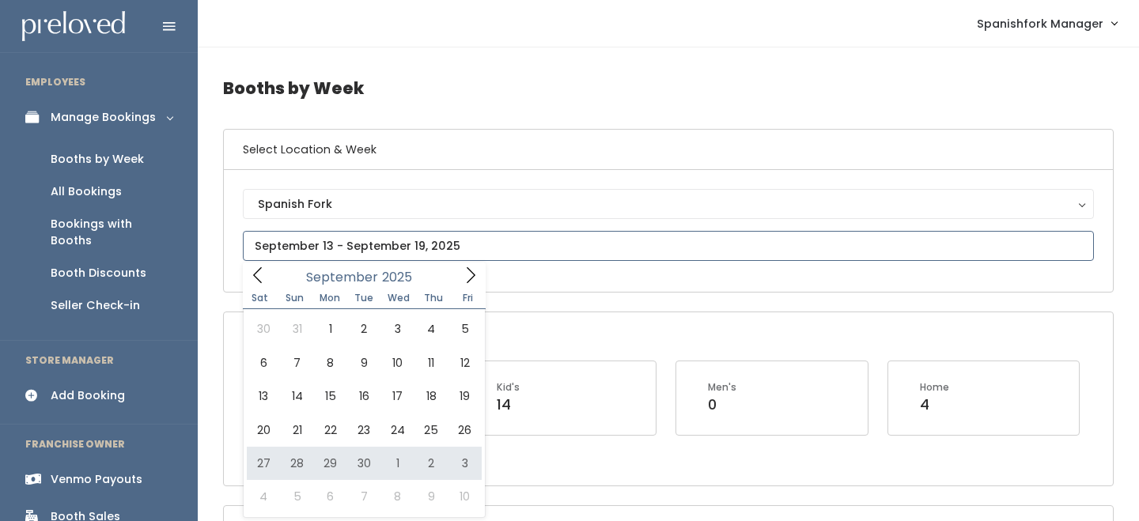
type input "[DATE] to [DATE]"
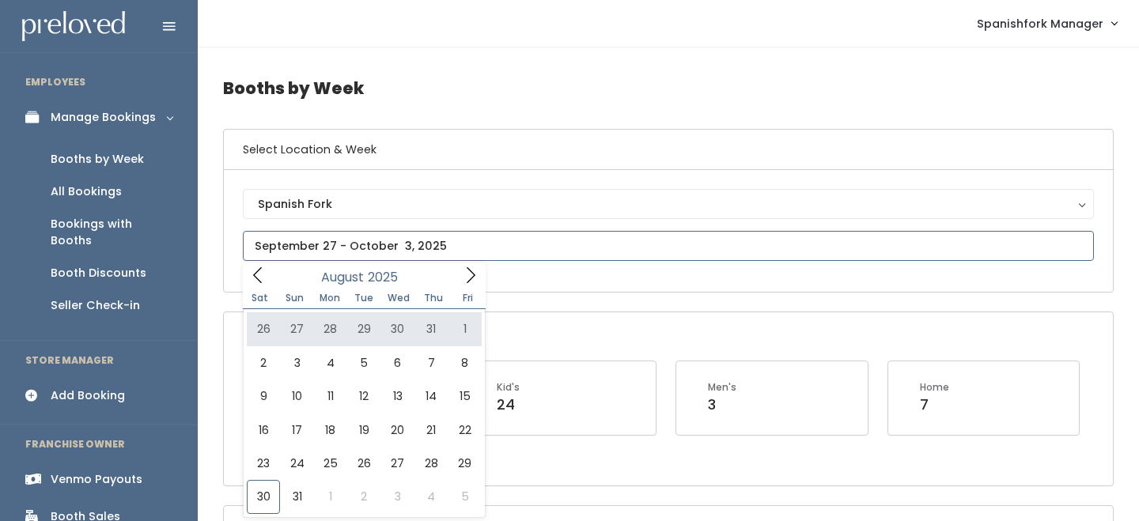
click at [468, 279] on icon at bounding box center [470, 275] width 17 height 17
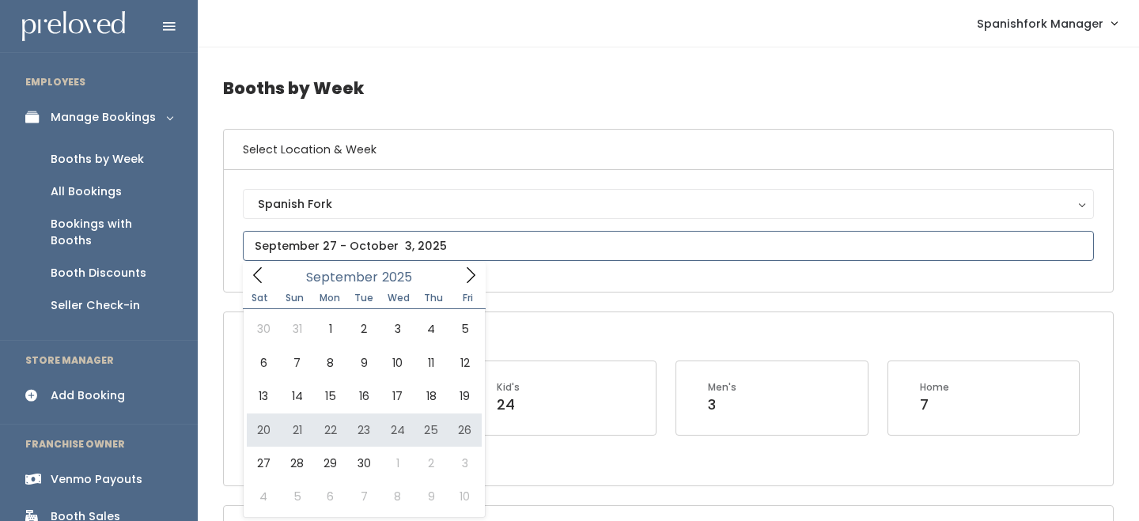
type input "September 20 to September 26"
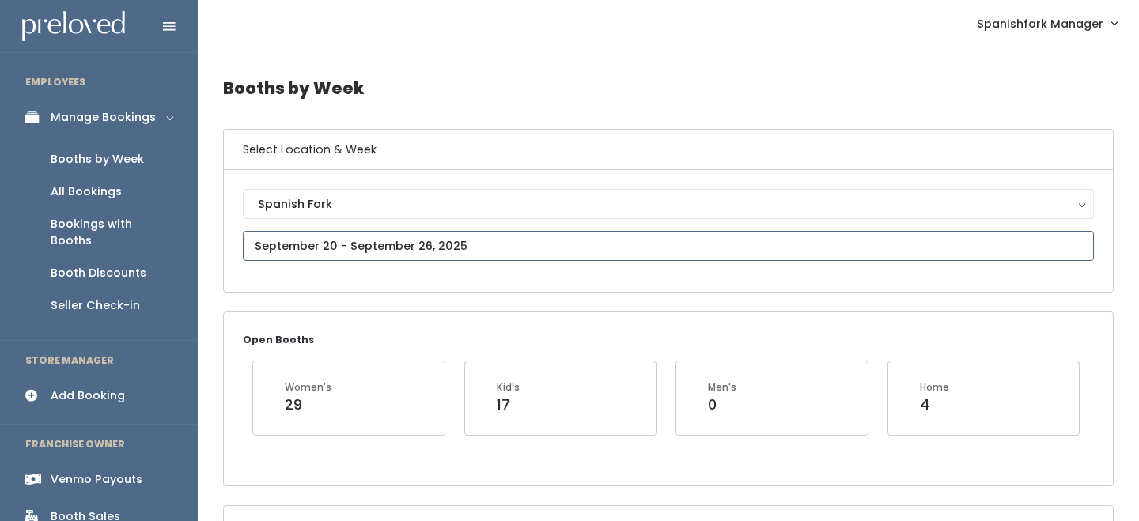
click at [433, 243] on input "text" at bounding box center [668, 246] width 851 height 30
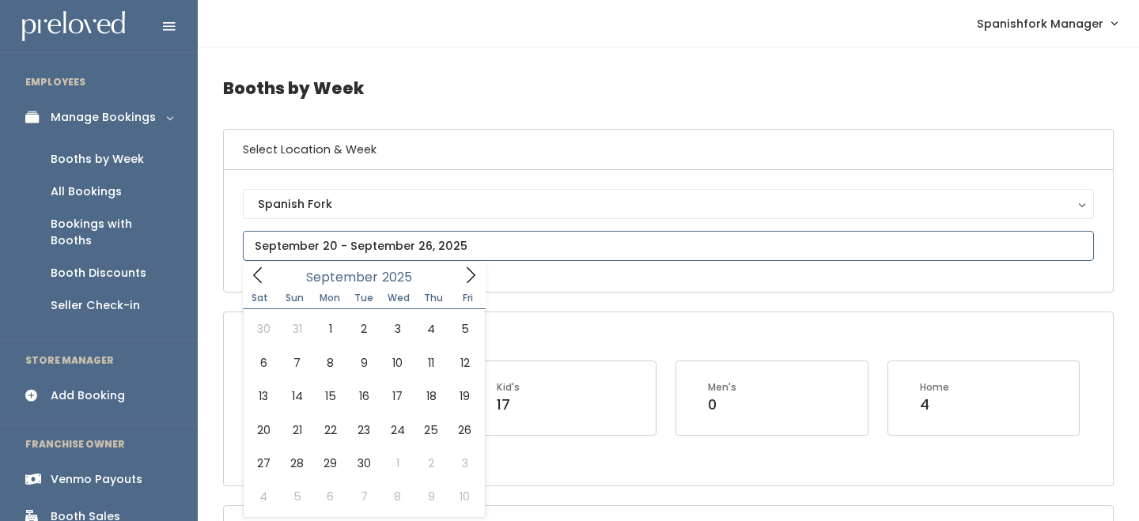
click at [466, 271] on icon at bounding box center [470, 275] width 17 height 17
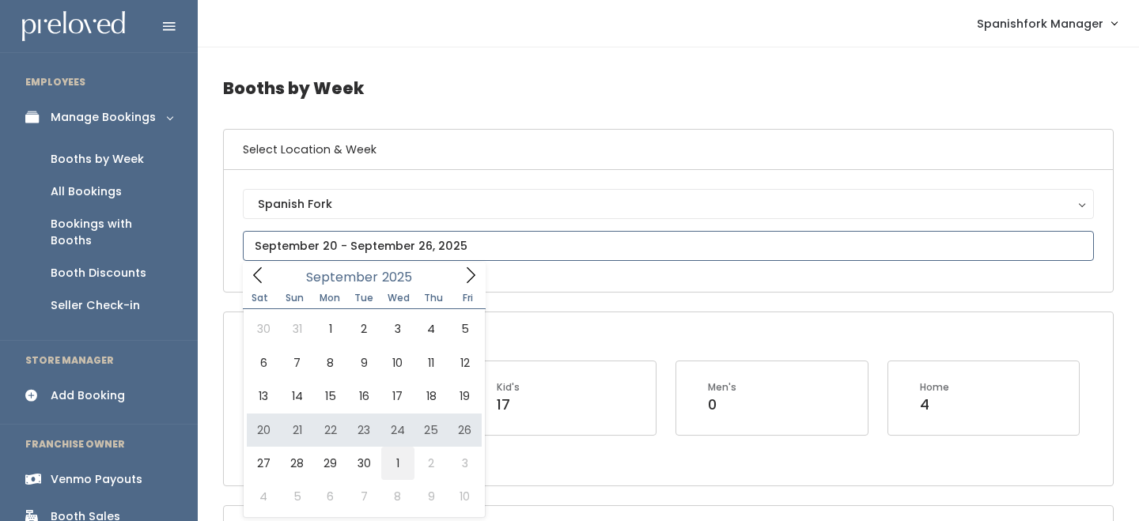
type input "September 27 to October 3"
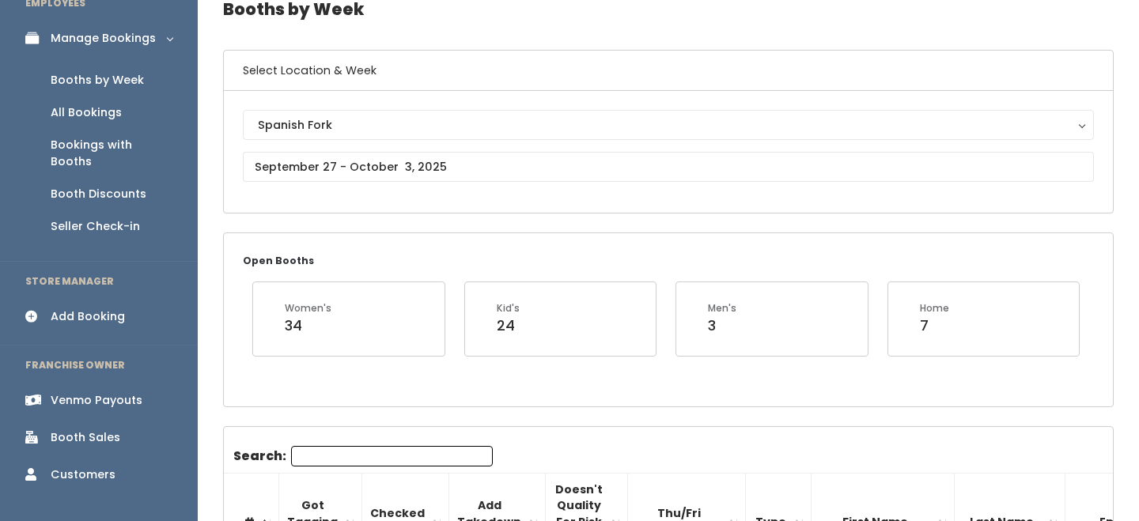
scroll to position [105, 0]
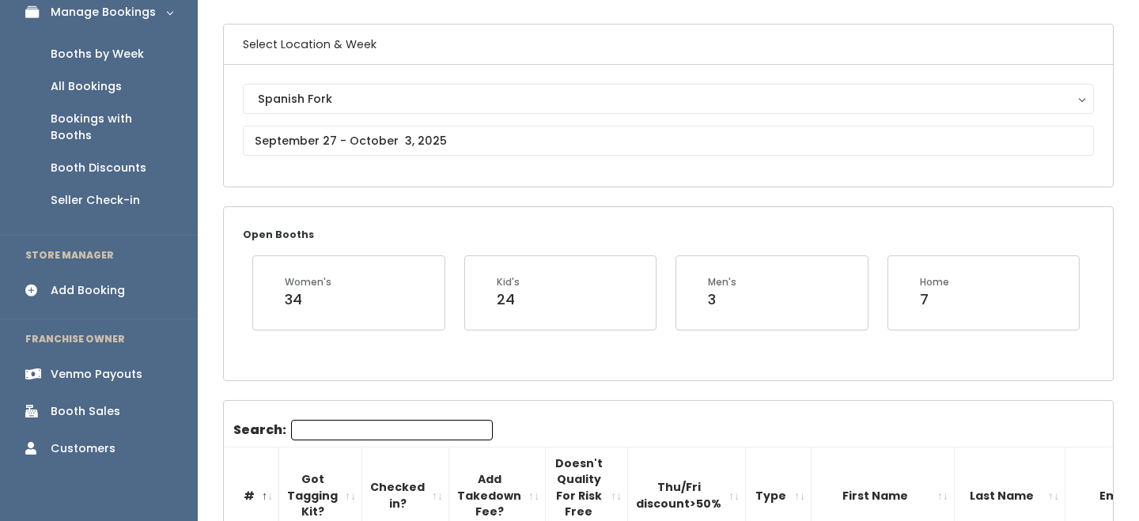
click at [335, 159] on div "Spanish Fork Spanish Fork" at bounding box center [668, 126] width 851 height 84
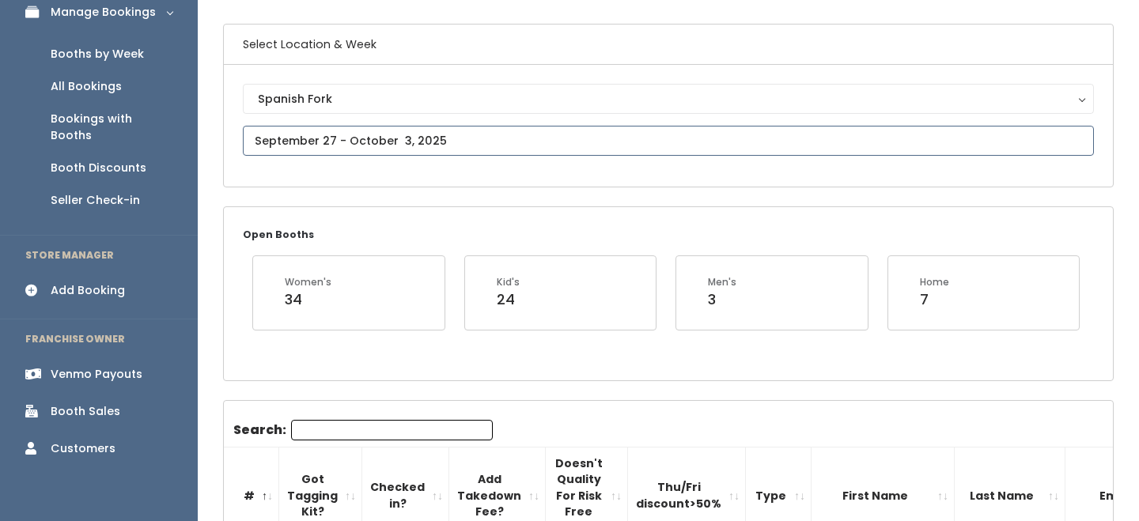
click at [301, 130] on input "text" at bounding box center [668, 141] width 851 height 30
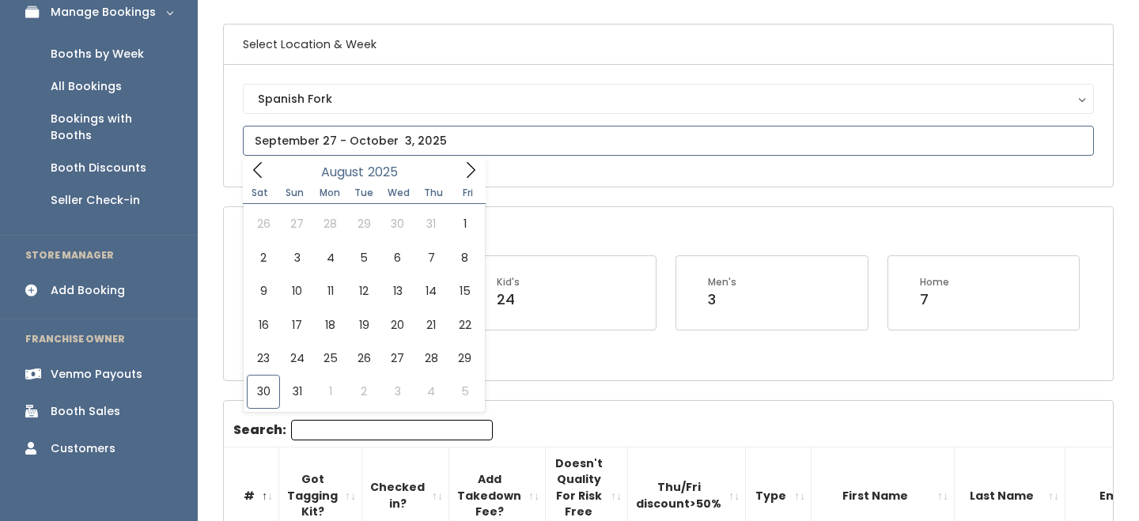
click at [467, 170] on icon at bounding box center [470, 169] width 17 height 17
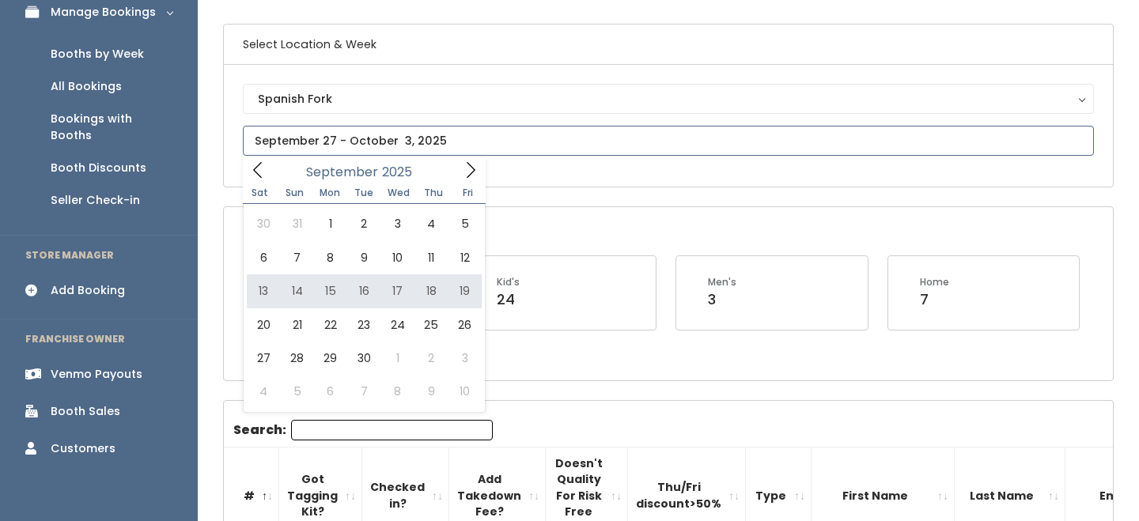
type input "September 13 to September 19"
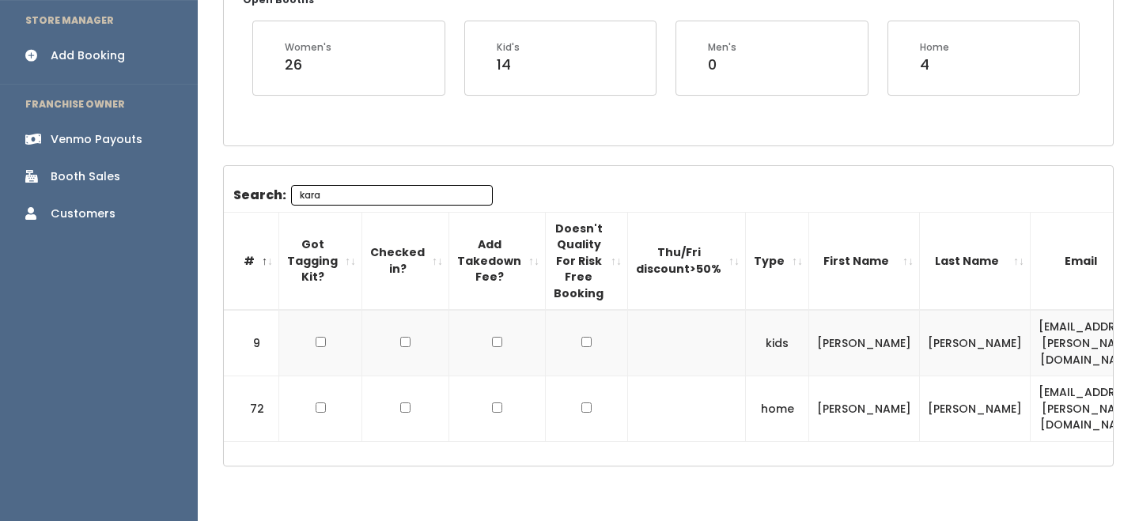
scroll to position [347, 0]
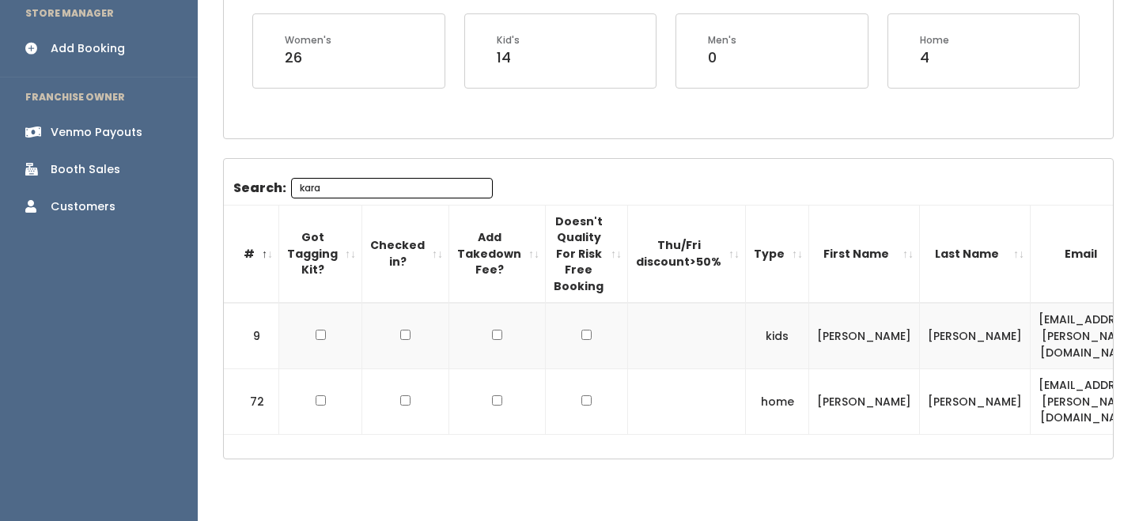
type input "kara"
click at [116, 124] on div "Venmo Payouts" at bounding box center [97, 132] width 92 height 17
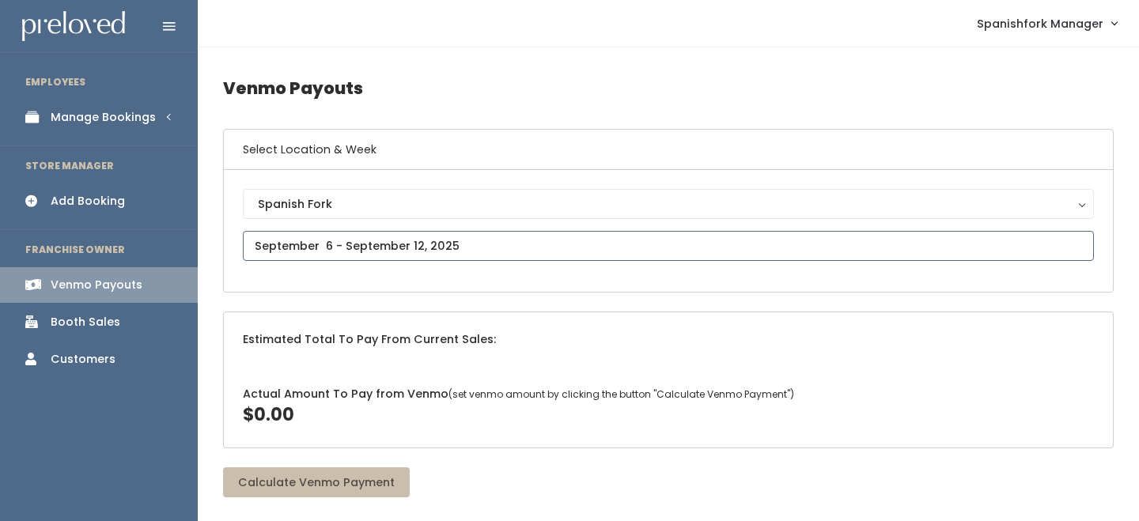
click at [363, 244] on input "text" at bounding box center [668, 246] width 851 height 30
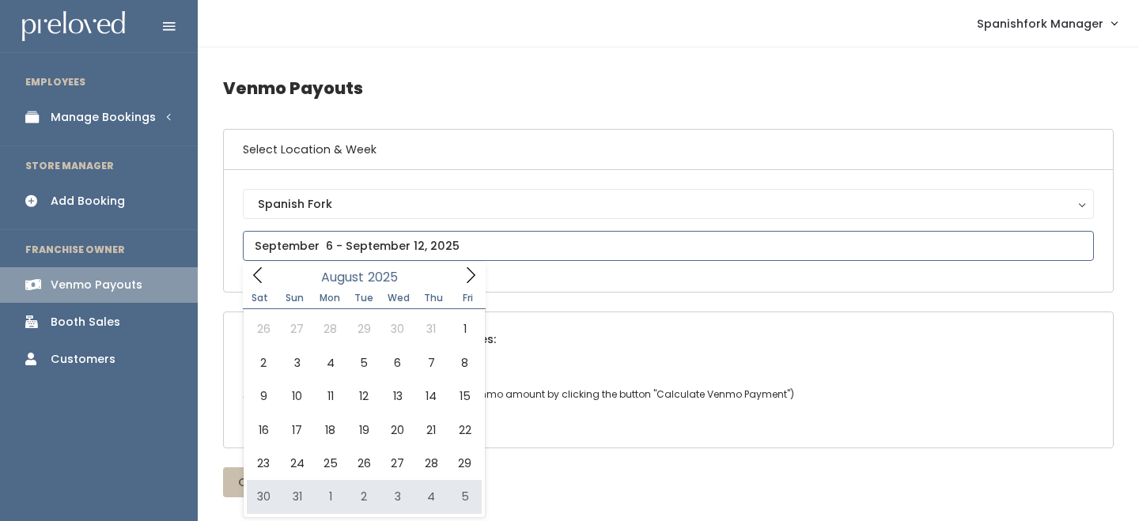
type input "August 30 to September 5"
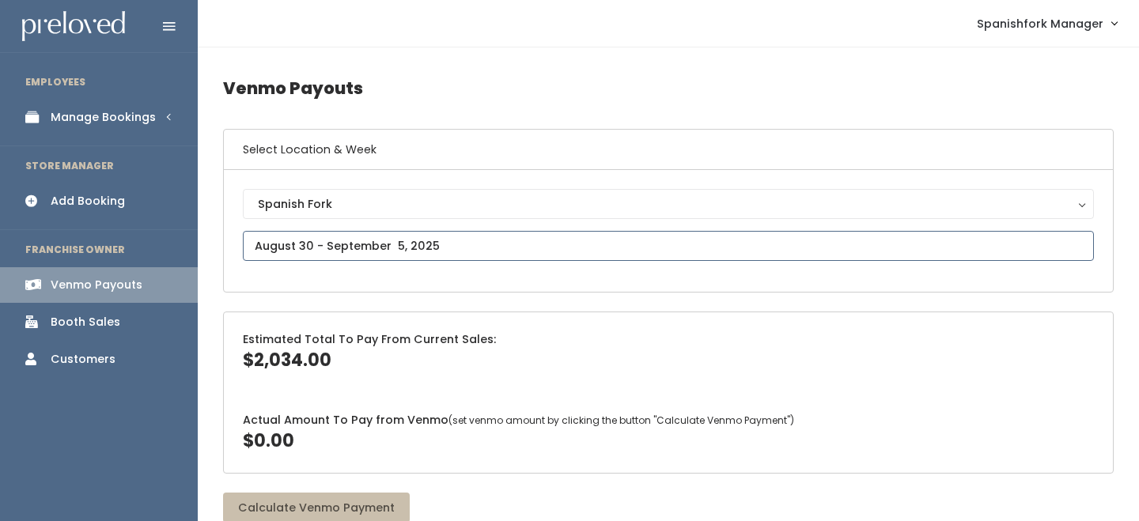
click at [376, 244] on input "text" at bounding box center [668, 246] width 851 height 30
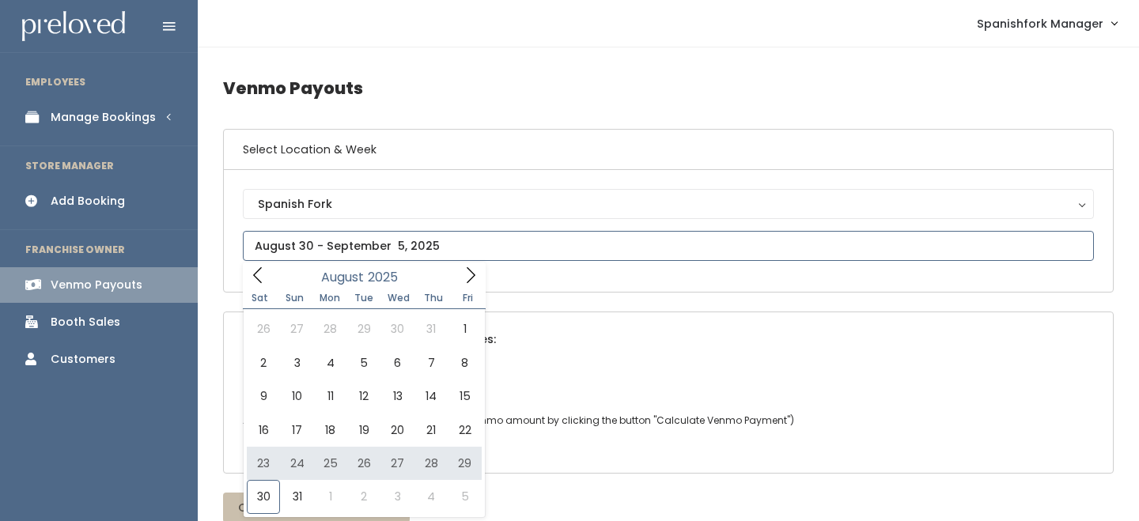
type input "[DATE] to [DATE]"
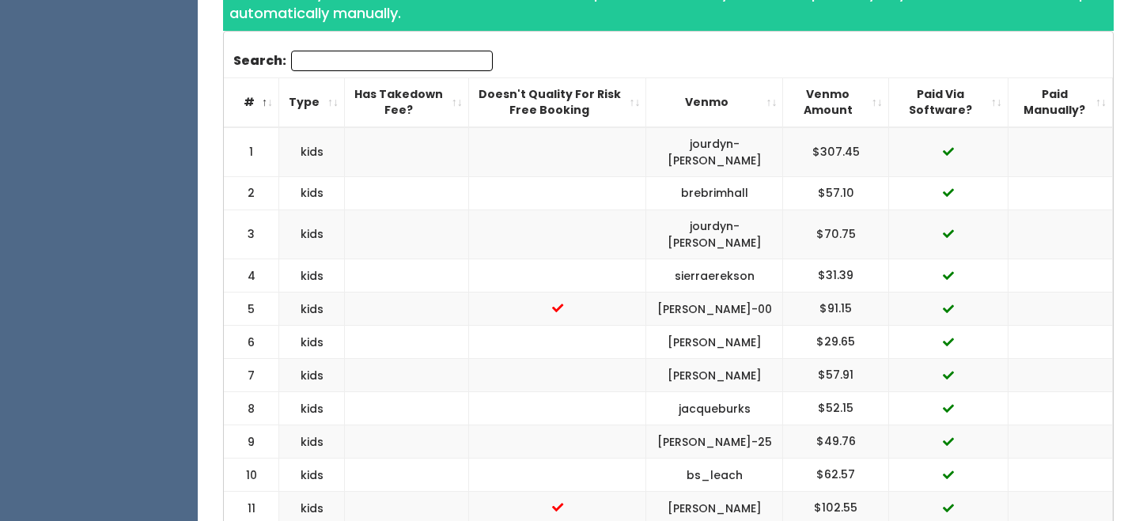
scroll to position [520, 0]
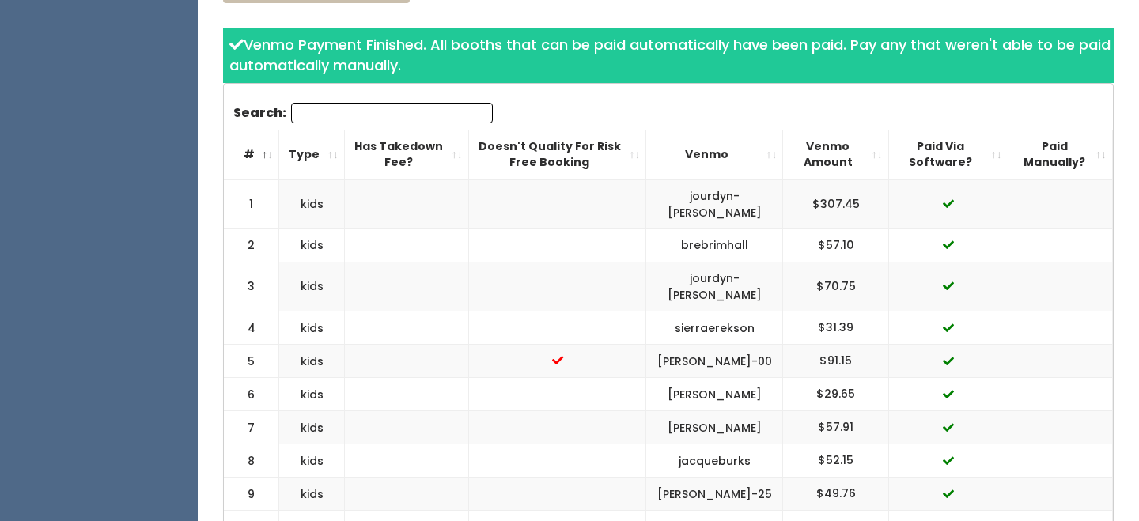
click at [973, 138] on th "Paid Via Software?" at bounding box center [948, 155] width 119 height 50
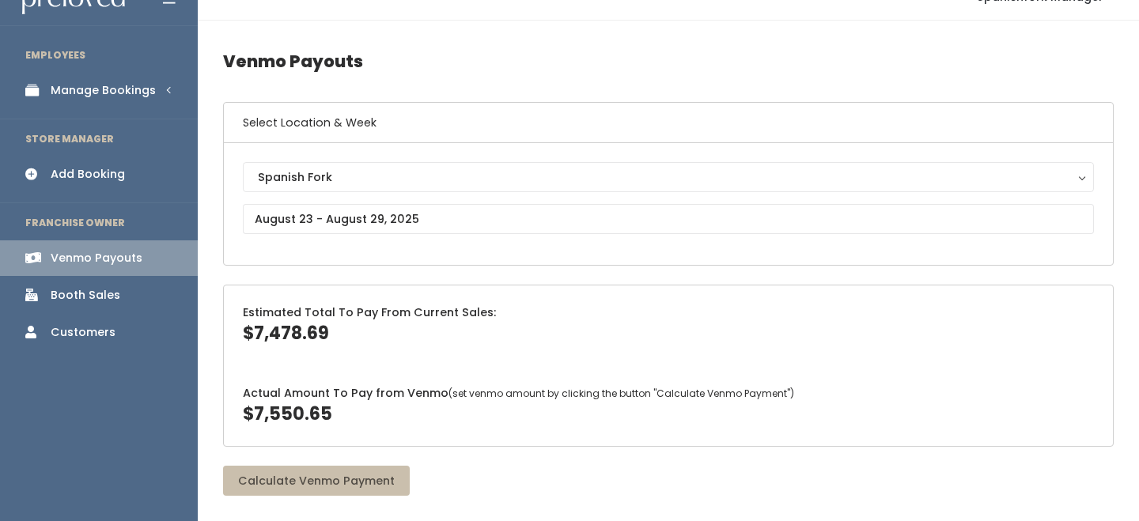
scroll to position [26, 0]
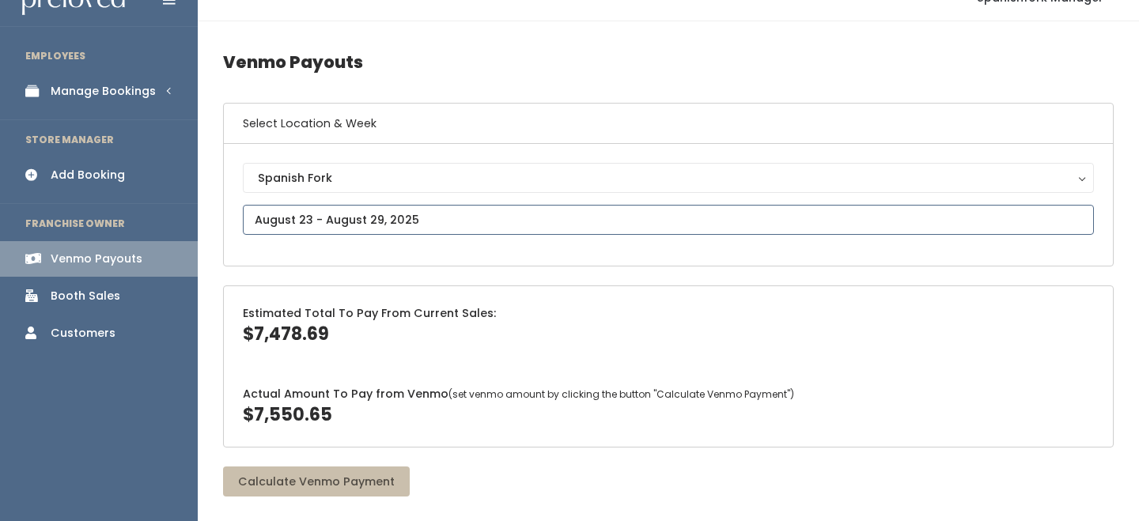
click at [411, 219] on input "text" at bounding box center [668, 220] width 851 height 30
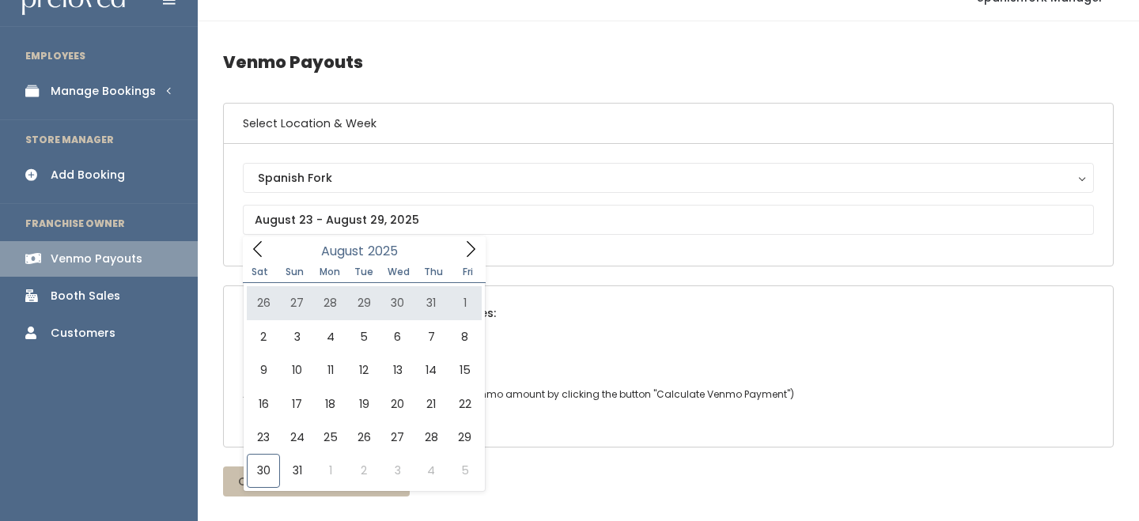
click at [549, 310] on div "Estimated Total To Pay From Current Sales: $7,478.69" at bounding box center [668, 326] width 889 height 80
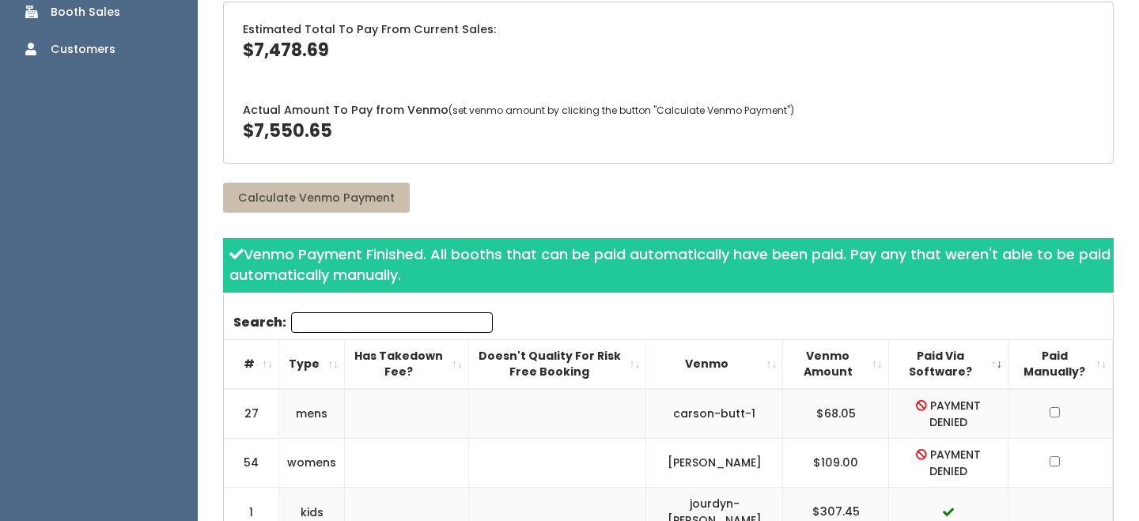
scroll to position [314, 0]
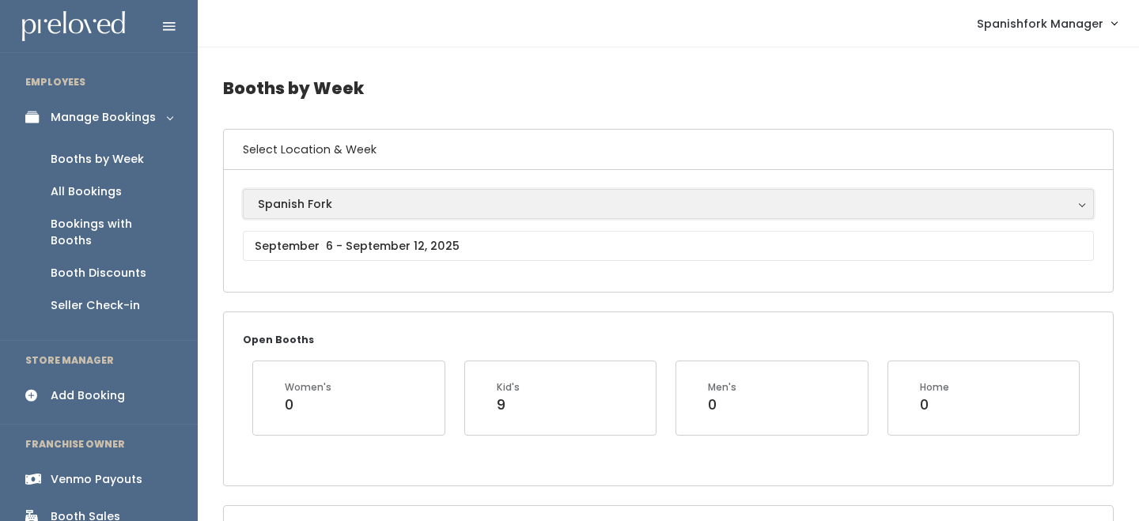
click at [341, 210] on div "Spanish Fork" at bounding box center [668, 203] width 821 height 17
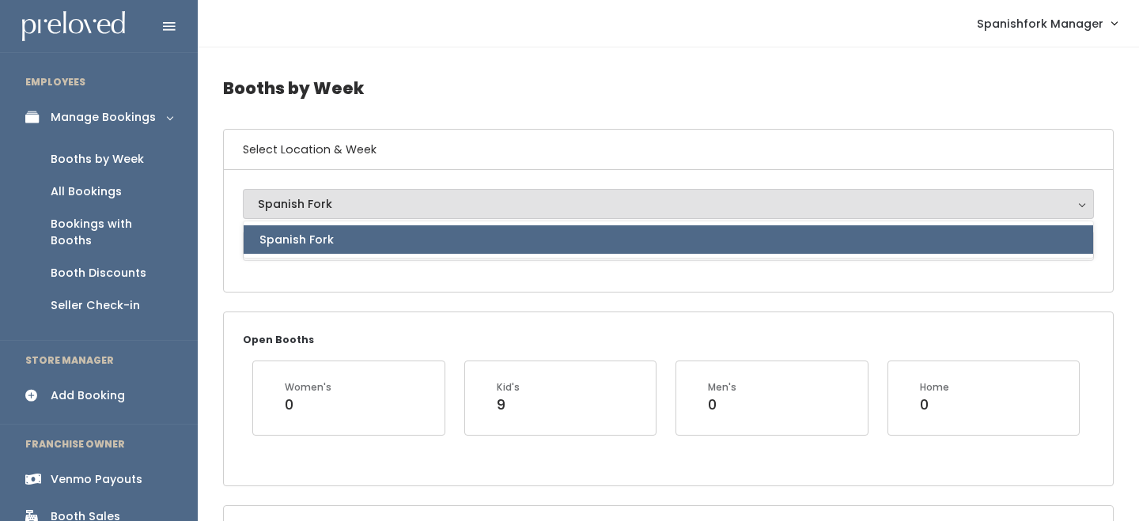
click at [340, 248] on link "Spanish Fork" at bounding box center [669, 240] width 850 height 28
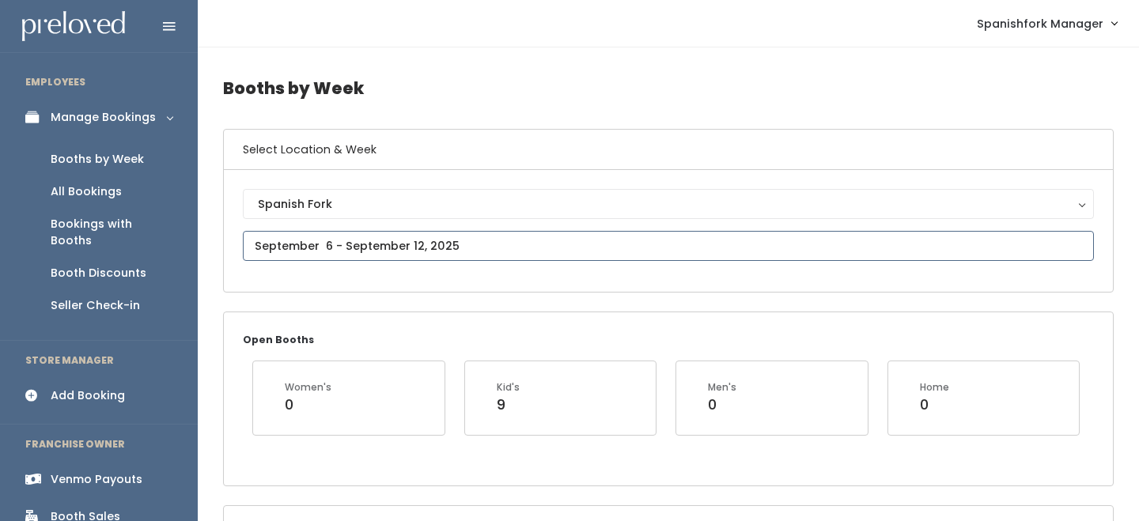
click at [340, 248] on input "text" at bounding box center [668, 246] width 851 height 30
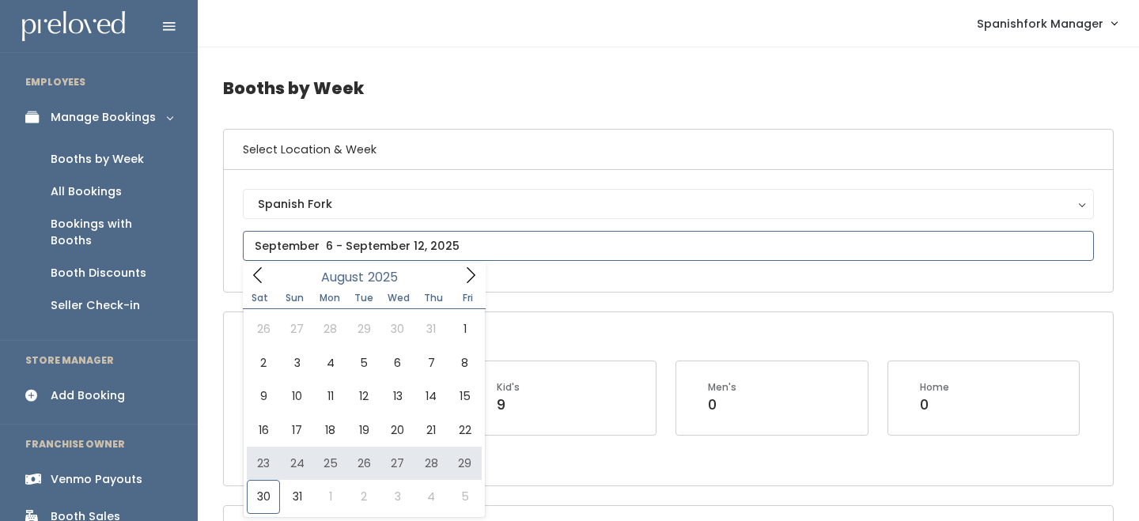
type input "August 23 to August 29"
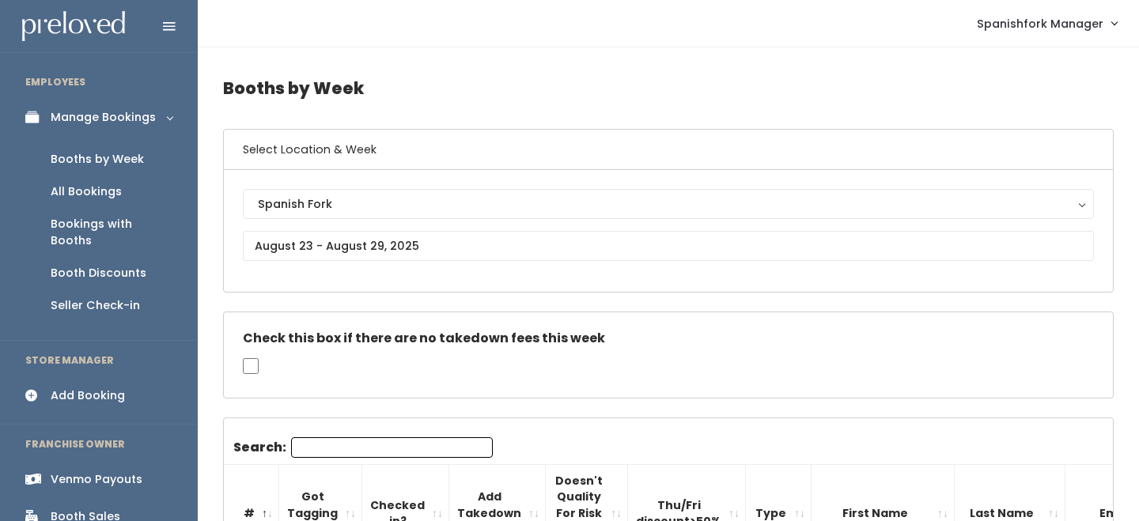
scroll to position [35, 0]
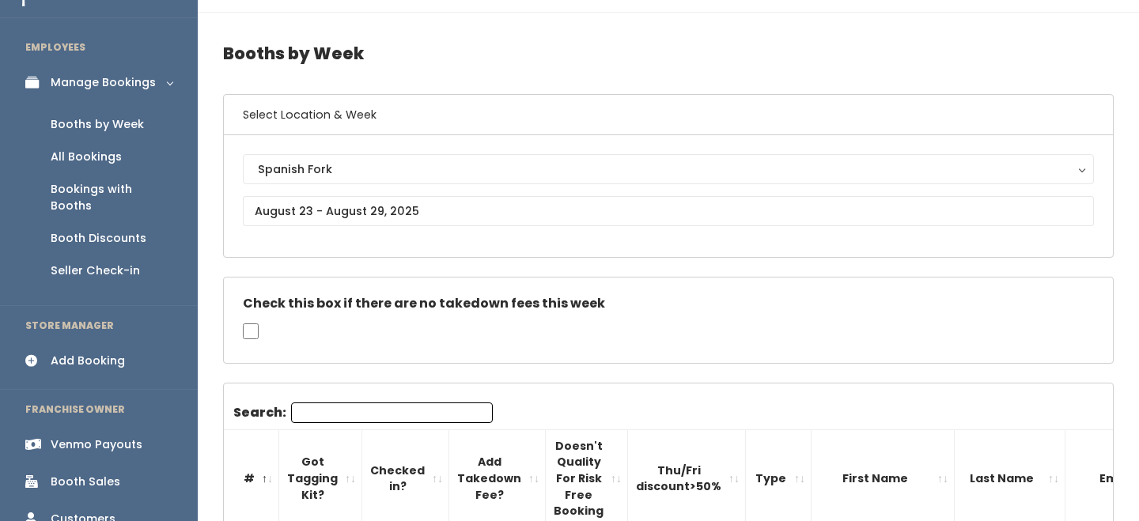
click at [324, 422] on input "Search:" at bounding box center [392, 413] width 202 height 21
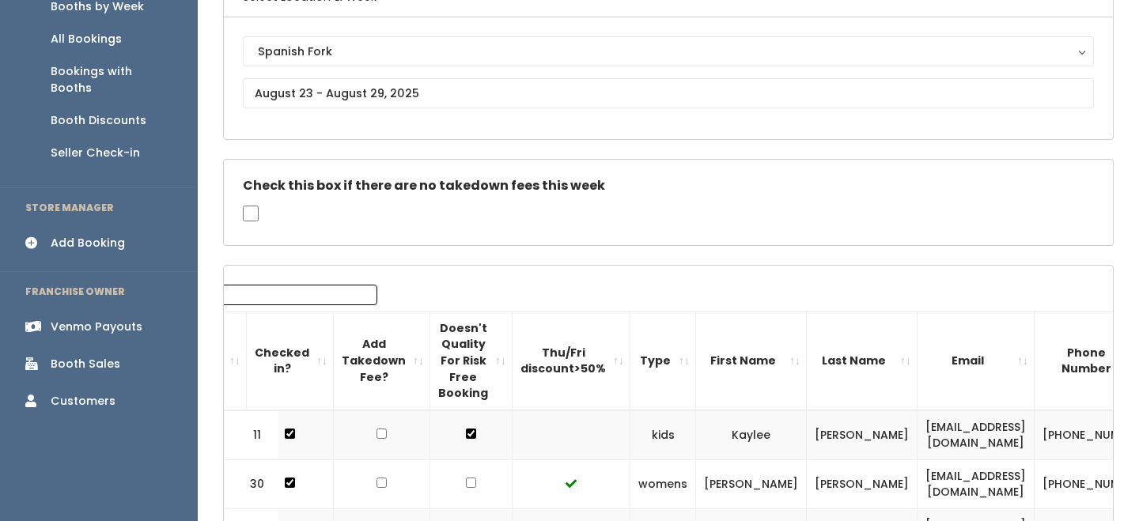
scroll to position [221, 0]
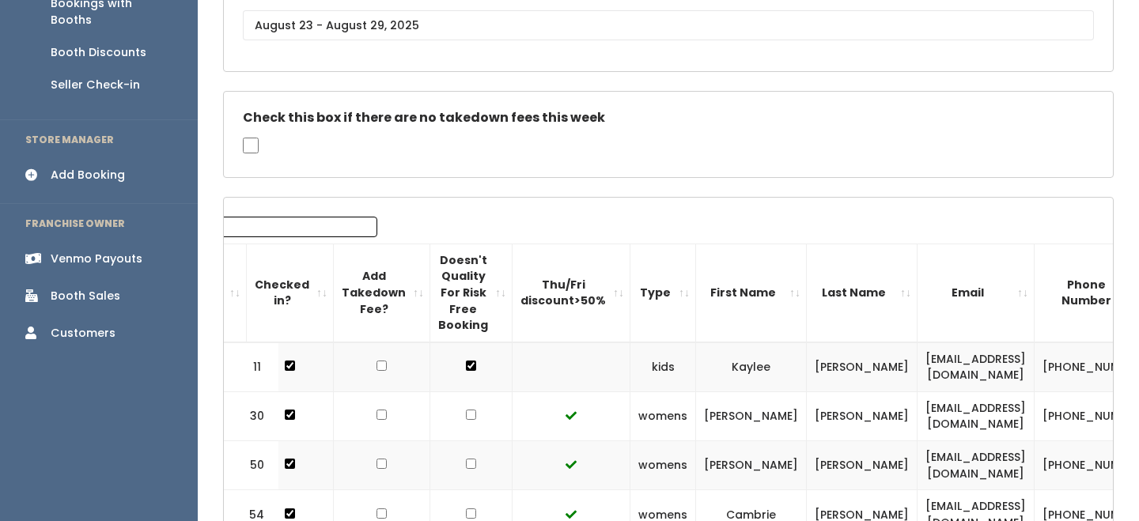
click at [280, 231] on input "54" at bounding box center [277, 227] width 202 height 21
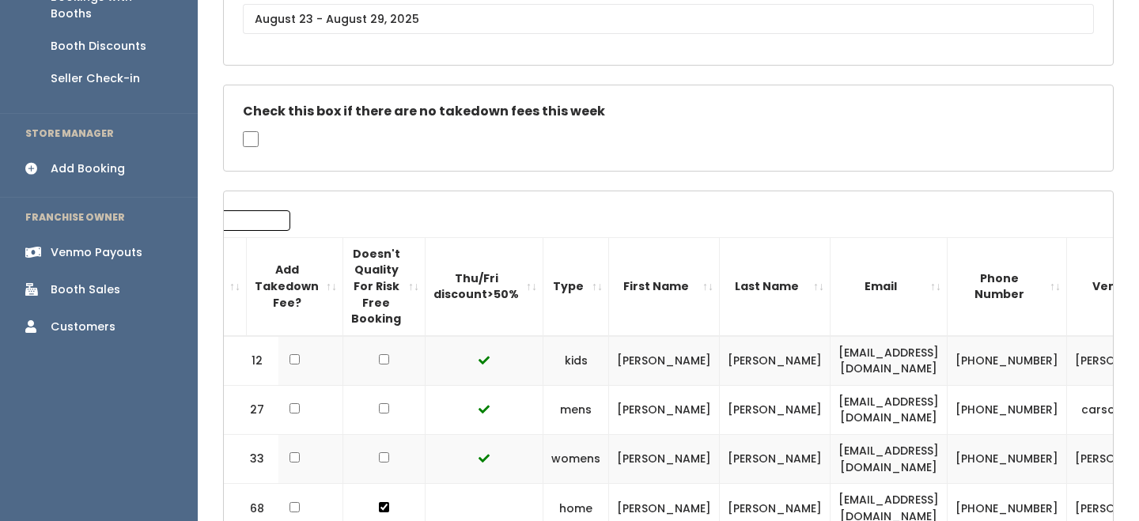
scroll to position [0, 243]
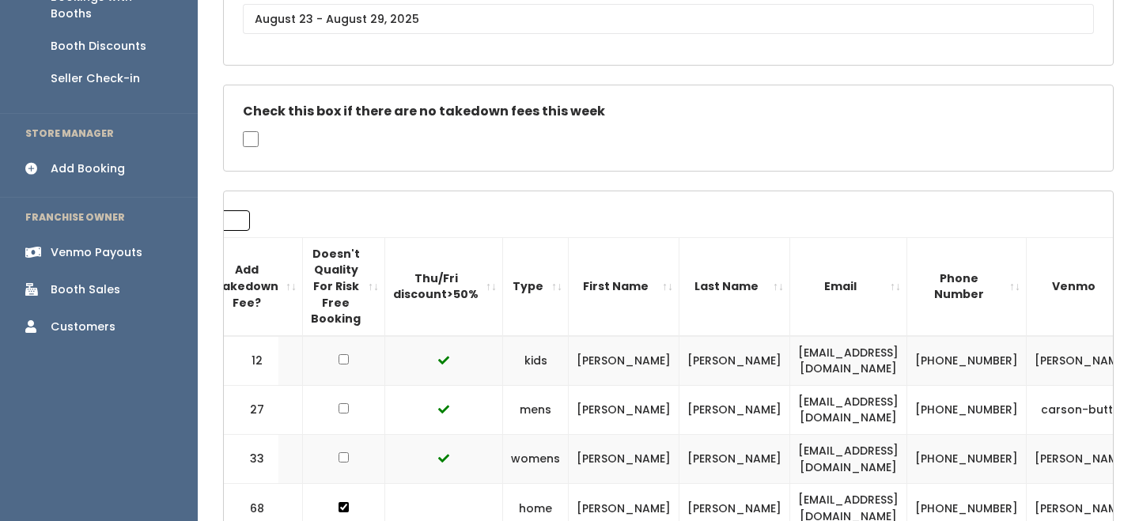
type input "27"
click at [908, 405] on td "[PHONE_NUMBER]" at bounding box center [967, 409] width 119 height 49
click at [790, 416] on td "[EMAIL_ADDRESS][DOMAIN_NAME]" at bounding box center [848, 409] width 117 height 49
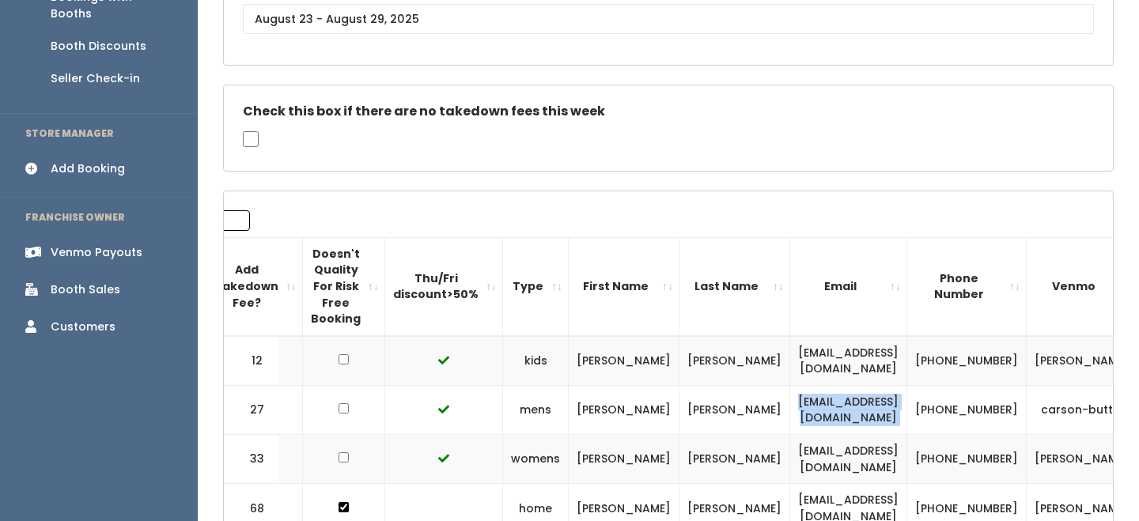
copy tr "[EMAIL_ADDRESS][DOMAIN_NAME]"
